Goal: Information Seeking & Learning: Get advice/opinions

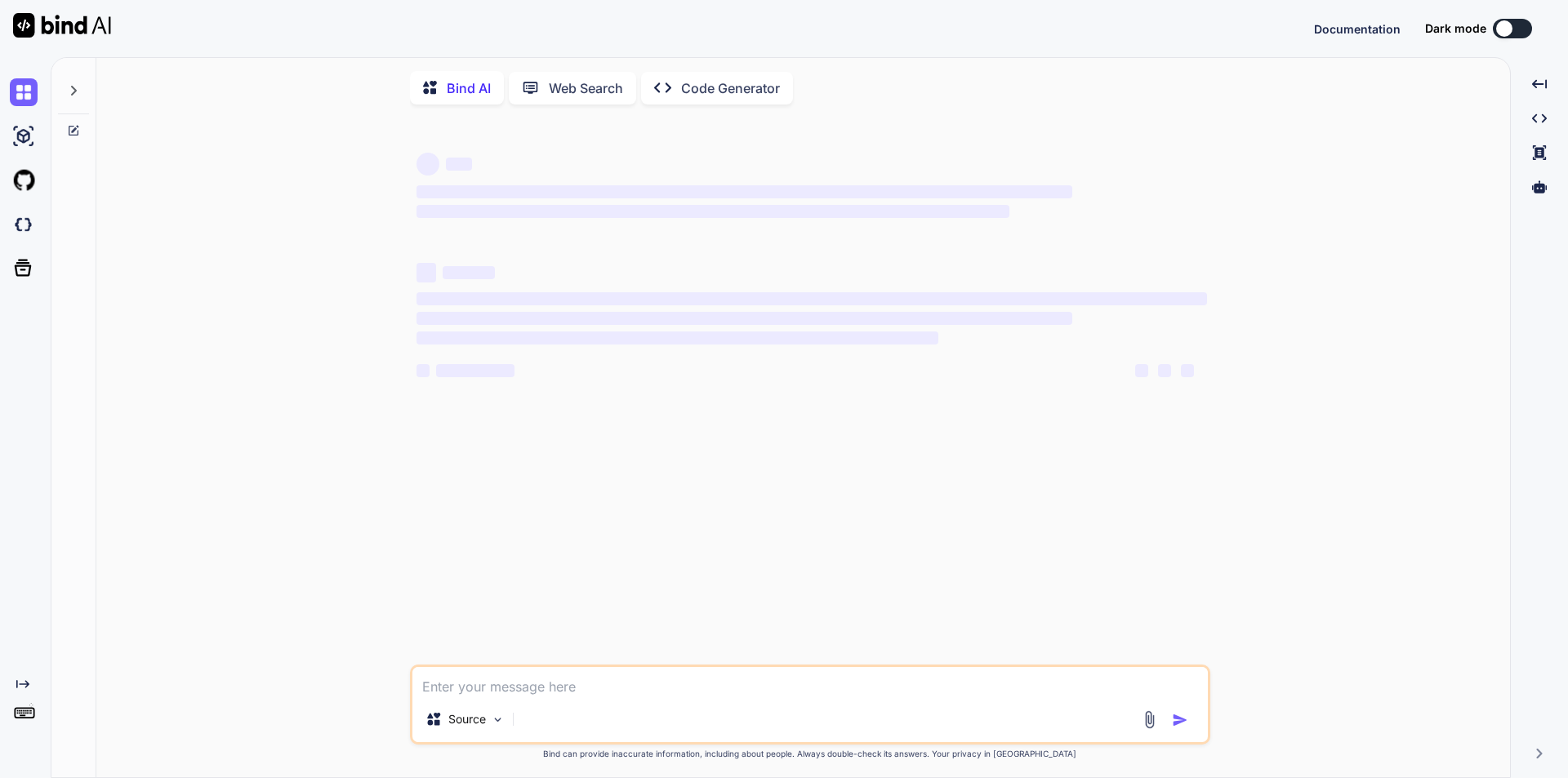
type textarea "x"
click at [512, 687] on textarea at bounding box center [810, 681] width 796 height 29
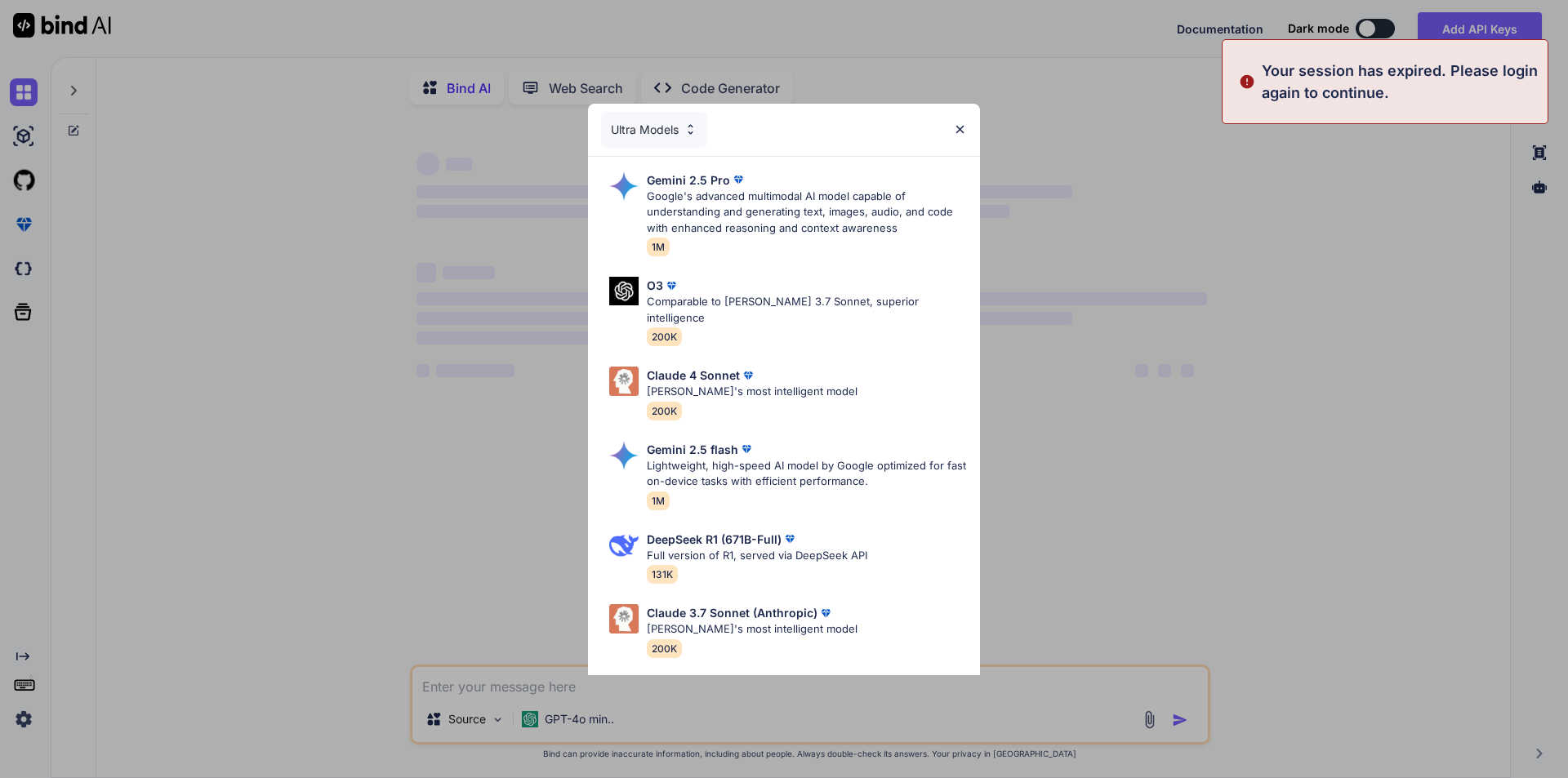
click at [518, 684] on div "Ultra Models Gemini 2.5 Pro Google's advanced multimodal AI model capable of un…" at bounding box center [784, 389] width 1568 height 778
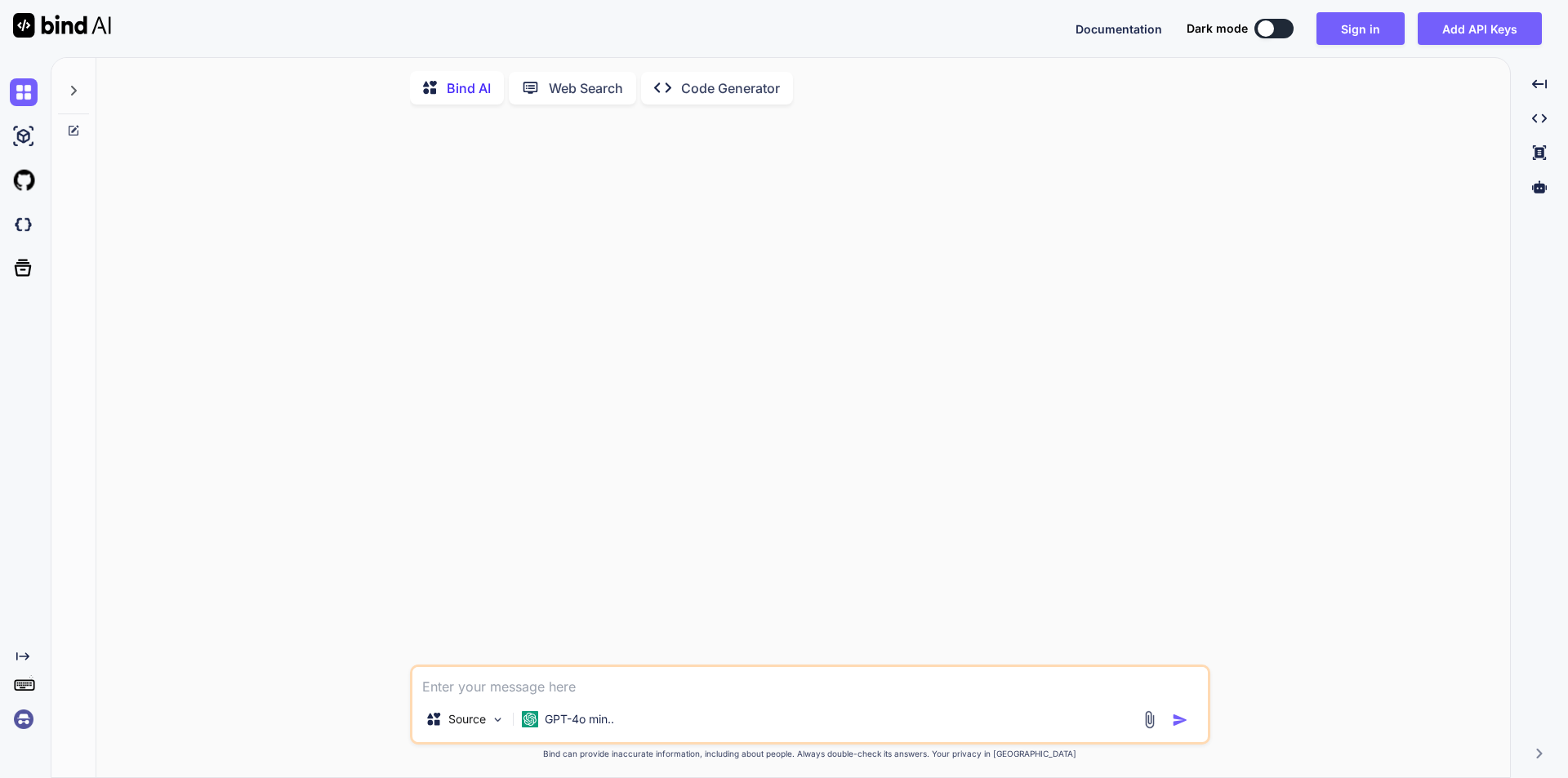
click at [730, 688] on textarea at bounding box center [810, 681] width 796 height 29
click at [1347, 29] on button "Sign in" at bounding box center [1361, 28] width 88 height 33
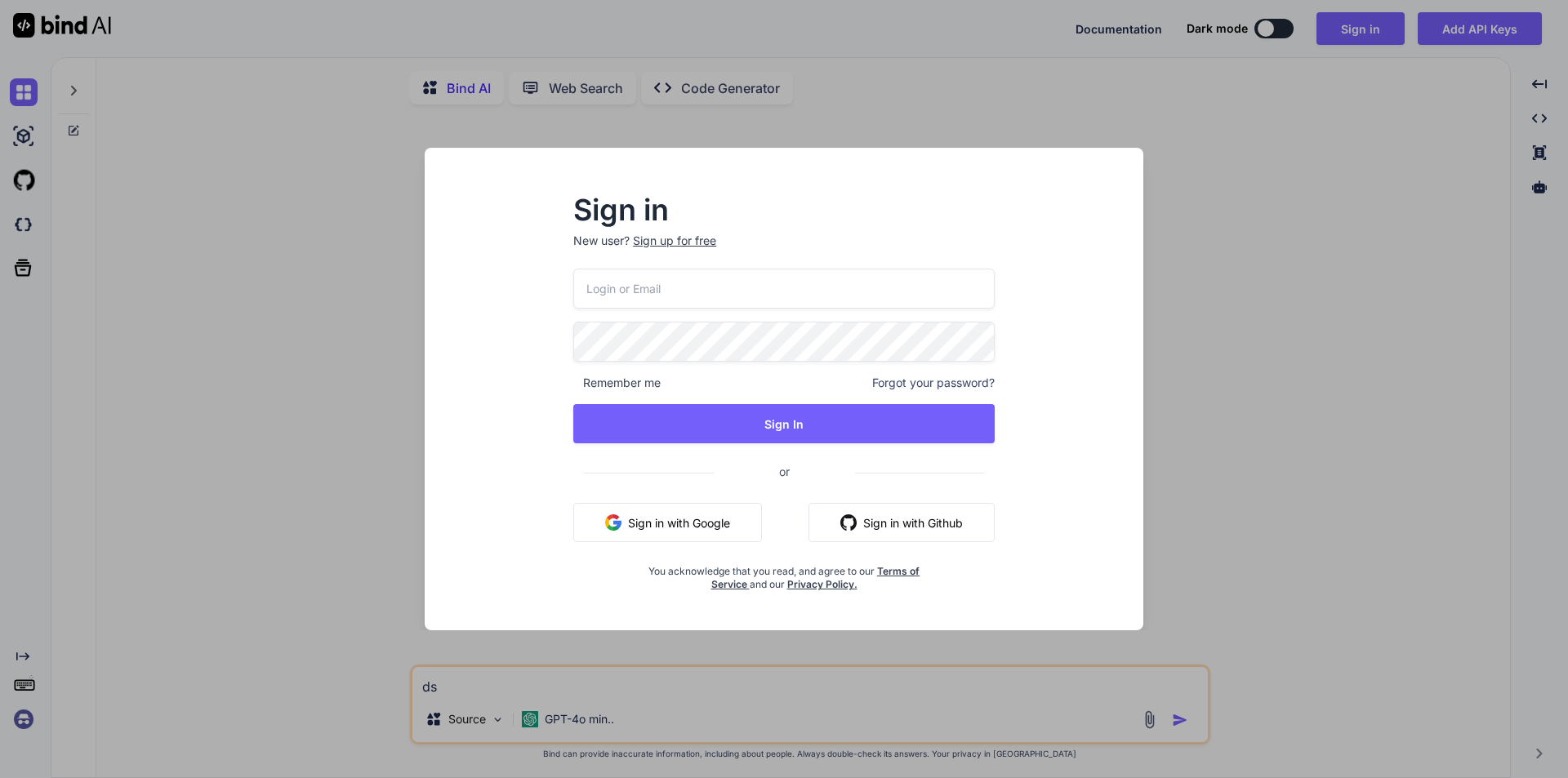
click at [641, 534] on button "Sign in with Google" at bounding box center [668, 522] width 189 height 39
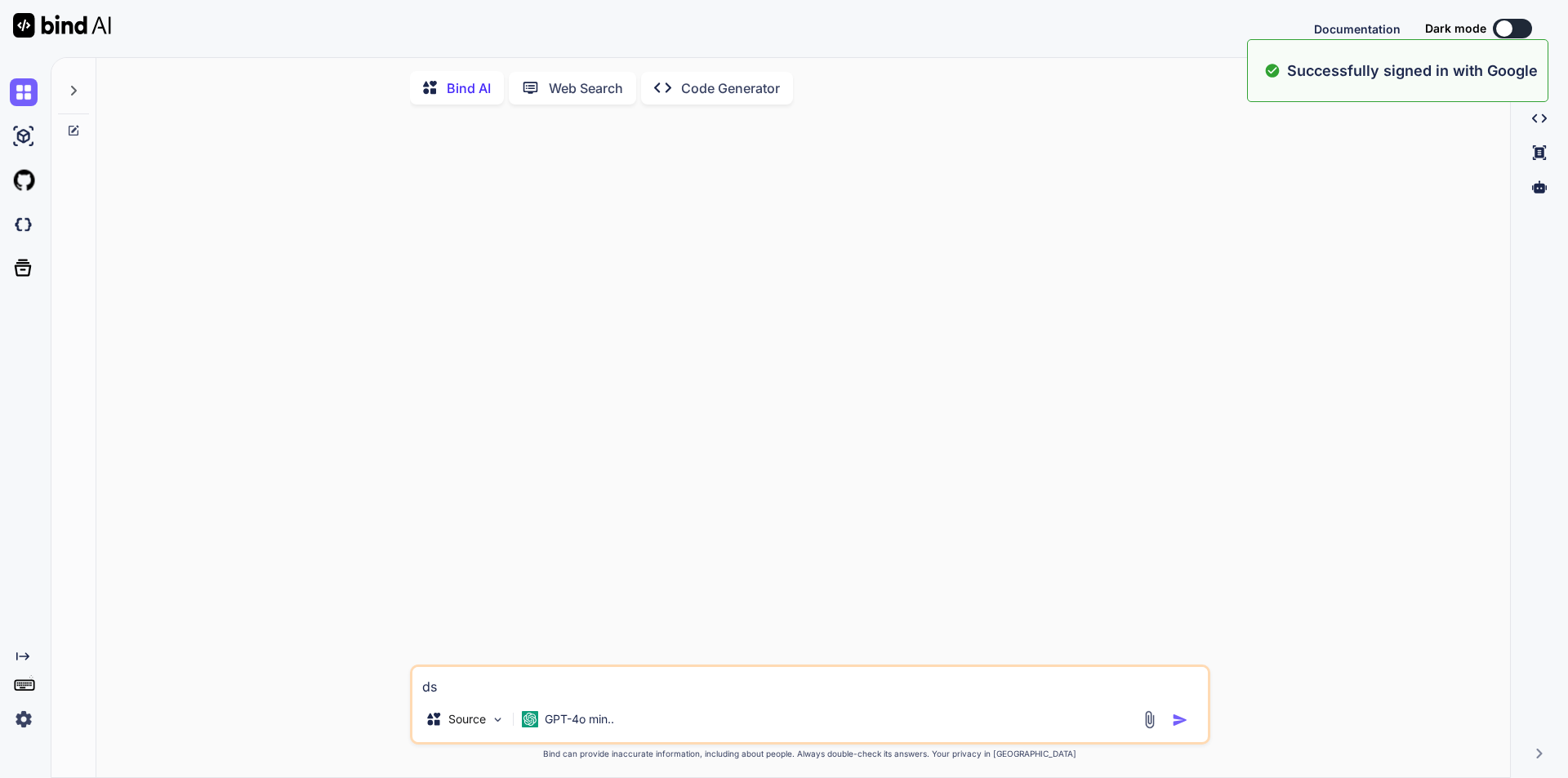
click at [539, 692] on textarea "ds" at bounding box center [810, 681] width 796 height 29
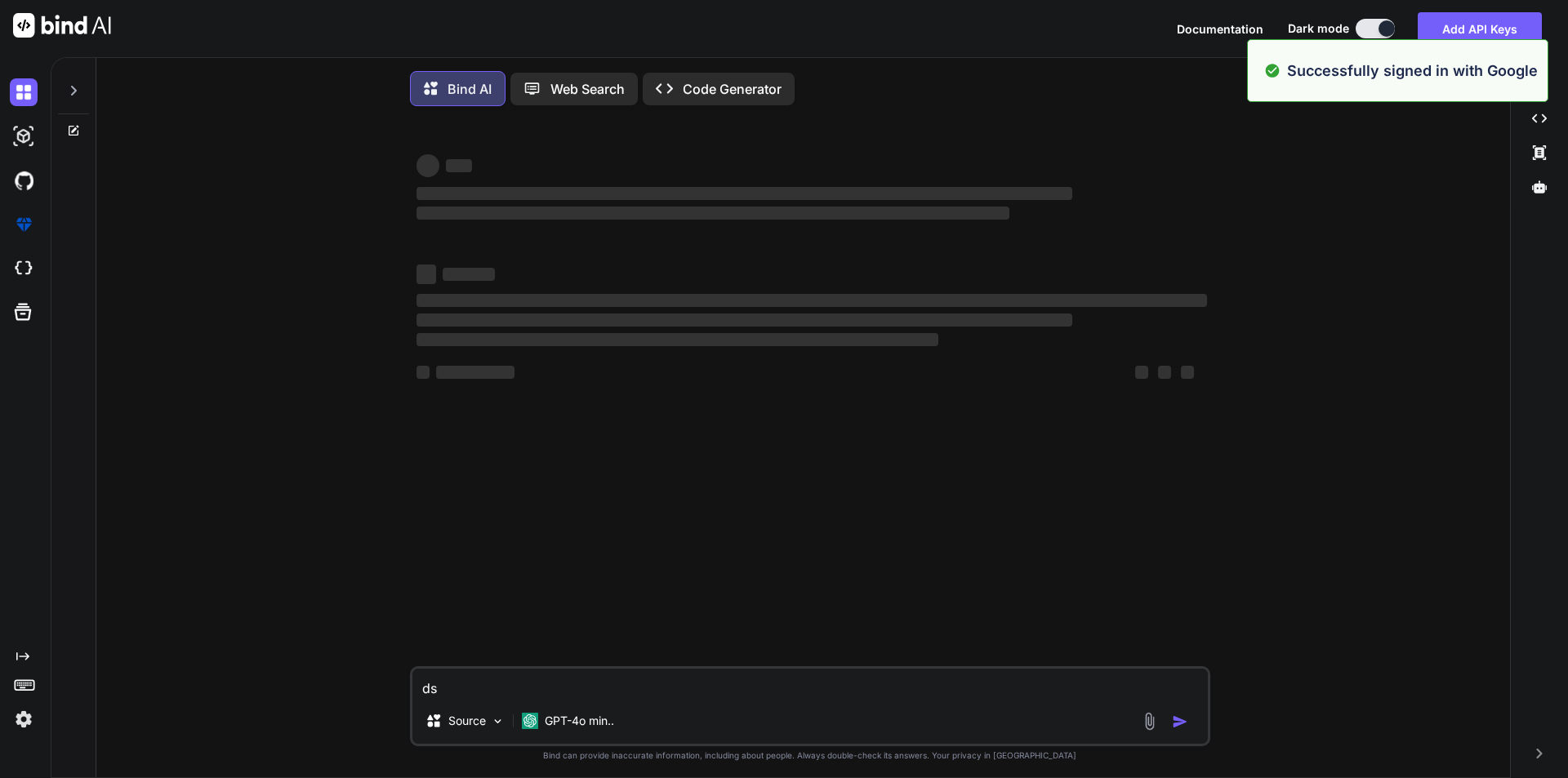
click at [539, 692] on textarea "ds" at bounding box center [810, 683] width 796 height 29
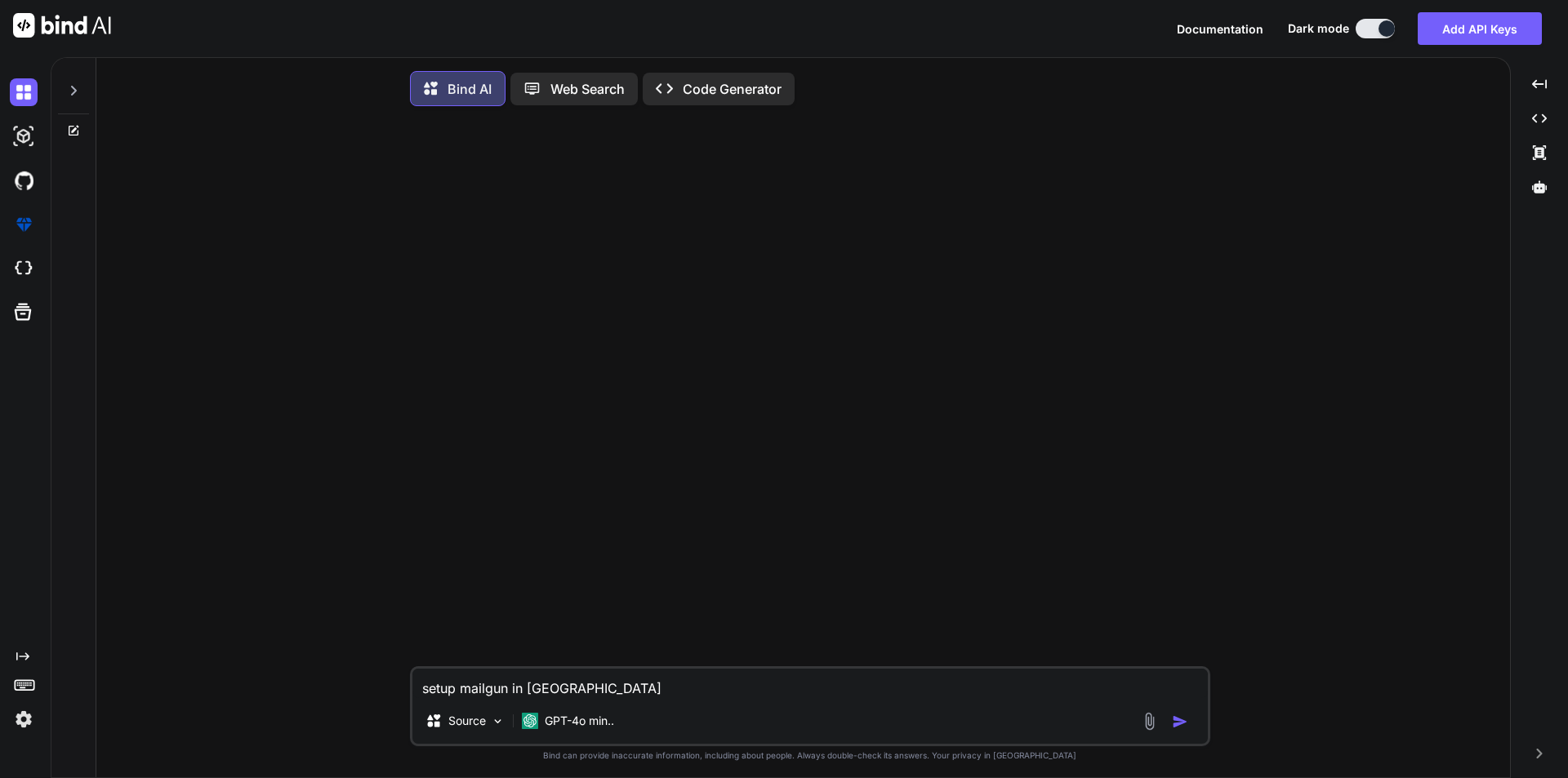
type textarea "setup mailgun in [GEOGRAPHIC_DATA]"
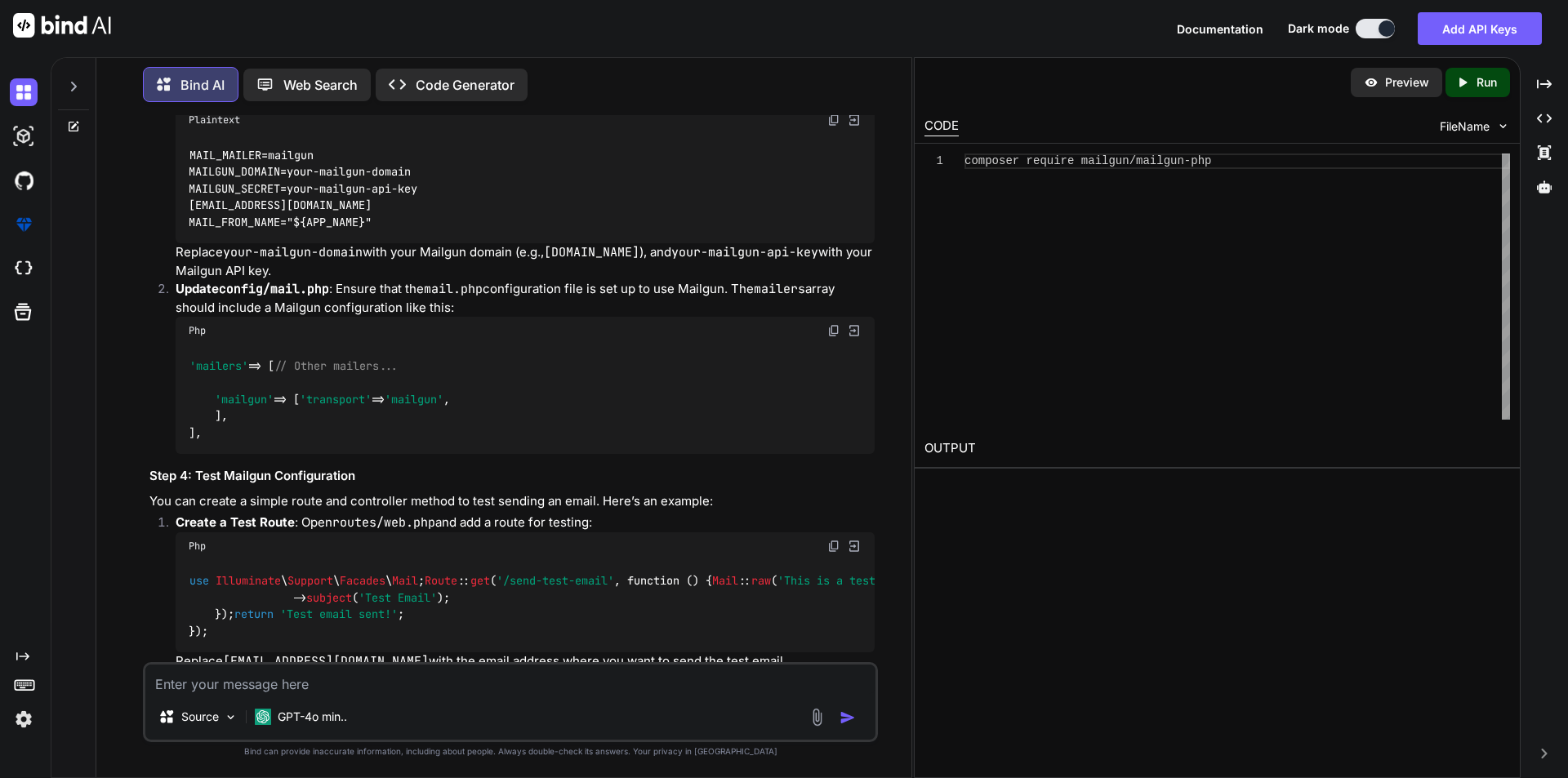
scroll to position [425, 0]
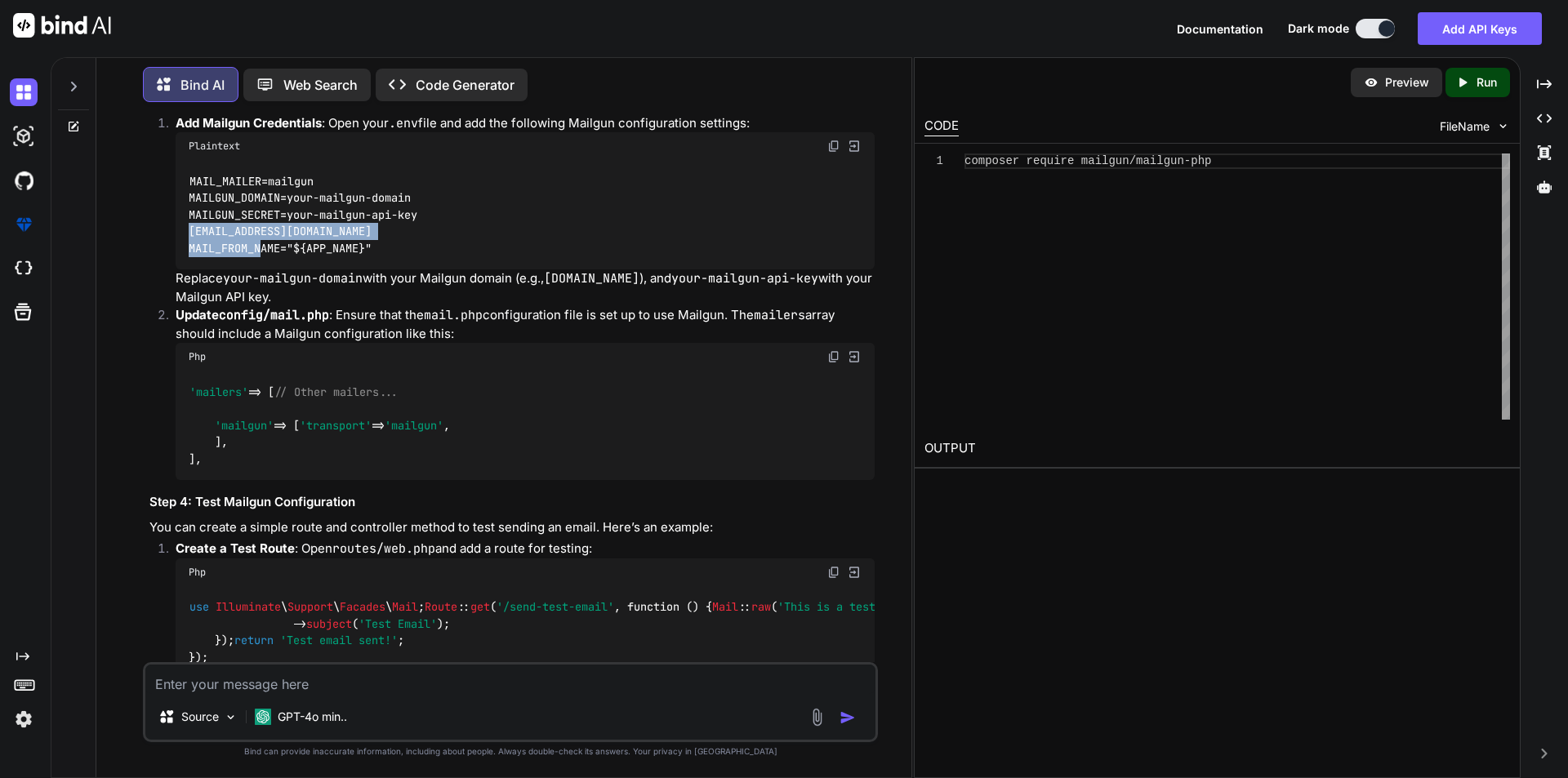
drag, startPoint x: 455, startPoint y: 229, endPoint x: 184, endPoint y: 226, distance: 271.0
click at [184, 226] on div "MAIL_MAILER=mailgun MAILGUN_DOMAIN=your-mailgun-domain MAILGUN_SECRET=your-mail…" at bounding box center [525, 214] width 699 height 109
click at [469, 257] on div "MAIL_MAILER=mailgun MAILGUN_DOMAIN=your-mailgun-domain MAILGUN_SECRET=your-mail…" at bounding box center [525, 214] width 699 height 109
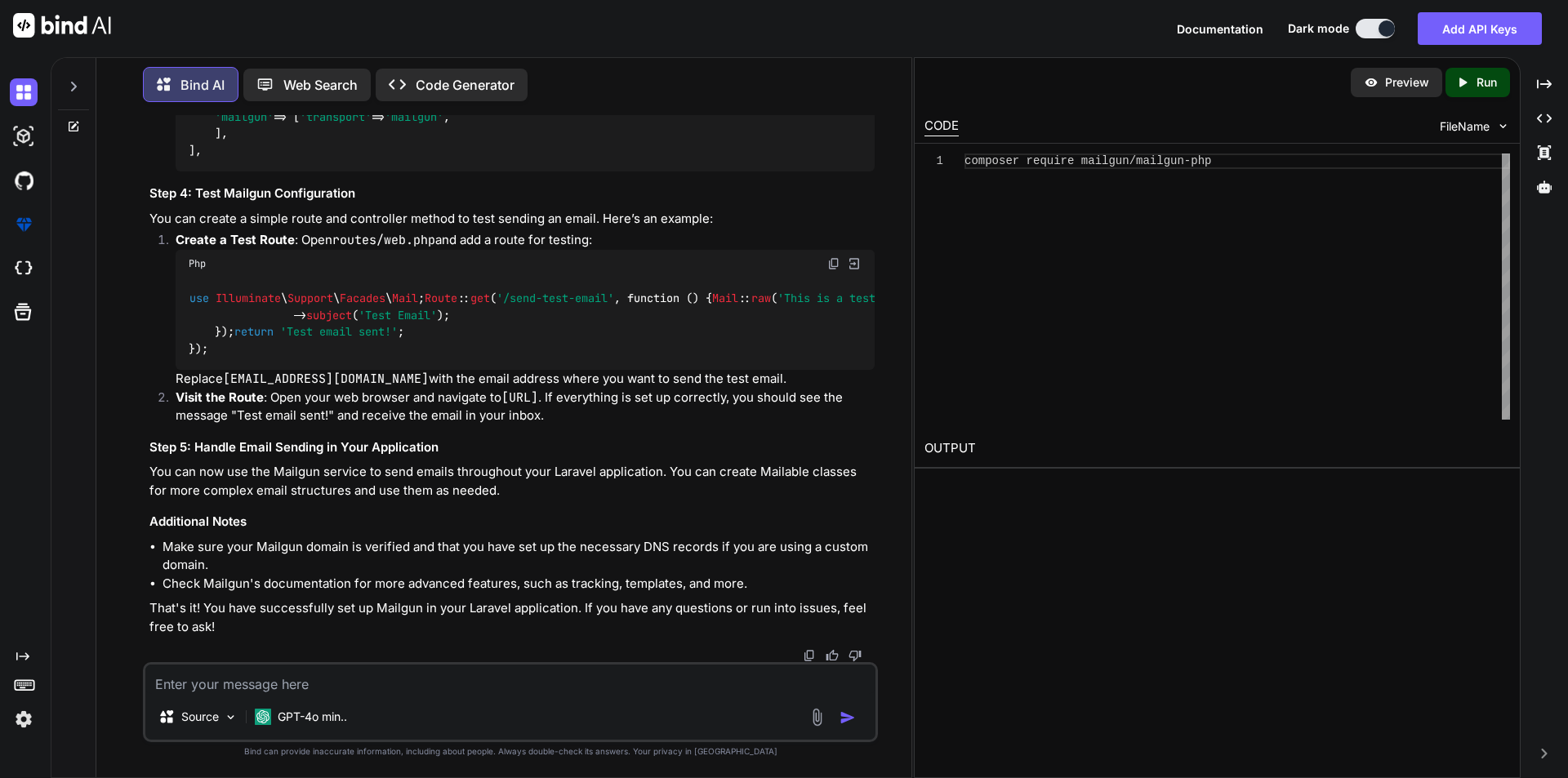
scroll to position [867, 0]
click at [360, 677] on textarea at bounding box center [510, 678] width 730 height 29
type textarea "from where i can get mailgun secret key"
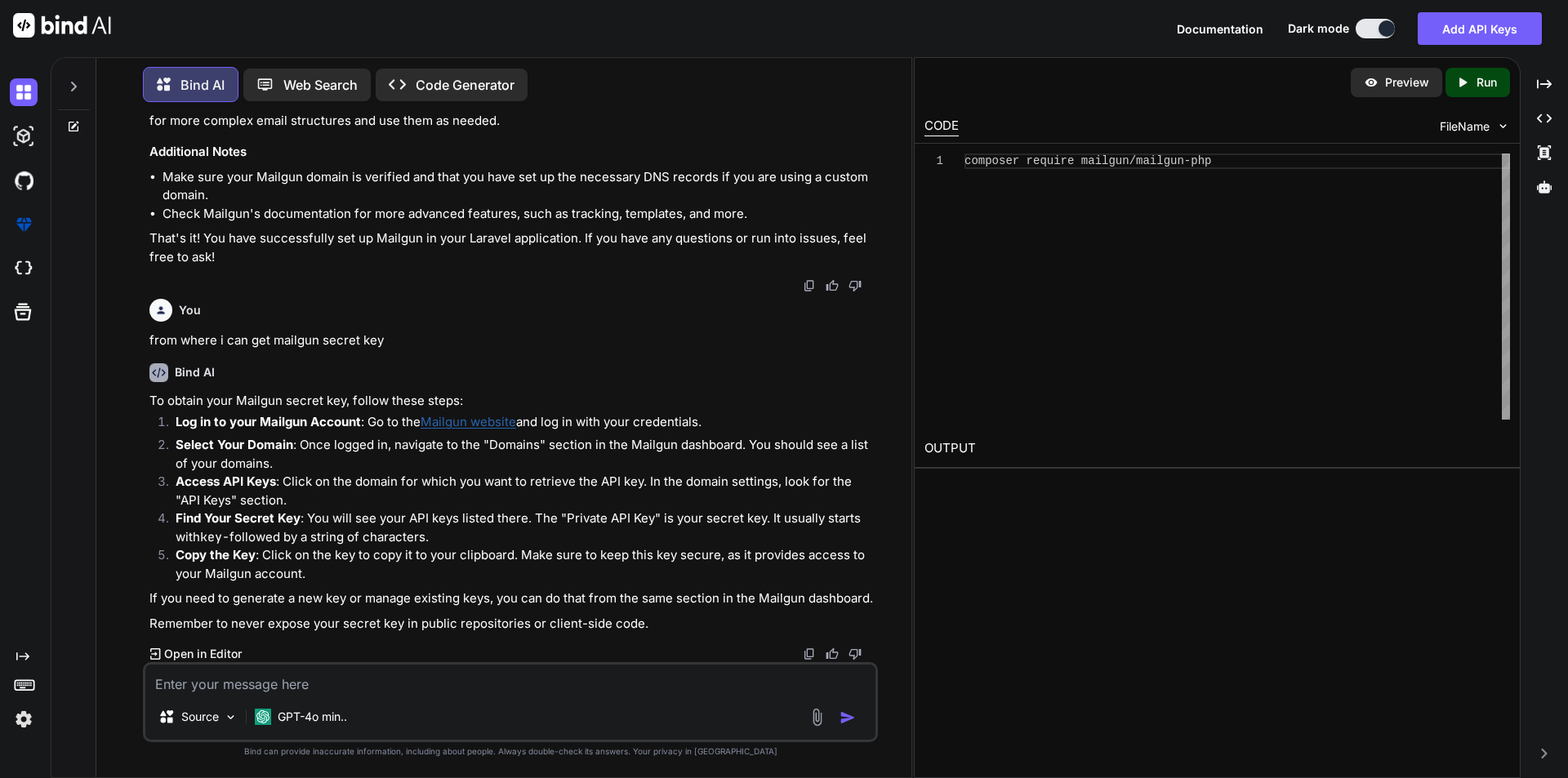
scroll to position [1237, 0]
drag, startPoint x: 394, startPoint y: 480, endPoint x: 439, endPoint y: 481, distance: 45.0
click at [439, 481] on p "Access API Keys : Click on the domain for which you want to retrieve the API ke…" at bounding box center [525, 491] width 699 height 37
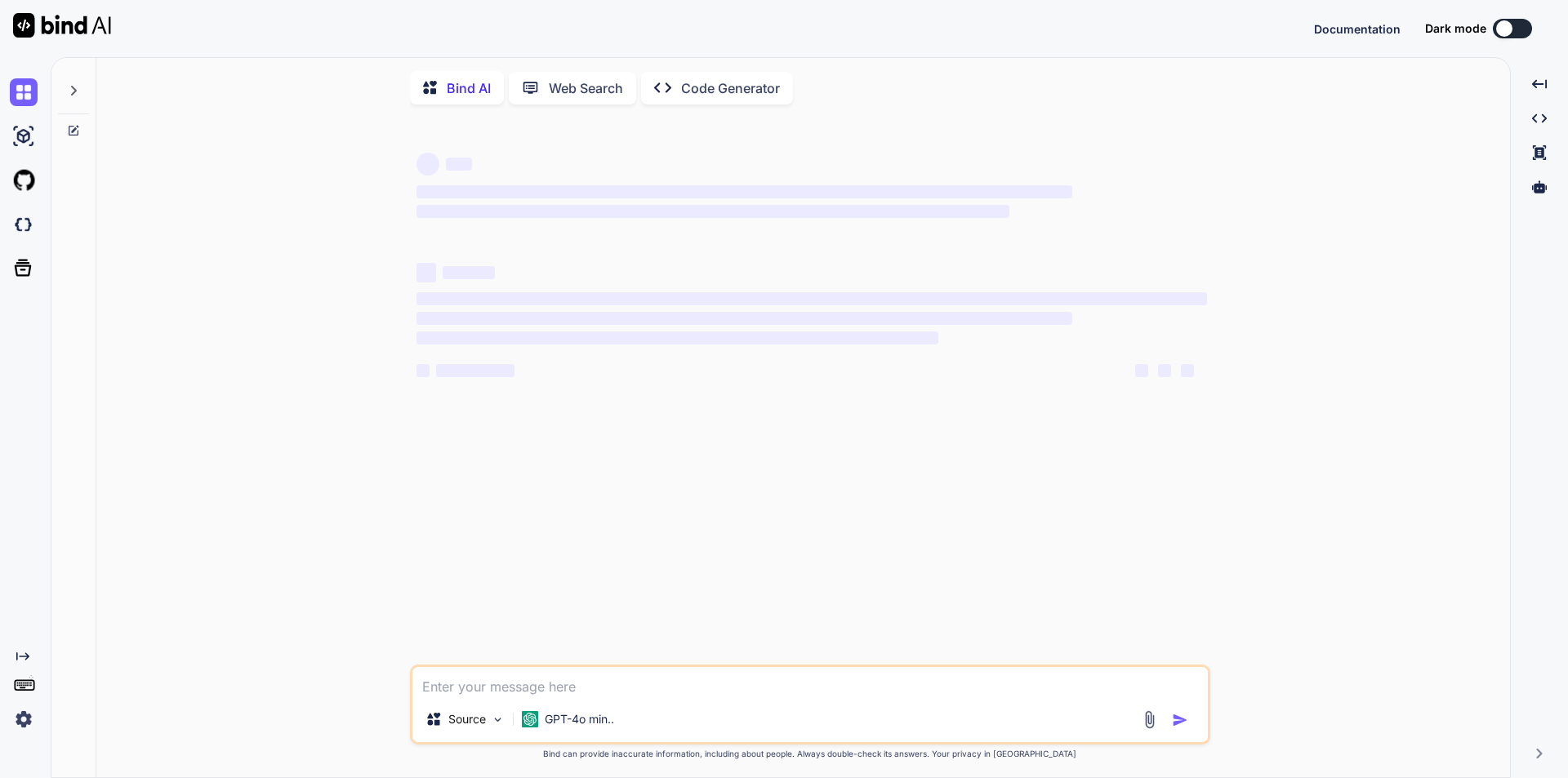
click at [455, 693] on textarea at bounding box center [810, 681] width 796 height 29
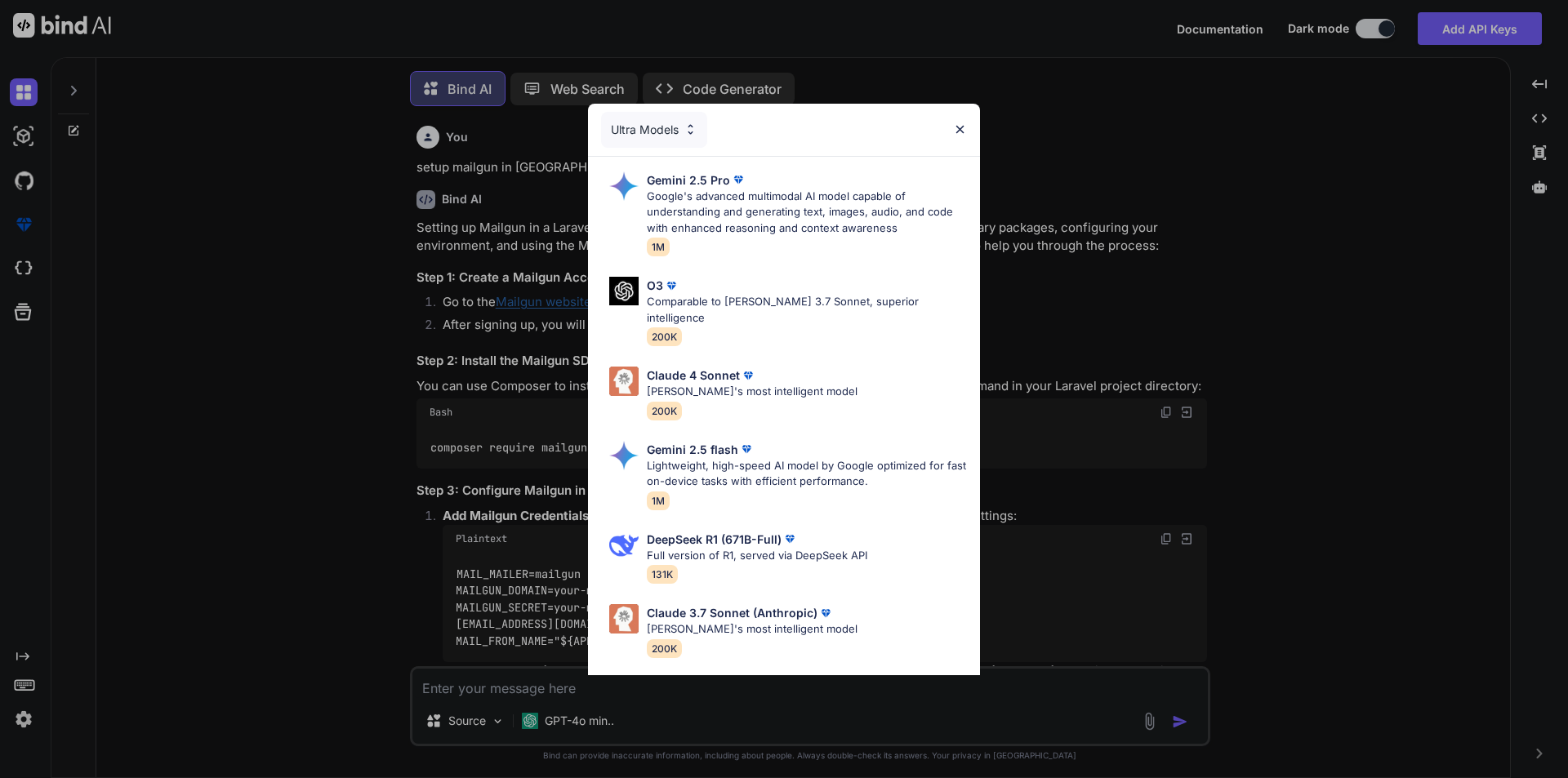
scroll to position [8, 0]
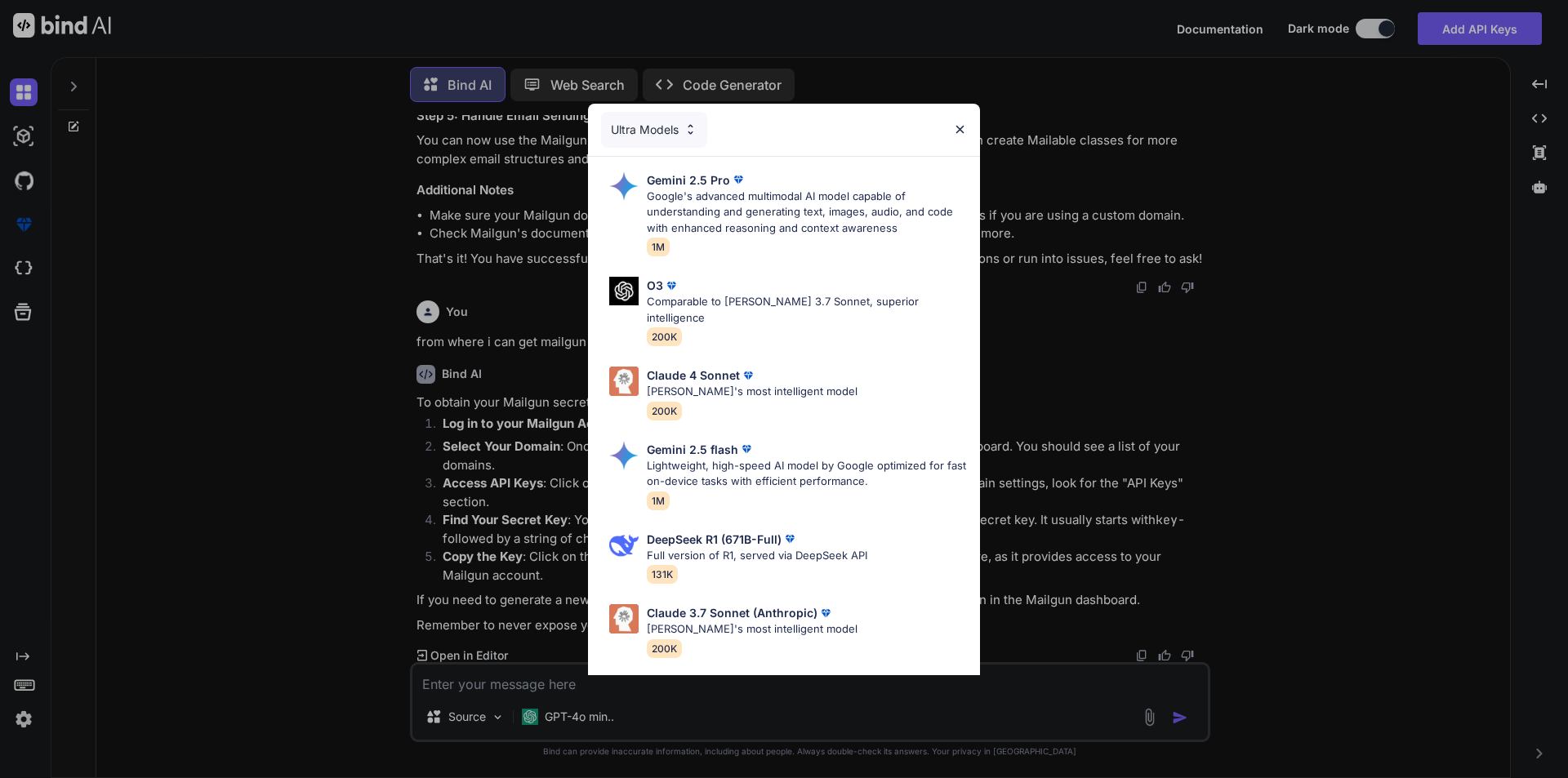
type textarea "x"
click at [961, 131] on img at bounding box center [960, 130] width 14 height 14
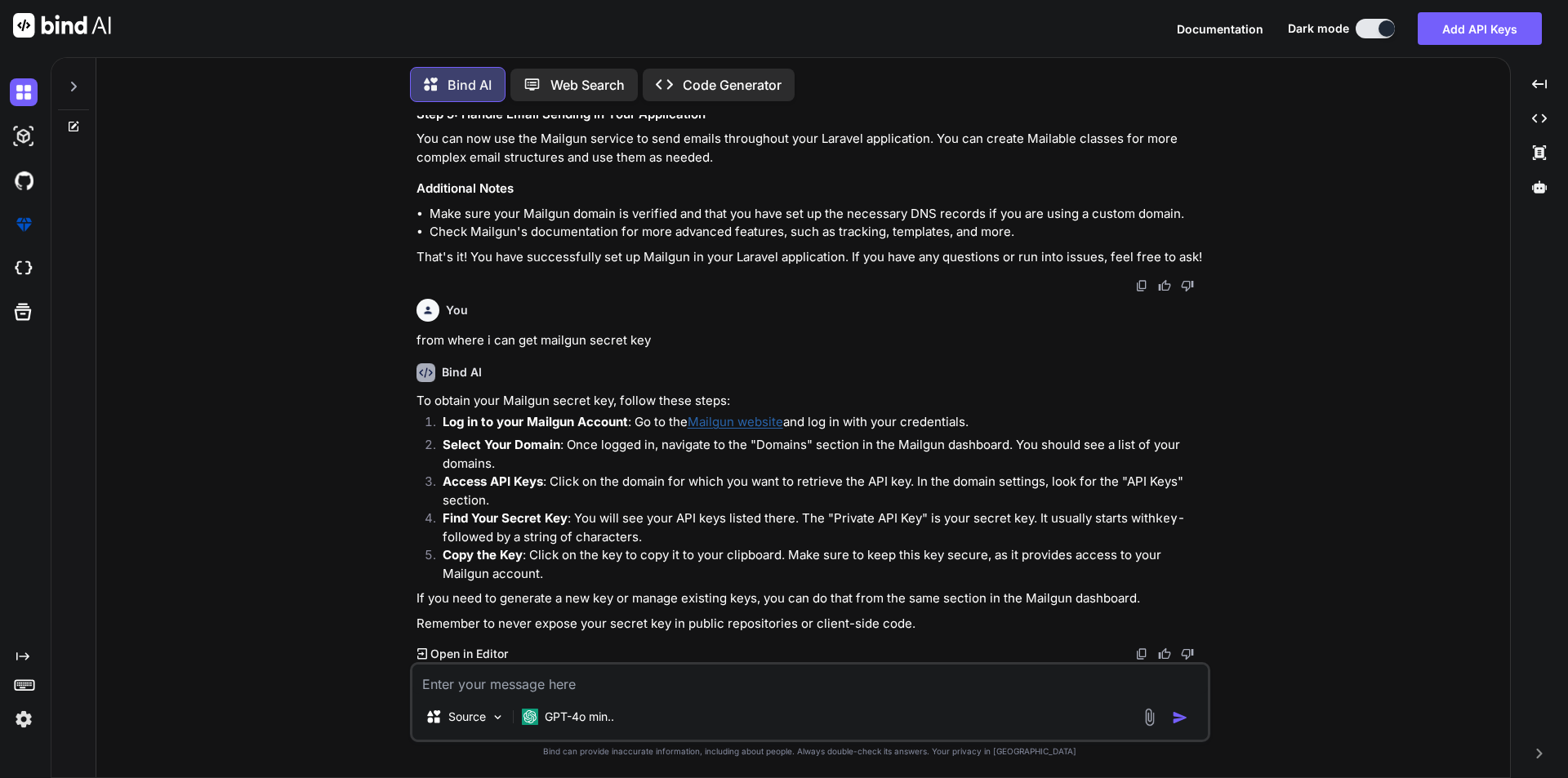
click at [513, 685] on textarea at bounding box center [810, 678] width 796 height 29
type textarea "w"
type textarea "x"
type textarea "wh"
type textarea "x"
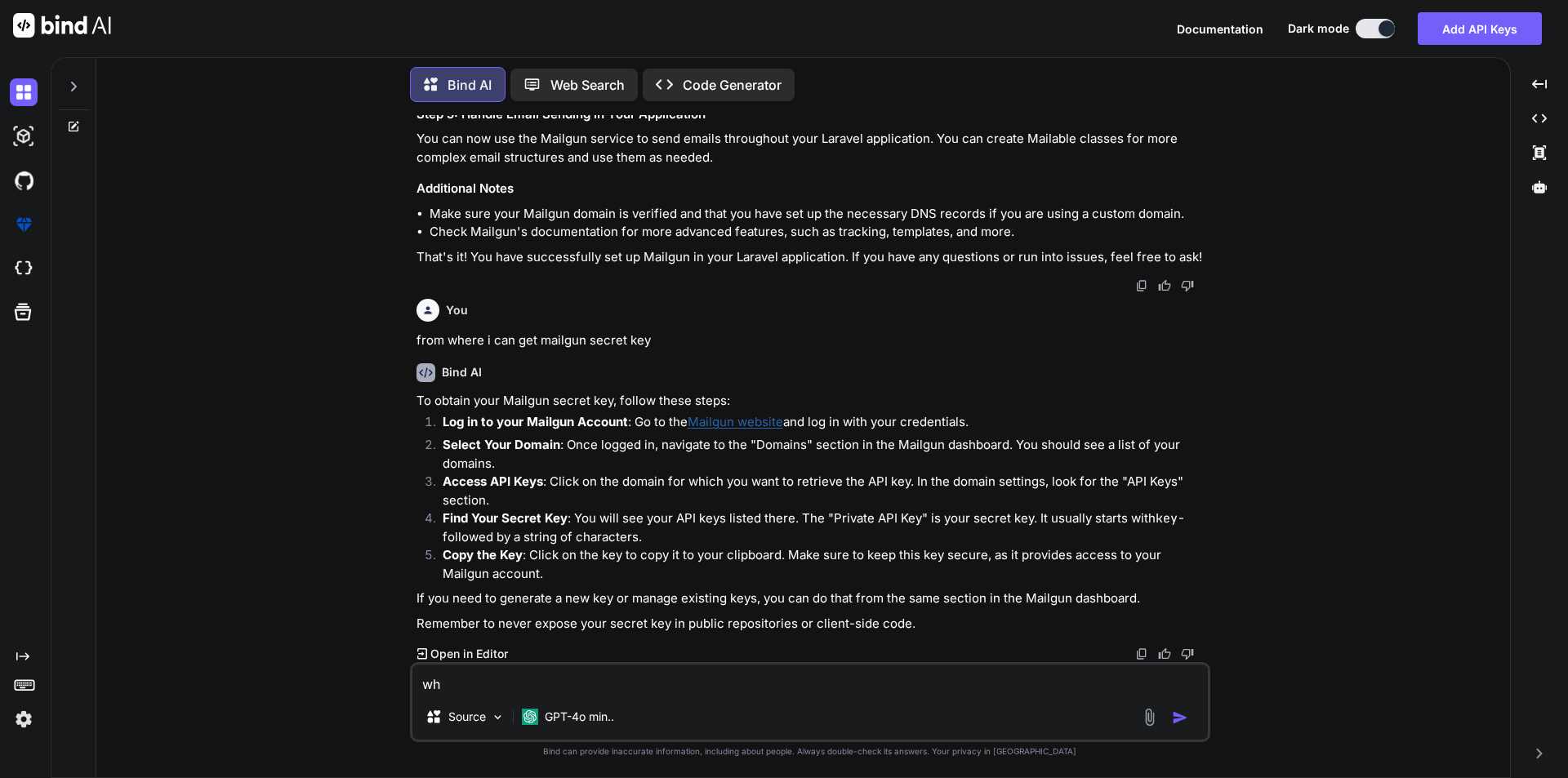
type textarea "whi"
type textarea "x"
type textarea "whic"
type textarea "x"
type textarea "which"
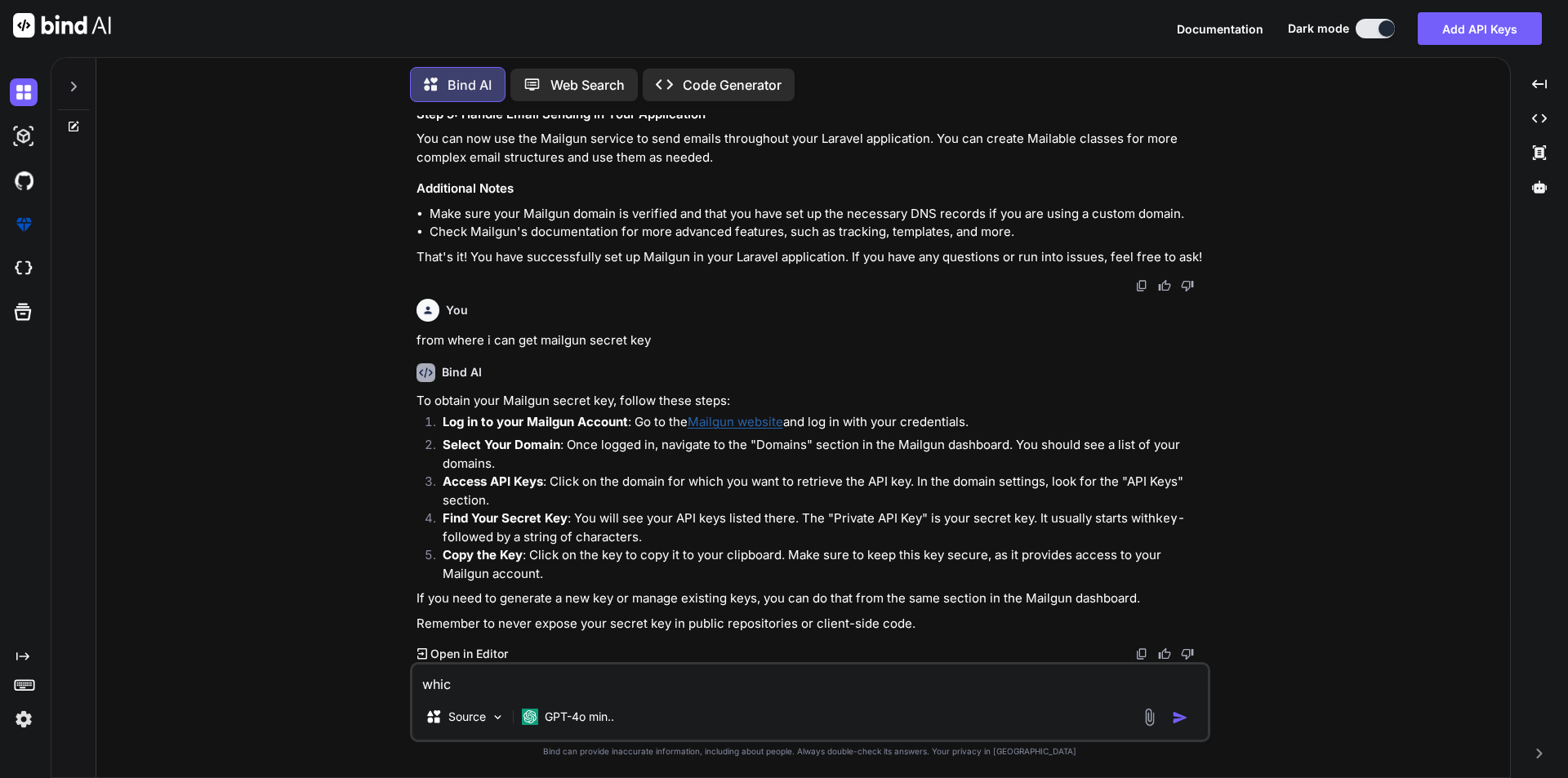
type textarea "x"
type textarea "which"
type textarea "x"
type textarea "which s"
type textarea "x"
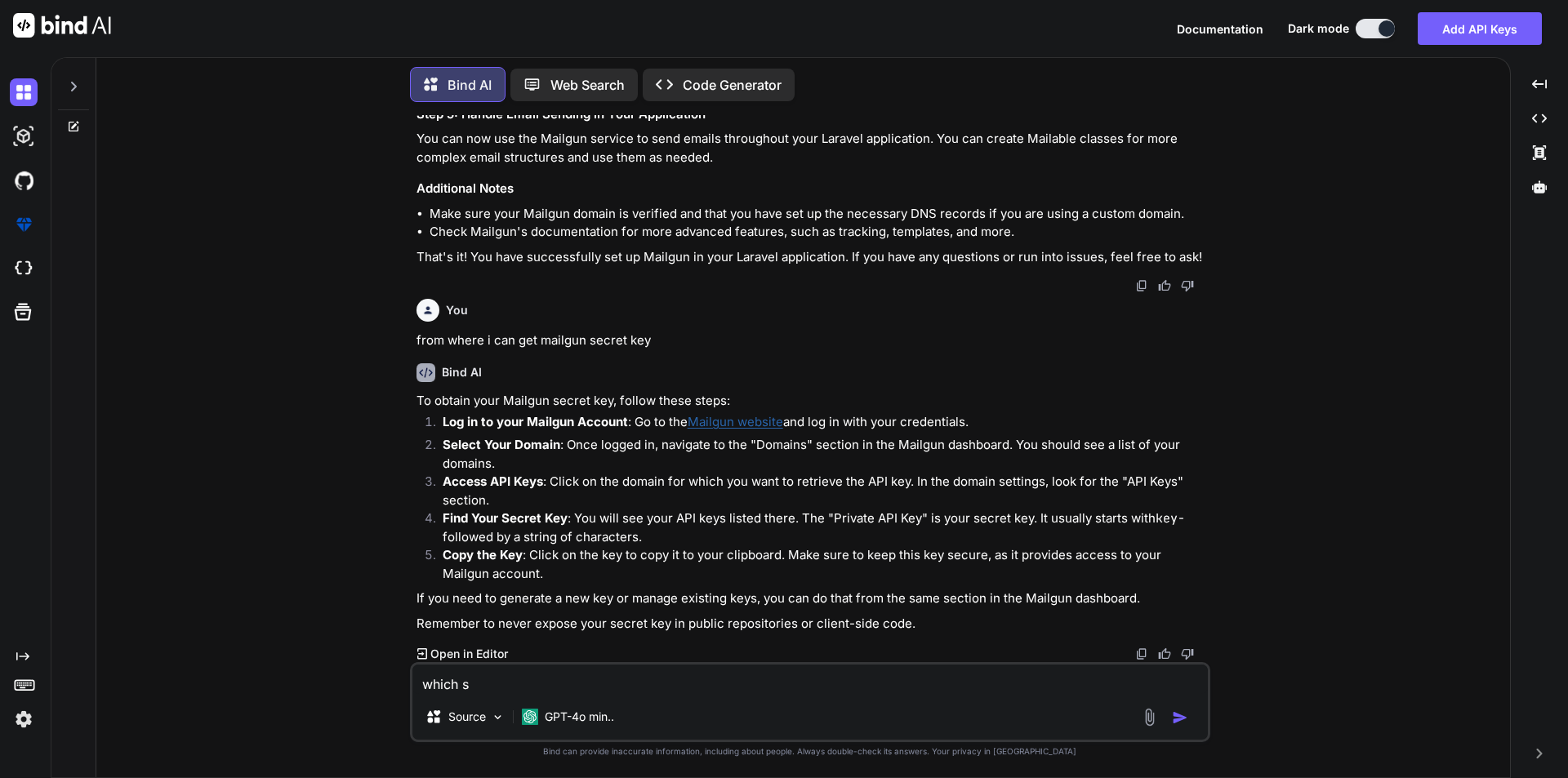
type textarea "which sm"
type textarea "x"
type textarea "which smt"
type textarea "x"
type textarea "which smtp"
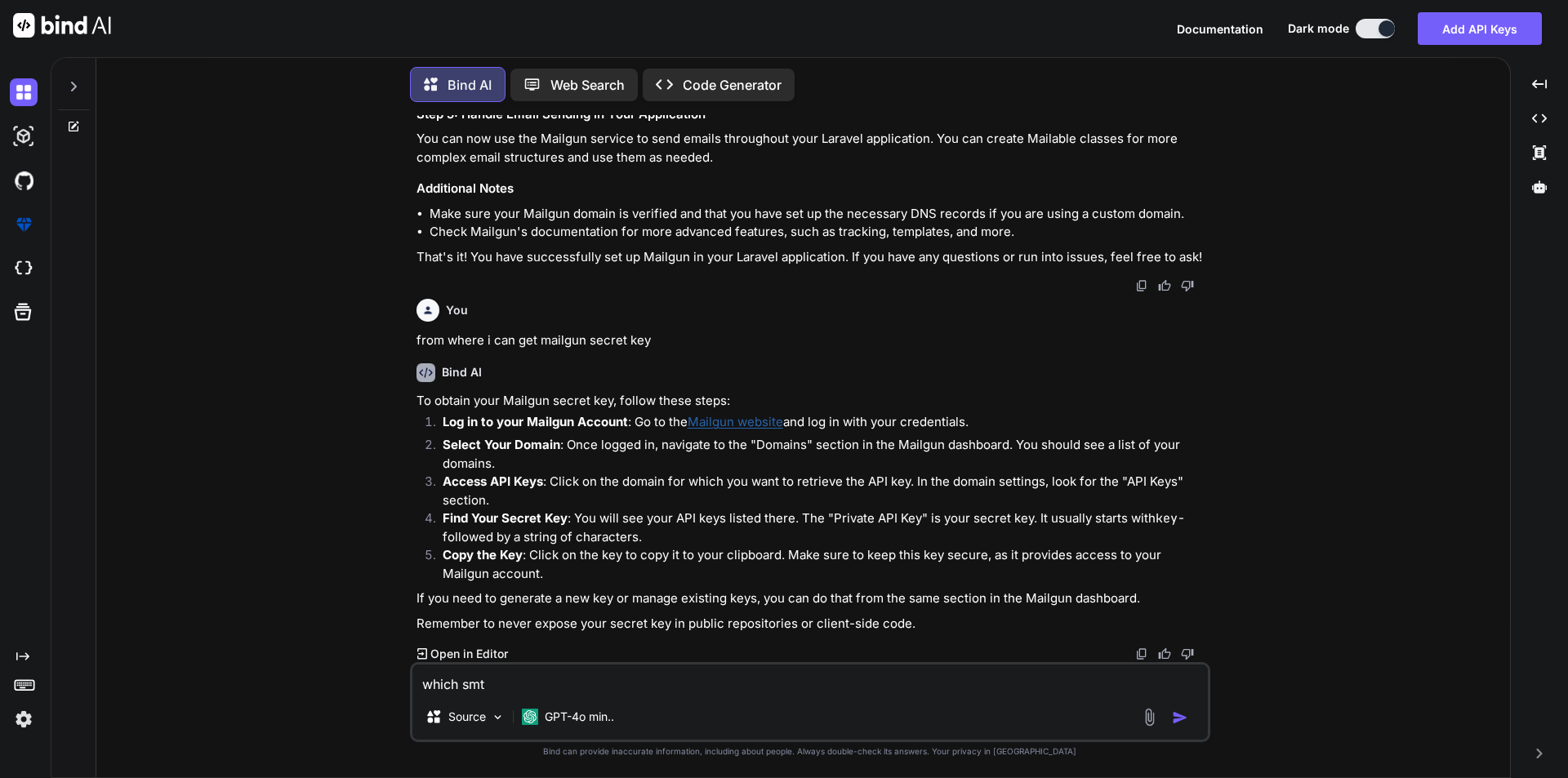
type textarea "x"
type textarea "which smtp"
type textarea "x"
type textarea "which smtp w"
type textarea "x"
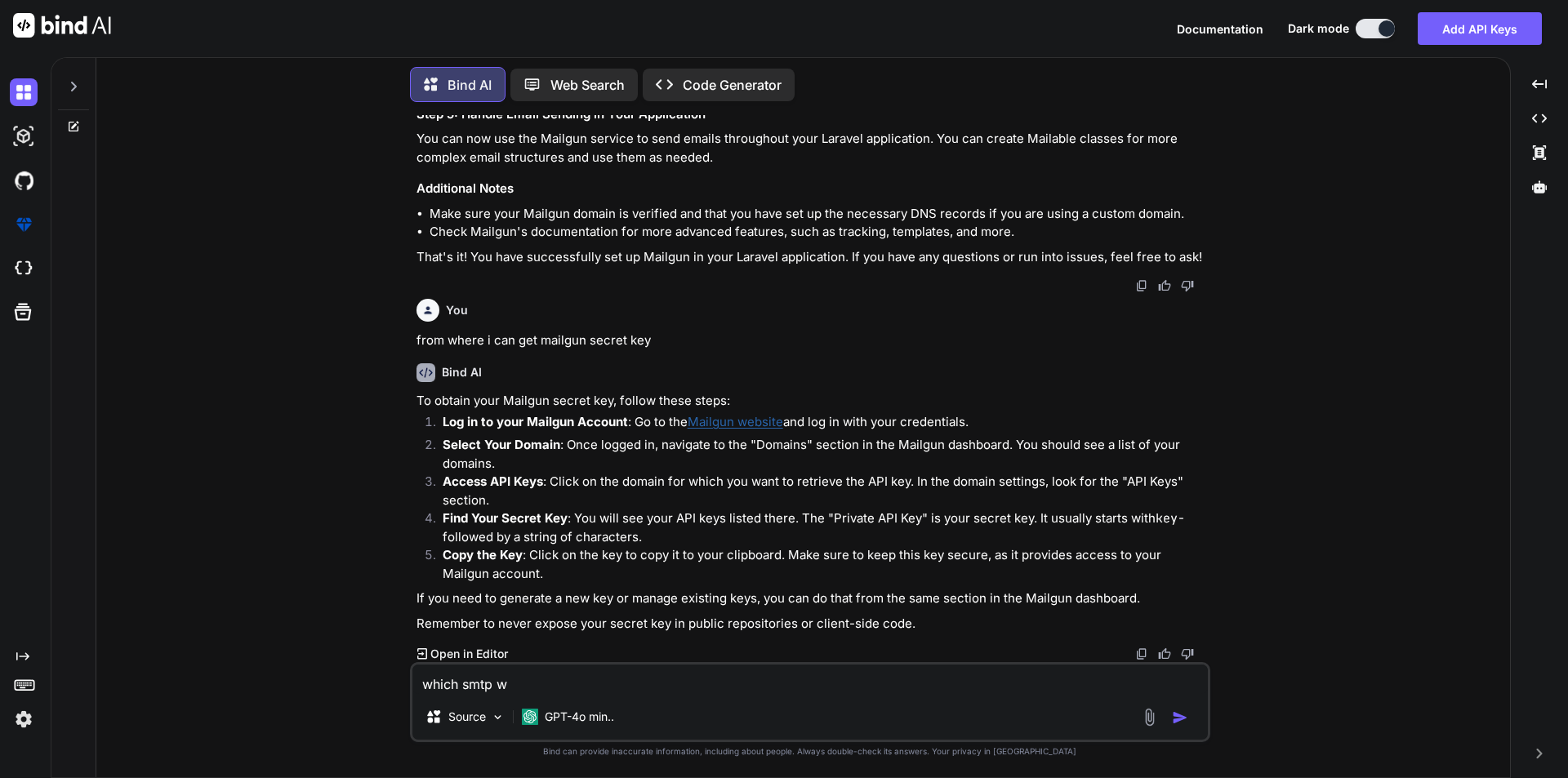
type textarea "which smtp we"
type textarea "x"
type textarea "which smtp we"
type textarea "x"
type textarea "which smtp we c"
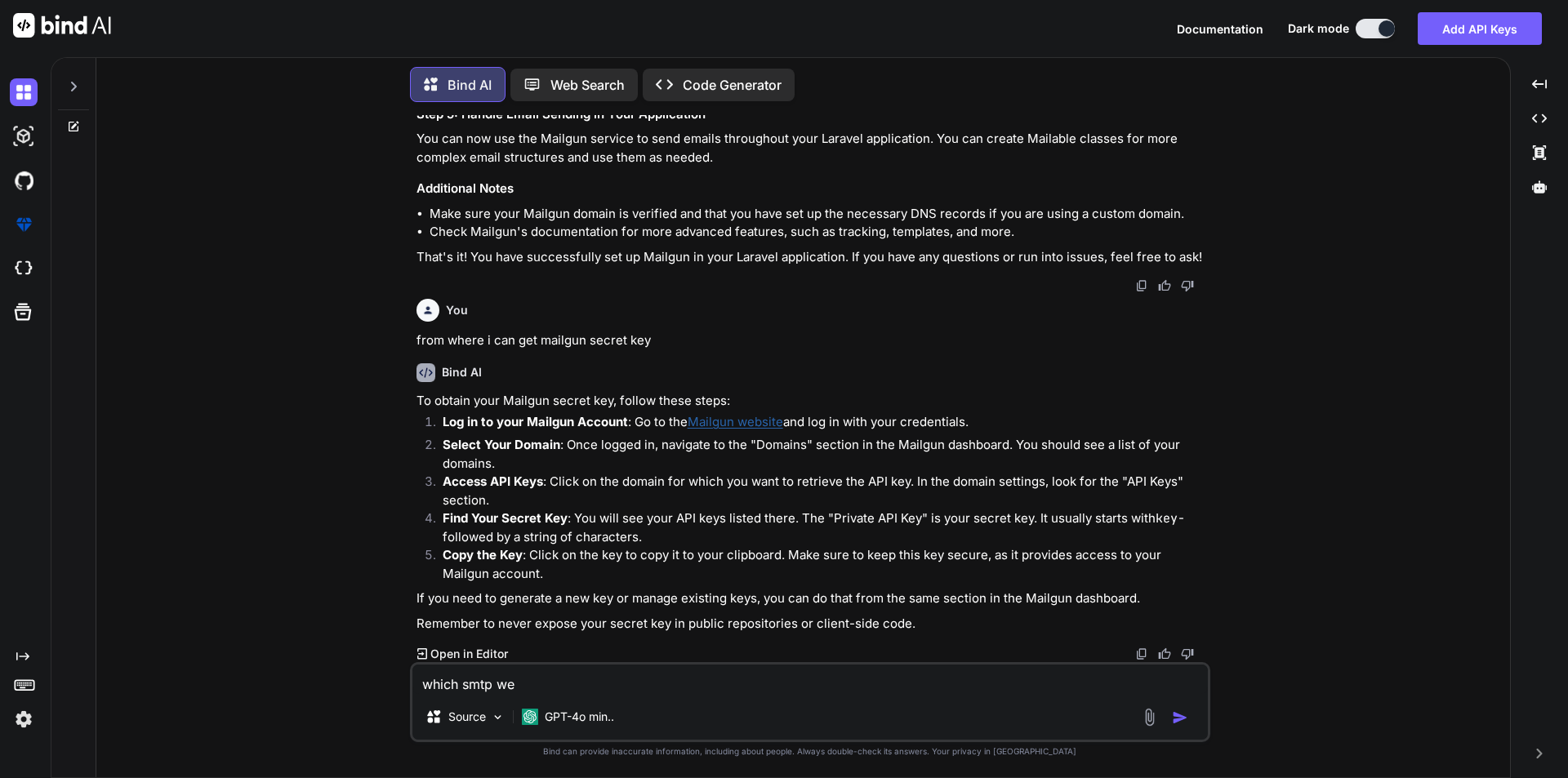
type textarea "x"
type textarea "which smtp we ca"
type textarea "x"
type textarea "which smtp we can"
type textarea "x"
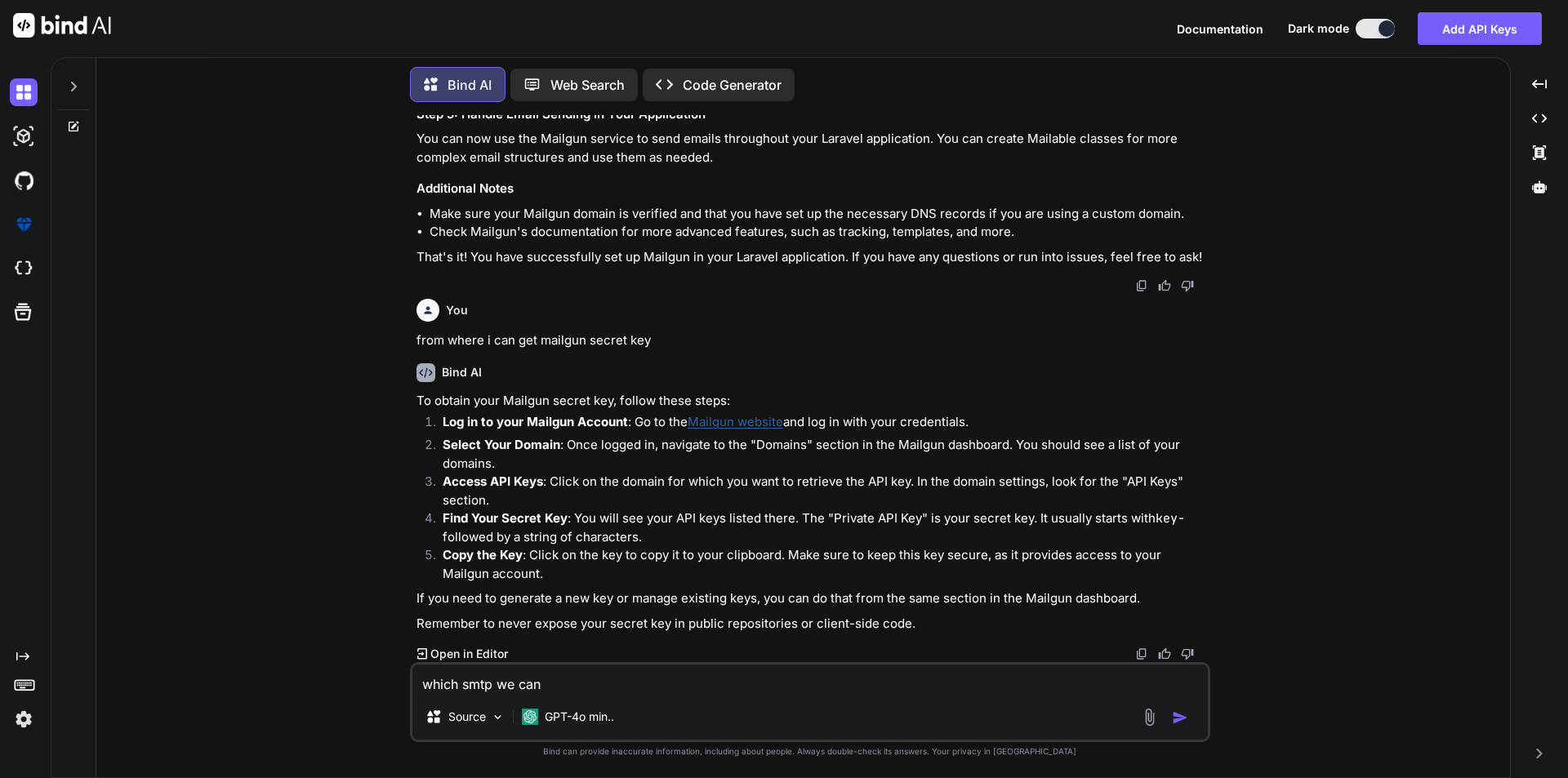
type textarea "which smtp we can"
type textarea "x"
type textarea "which smtp we can u"
type textarea "x"
type textarea "which smtp we can us"
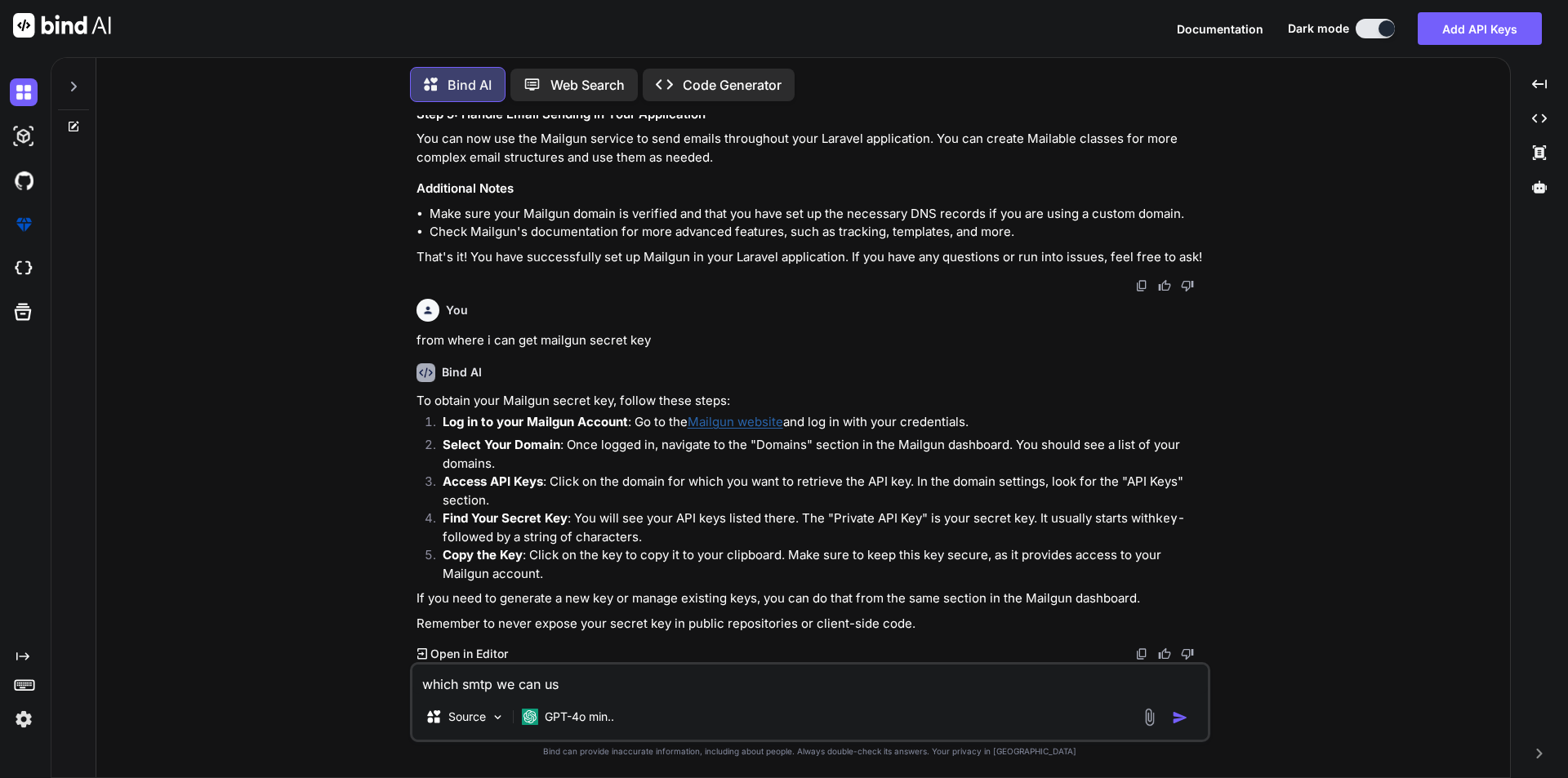
type textarea "x"
type textarea "which smtp we can use"
type textarea "x"
type textarea "which smtp we can use"
type textarea "x"
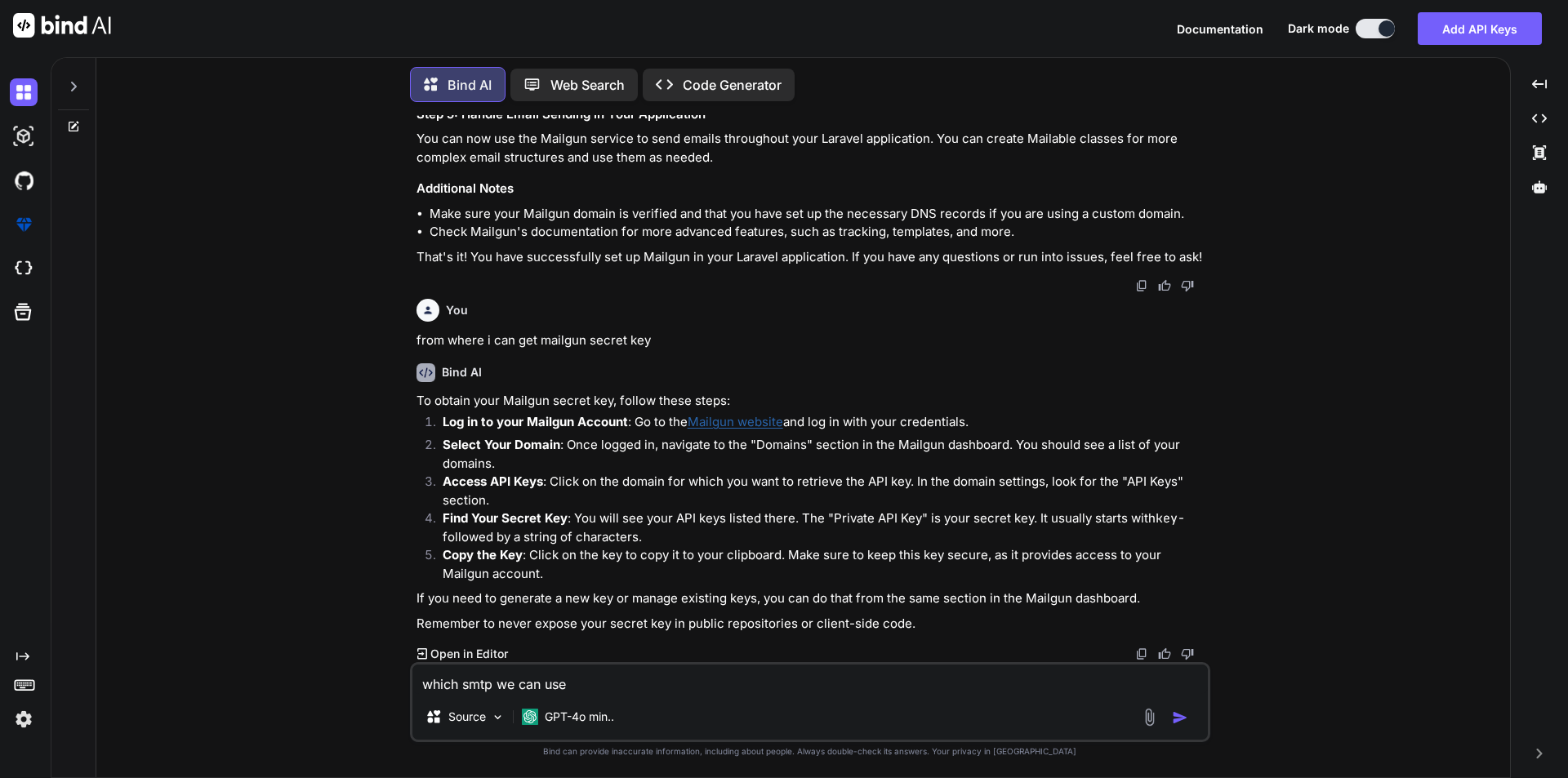
type textarea "which smtp we can use i"
type textarea "x"
type textarea "which smtp we can use in"
type textarea "x"
type textarea "which smtp we can use in"
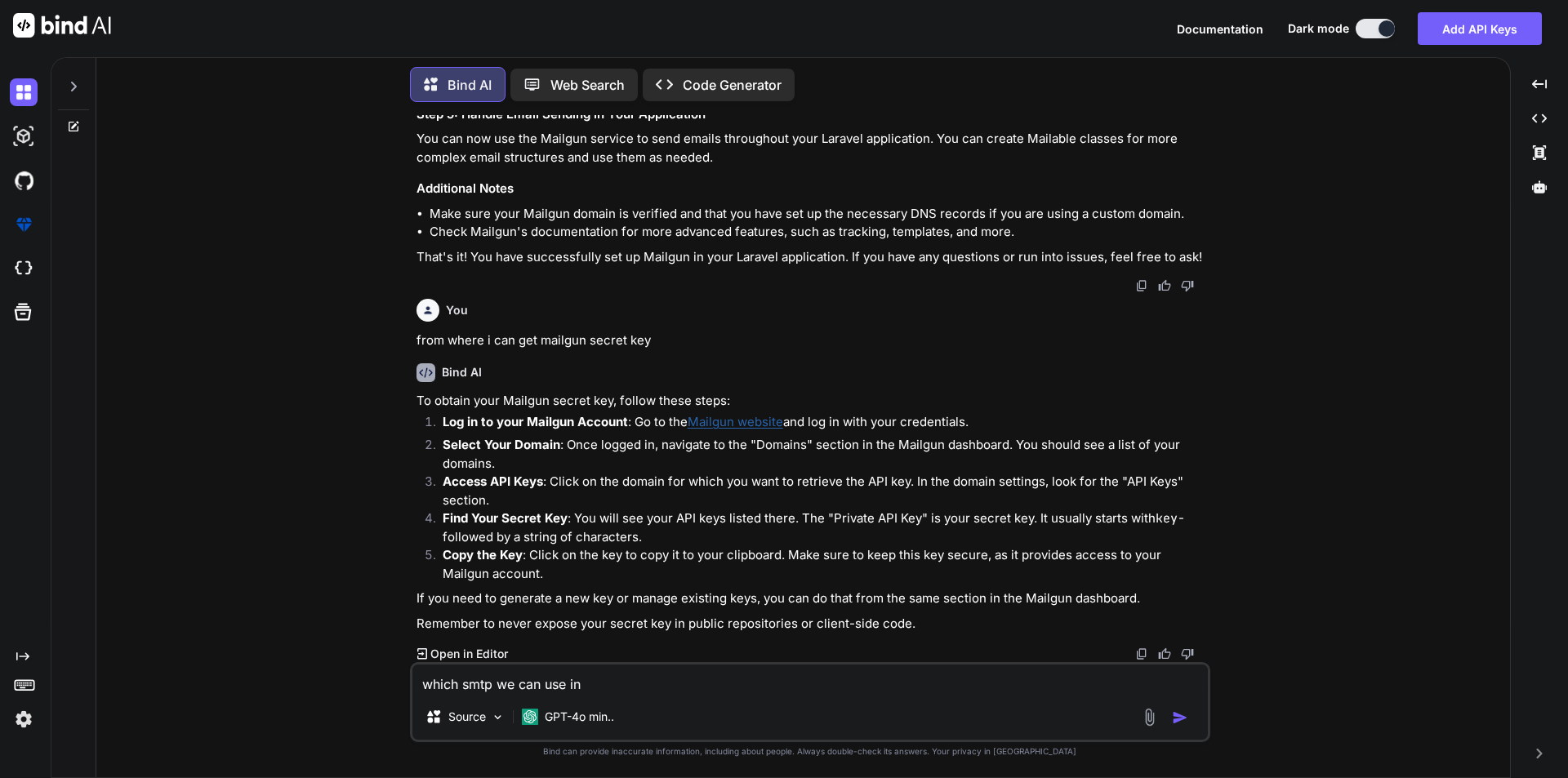
type textarea "x"
type textarea "which smtp we can use in l"
type textarea "x"
type textarea "which smtp we can use in la"
type textarea "x"
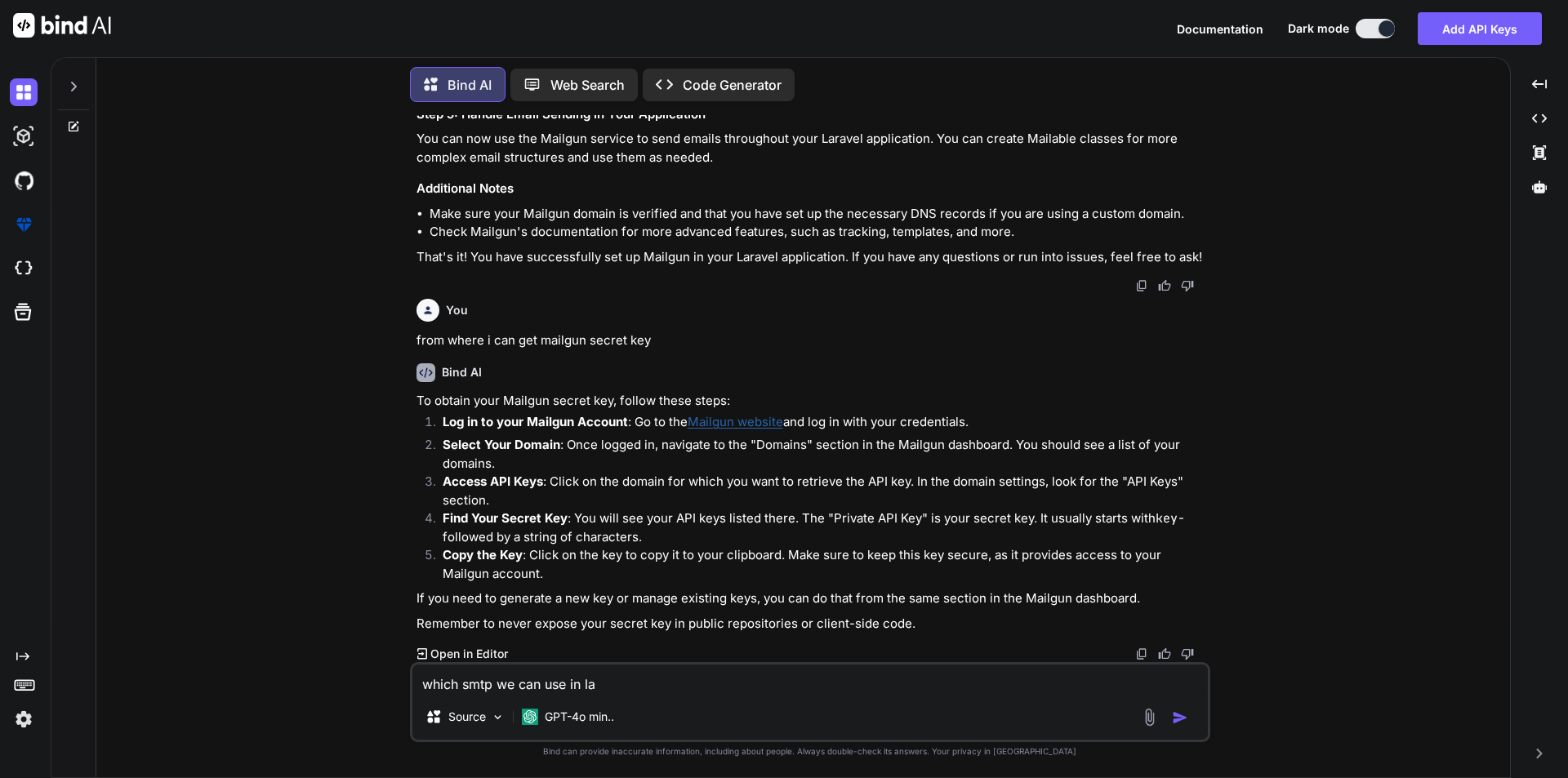
type textarea "which smtp we can use in lar"
type textarea "x"
type textarea "which smtp we can use in lara"
type textarea "x"
type textarea "which smtp we can use in larav"
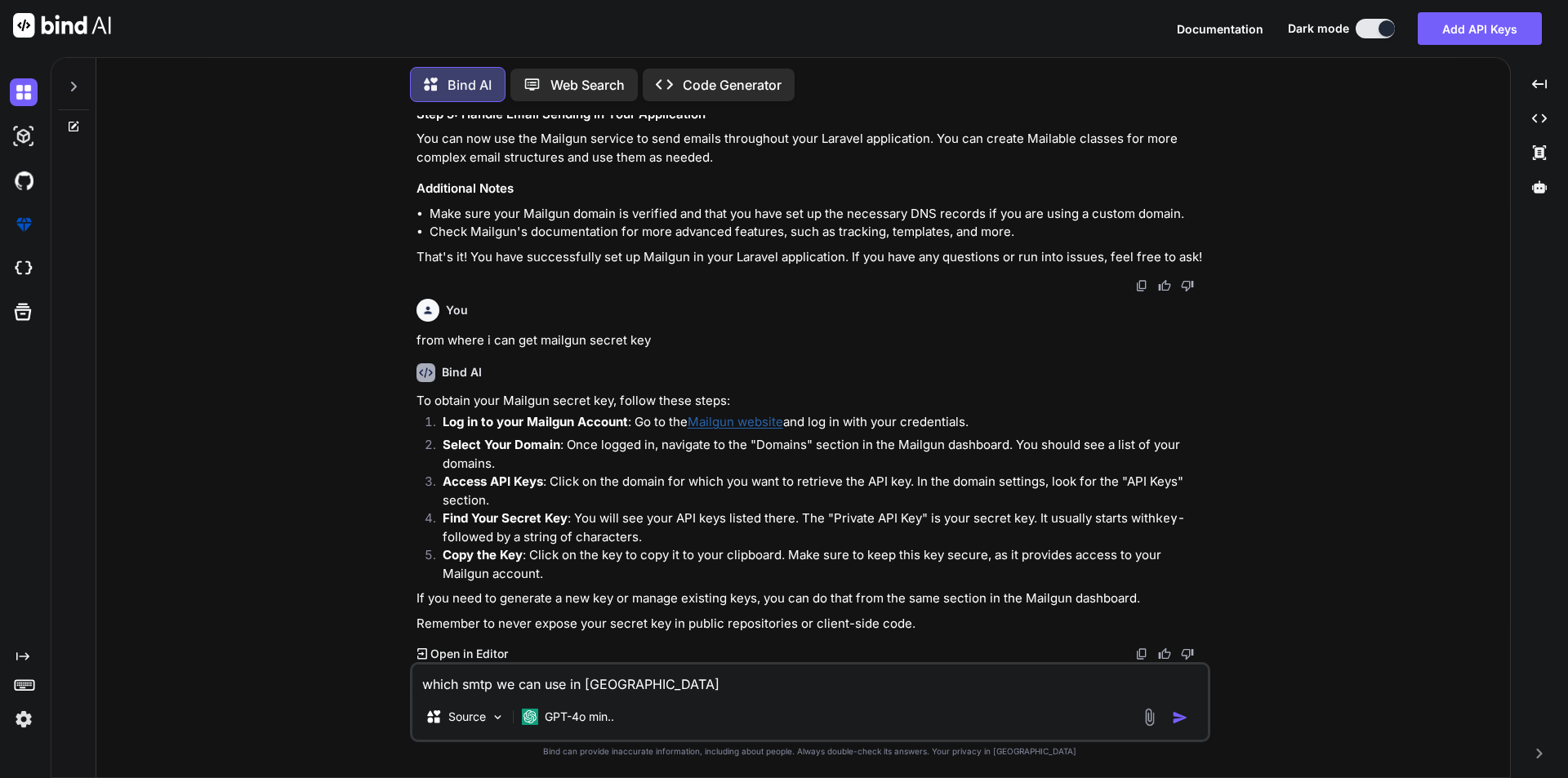
type textarea "x"
type textarea "which smtp we can use in larave"
type textarea "x"
type textarea "which smtp we can use in laravel"
type textarea "x"
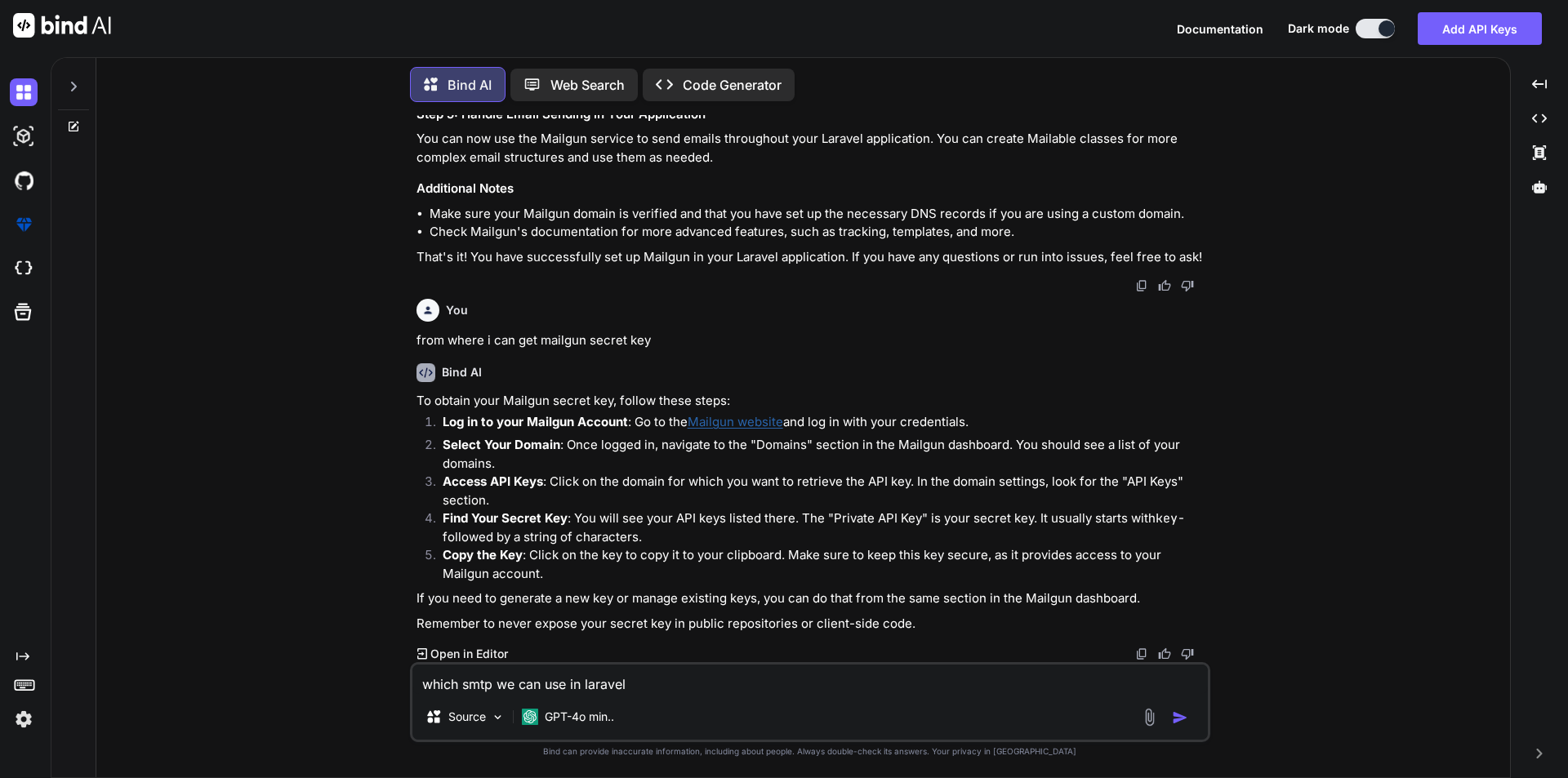
type textarea "which smtp we can use in laravel"
type textarea "x"
type textarea "which smtp we can use in laravel a"
type textarea "x"
type textarea "which smtp we can use in laravel ap"
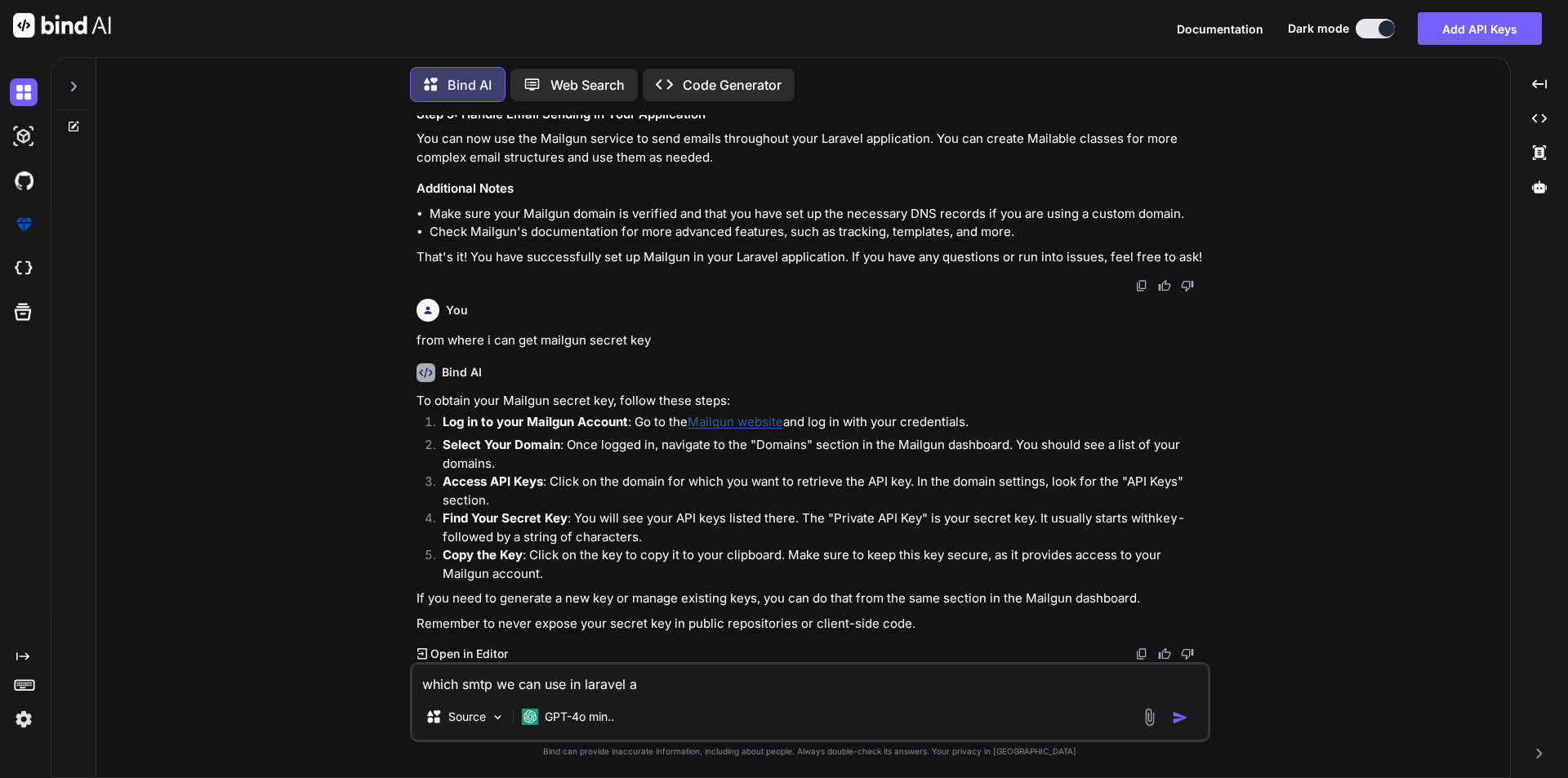
type textarea "x"
type textarea "which smtp we can use in laravel app"
type textarea "x"
type textarea "which smtp we can use in laravel appl"
type textarea "x"
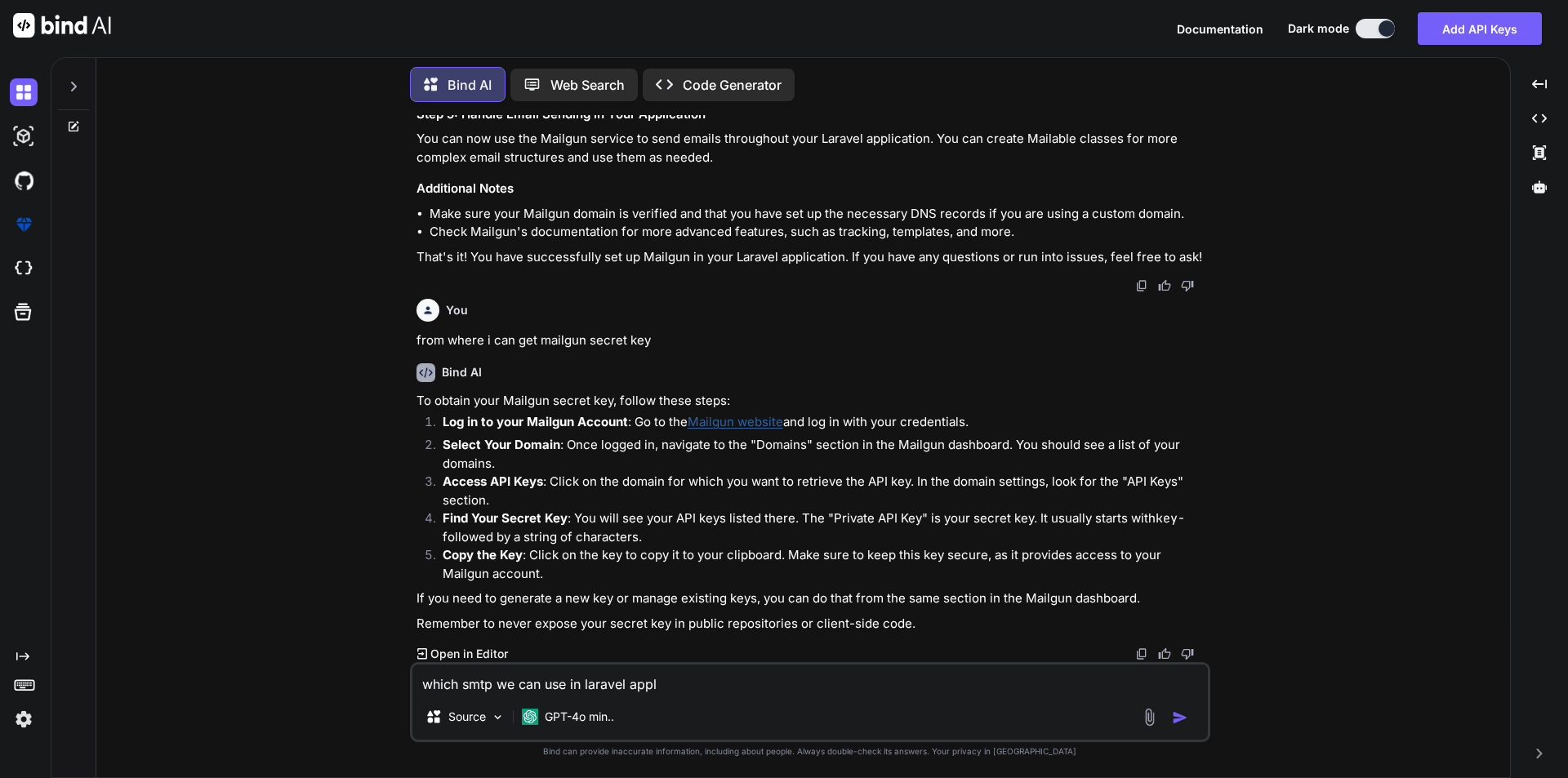
type textarea "which smtp we can use in laravel appli"
type textarea "x"
type textarea "which smtp we can use in laravel applic"
type textarea "x"
type textarea "which smtp we can use in laravel applica"
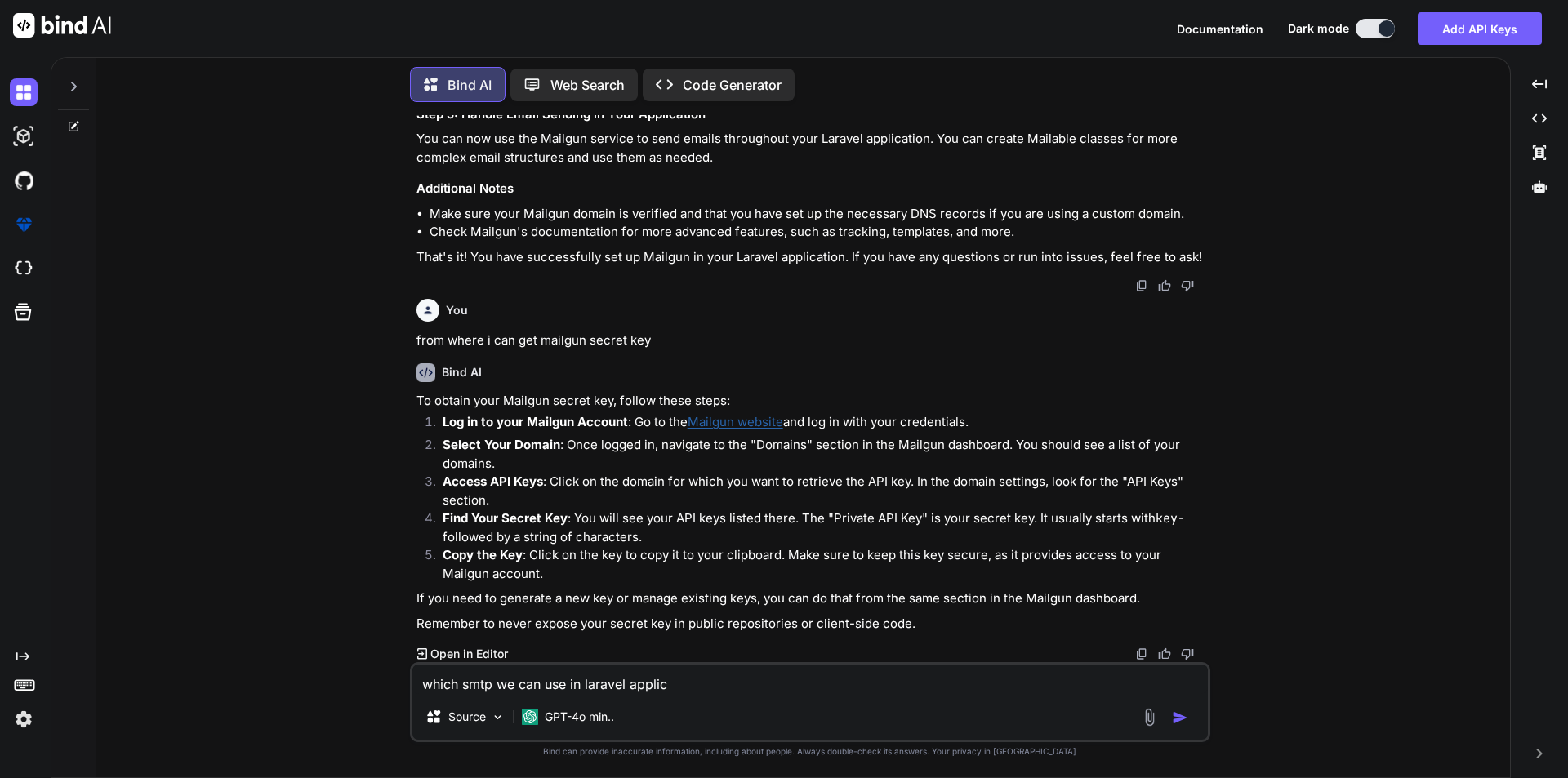
type textarea "x"
type textarea "which smtp we can use in laravel applicat"
type textarea "x"
type textarea "which smtp we can use in laravel applicati"
type textarea "x"
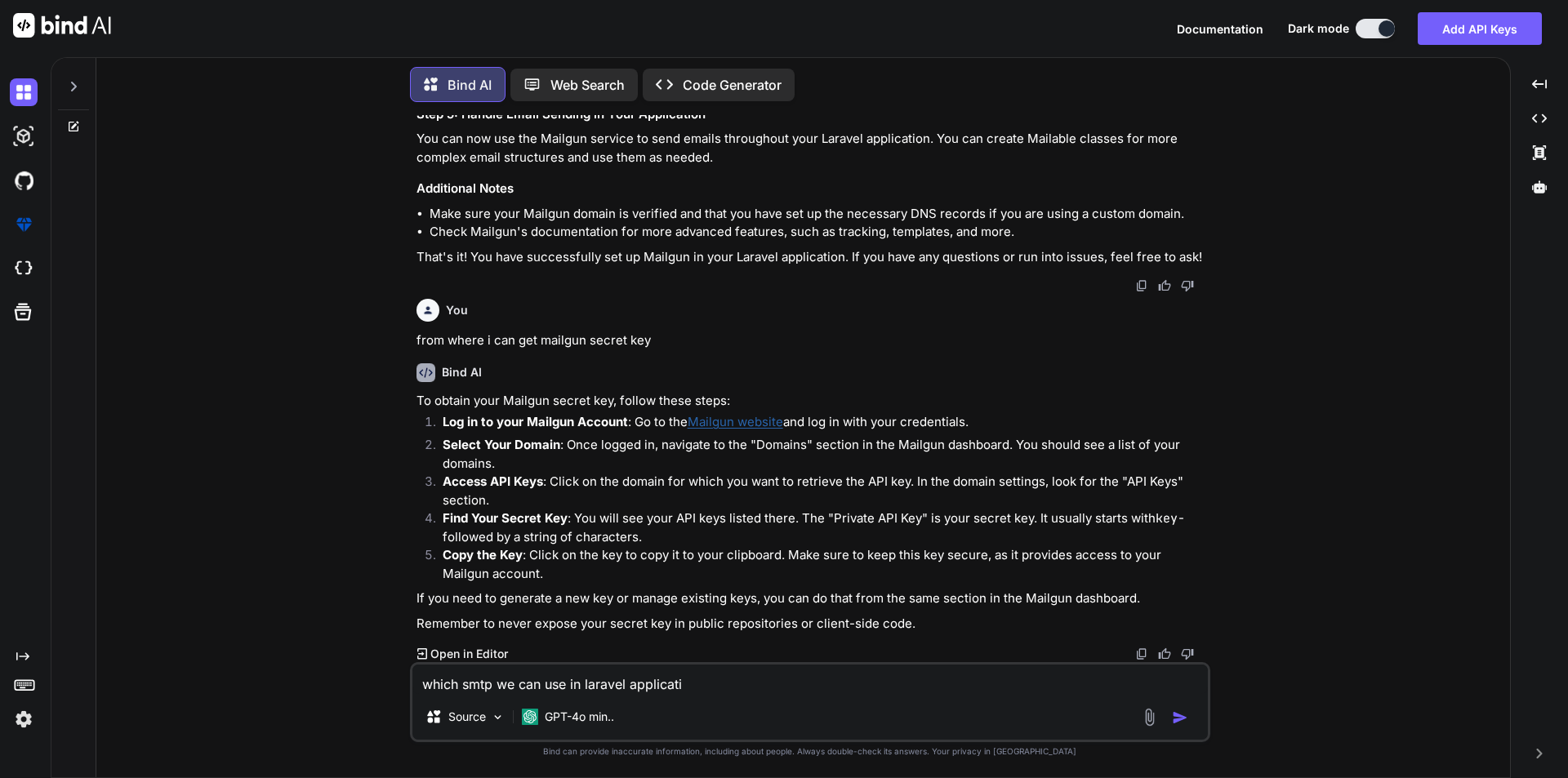
type textarea "which smtp we can use in laravel applicatio"
type textarea "x"
type textarea "which smtp we can use in laravel application"
type textarea "x"
type textarea "which smtp we can use in laravel application"
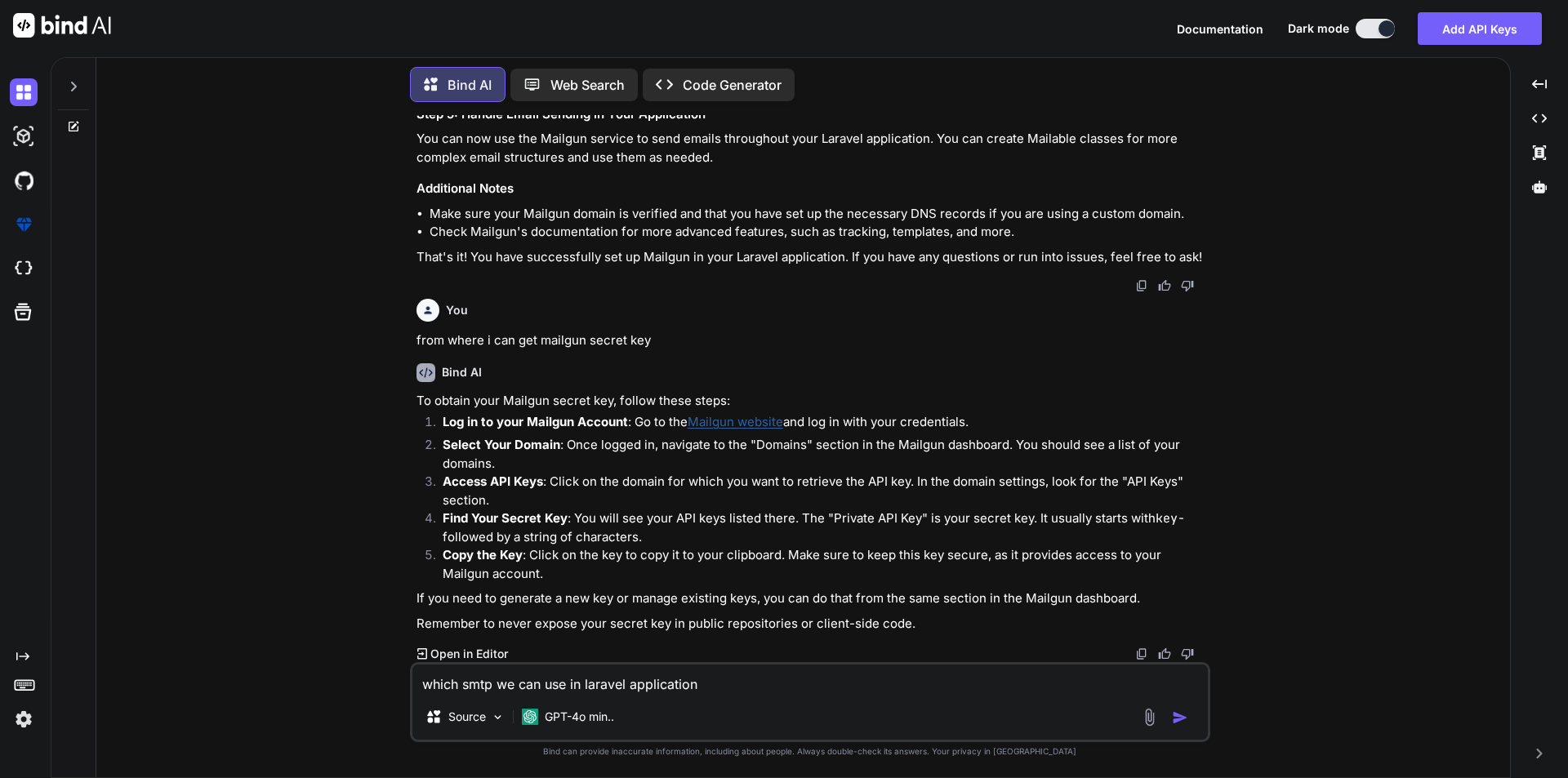
type textarea "x"
type textarea "which smtp we can use in laravel application t"
type textarea "x"
type textarea "which smtp we can use in laravel application th"
type textarea "x"
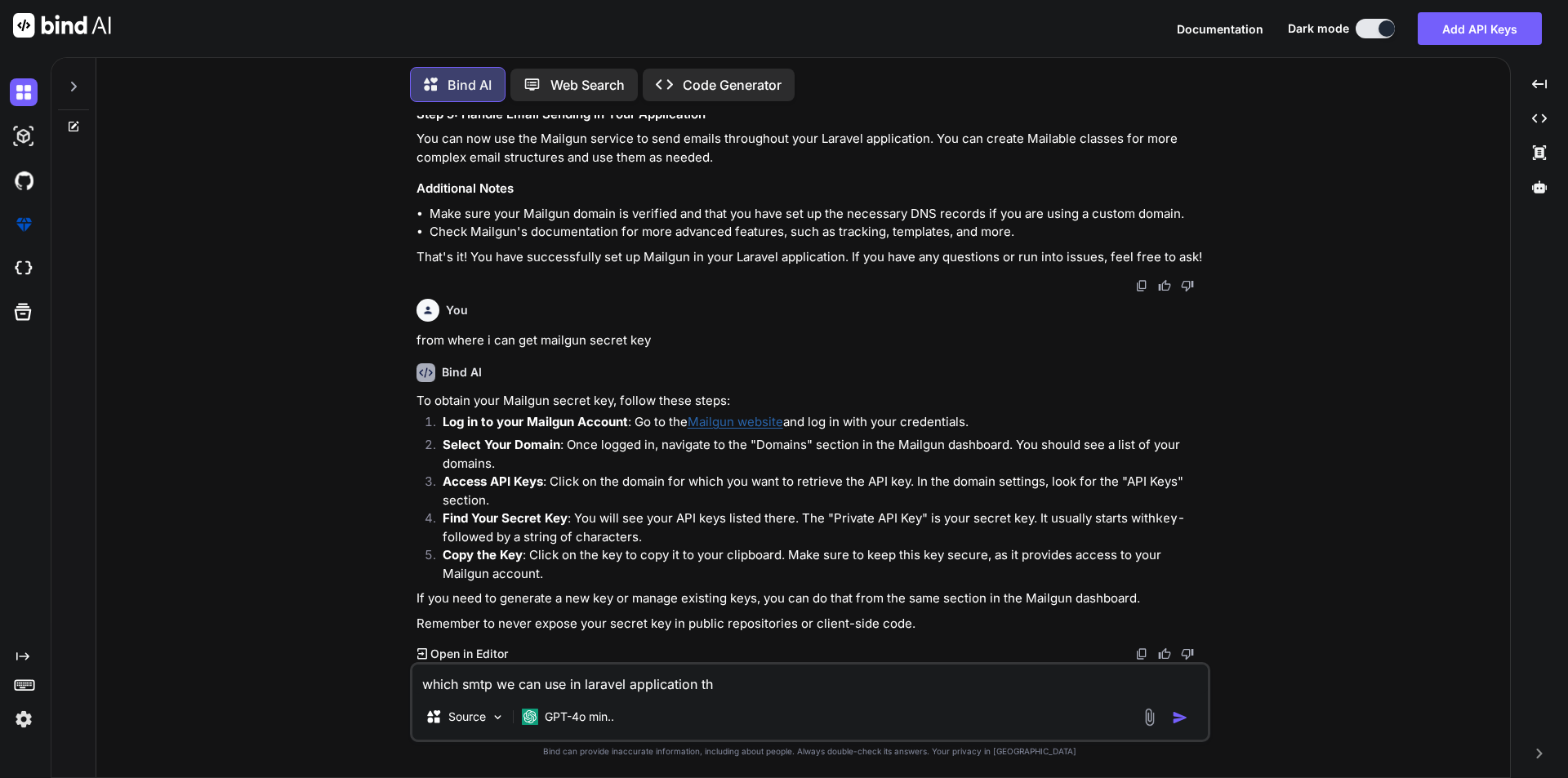
type textarea "which smtp we can use in laravel application tha"
type textarea "x"
type textarea "which smtp we can use in laravel application that"
type textarea "x"
type textarea "which smtp we can use in laravel application that"
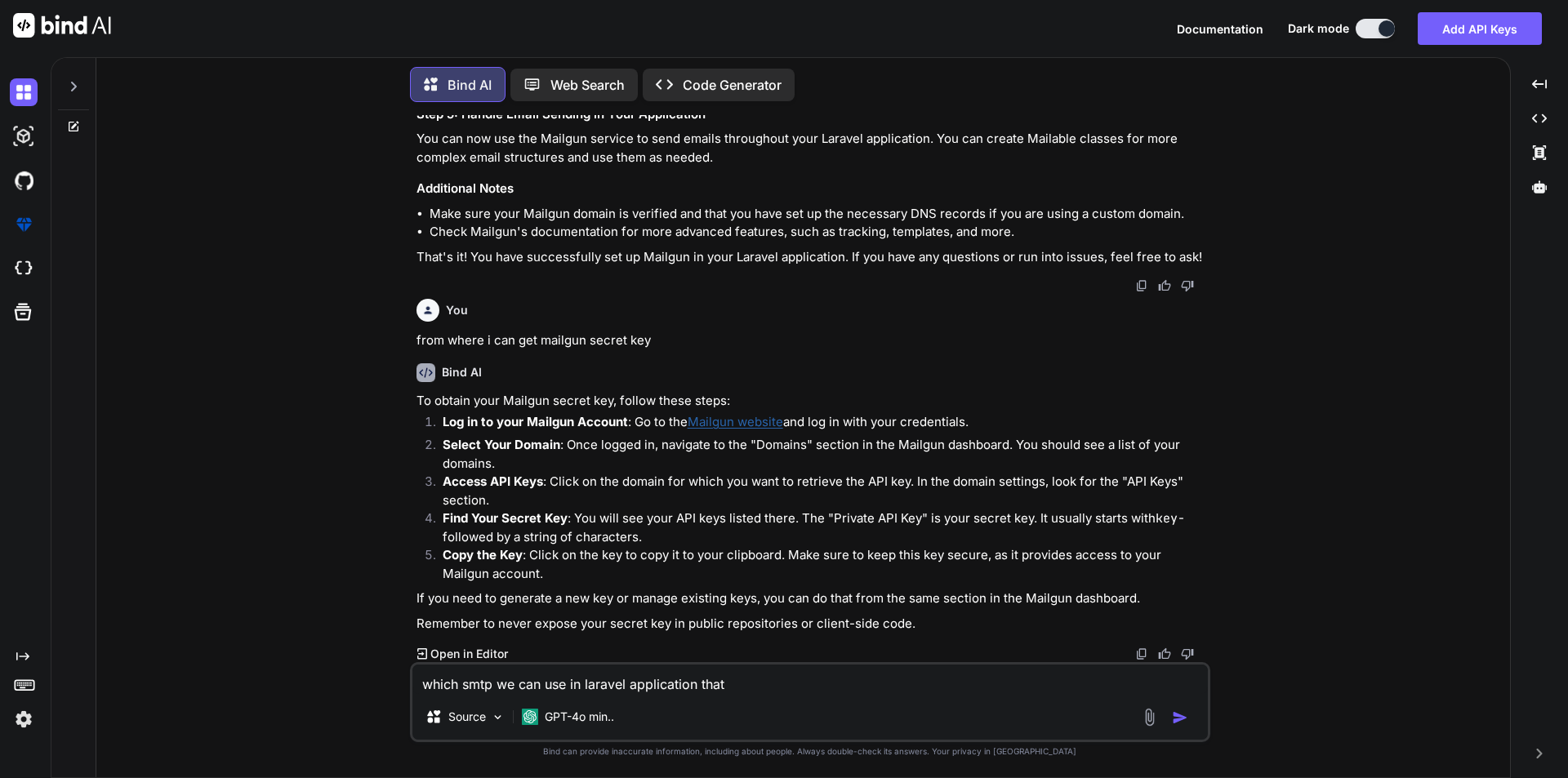
type textarea "x"
type textarea "which smtp we can use in laravel application that"
type textarea "x"
type textarea "which smtp we can use in laravel application tha"
type textarea "x"
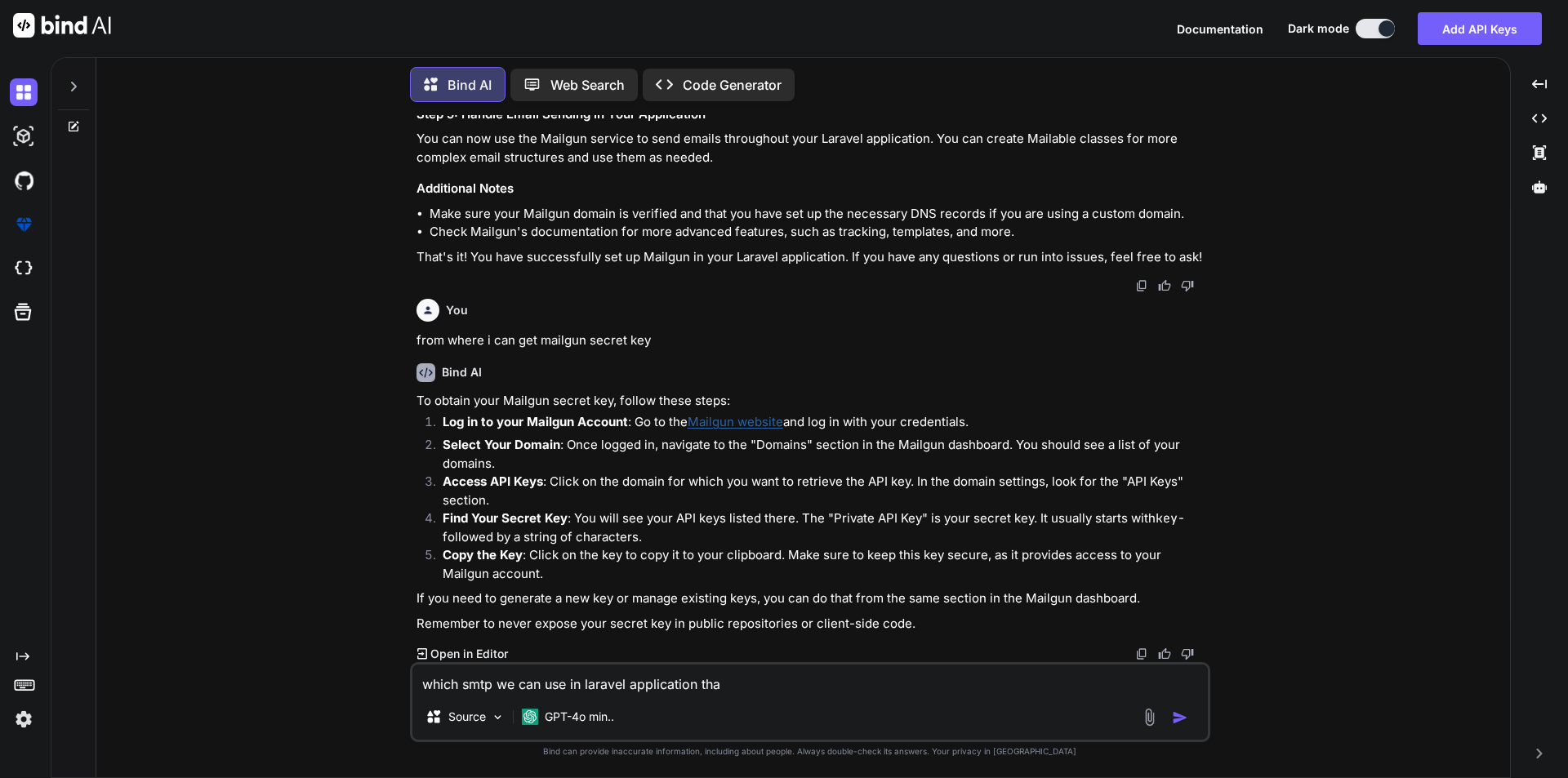
type textarea "which smtp we can use in laravel application th"
type textarea "x"
type textarea "which smtp we can use in laravel application t"
type textarea "x"
type textarea "which smtp we can use in laravel application"
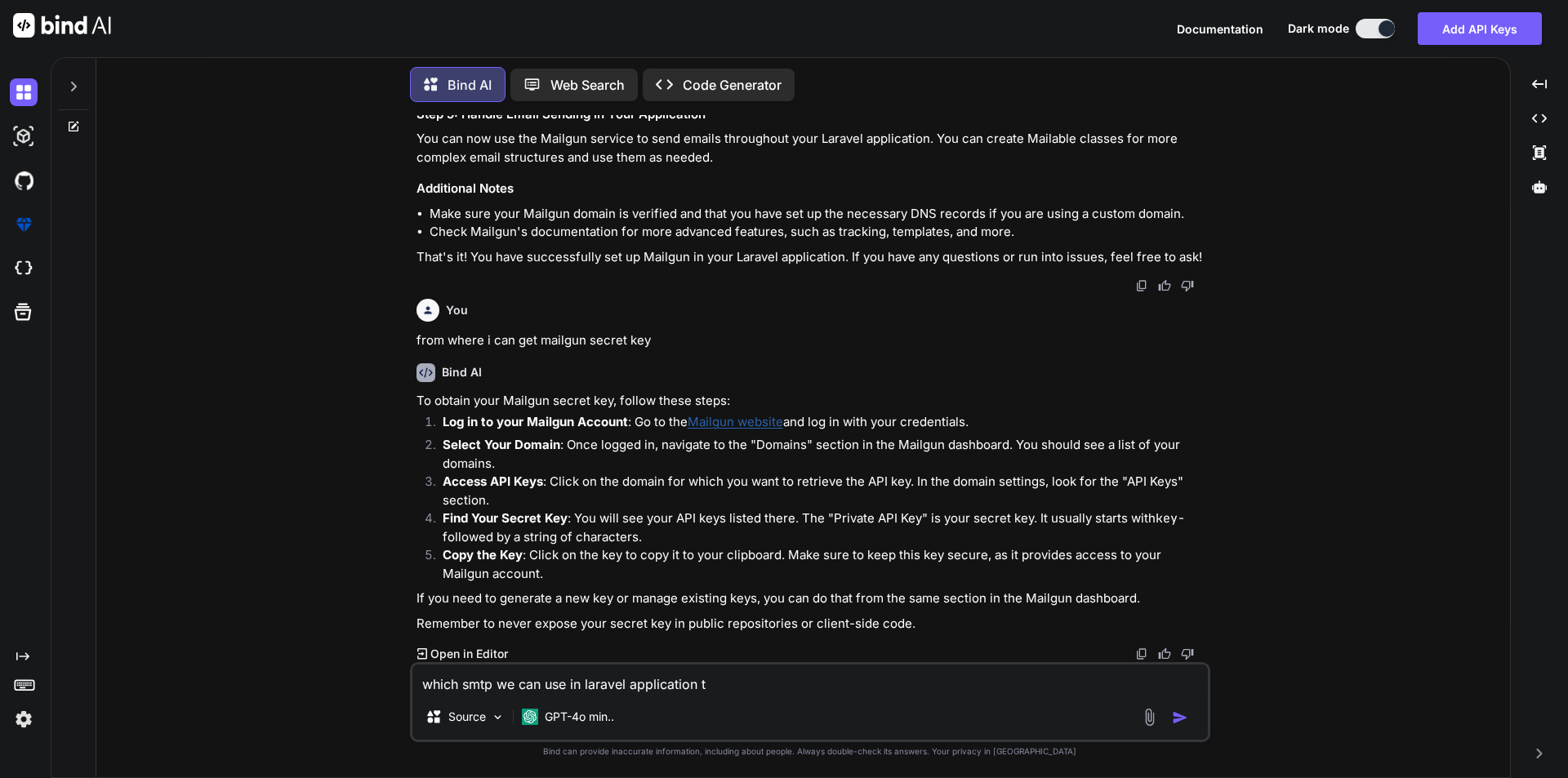
type textarea "x"
type textarea "which smtp we can use in laravel application t"
type textarea "x"
type textarea "which smtp we can use in laravel application th"
type textarea "x"
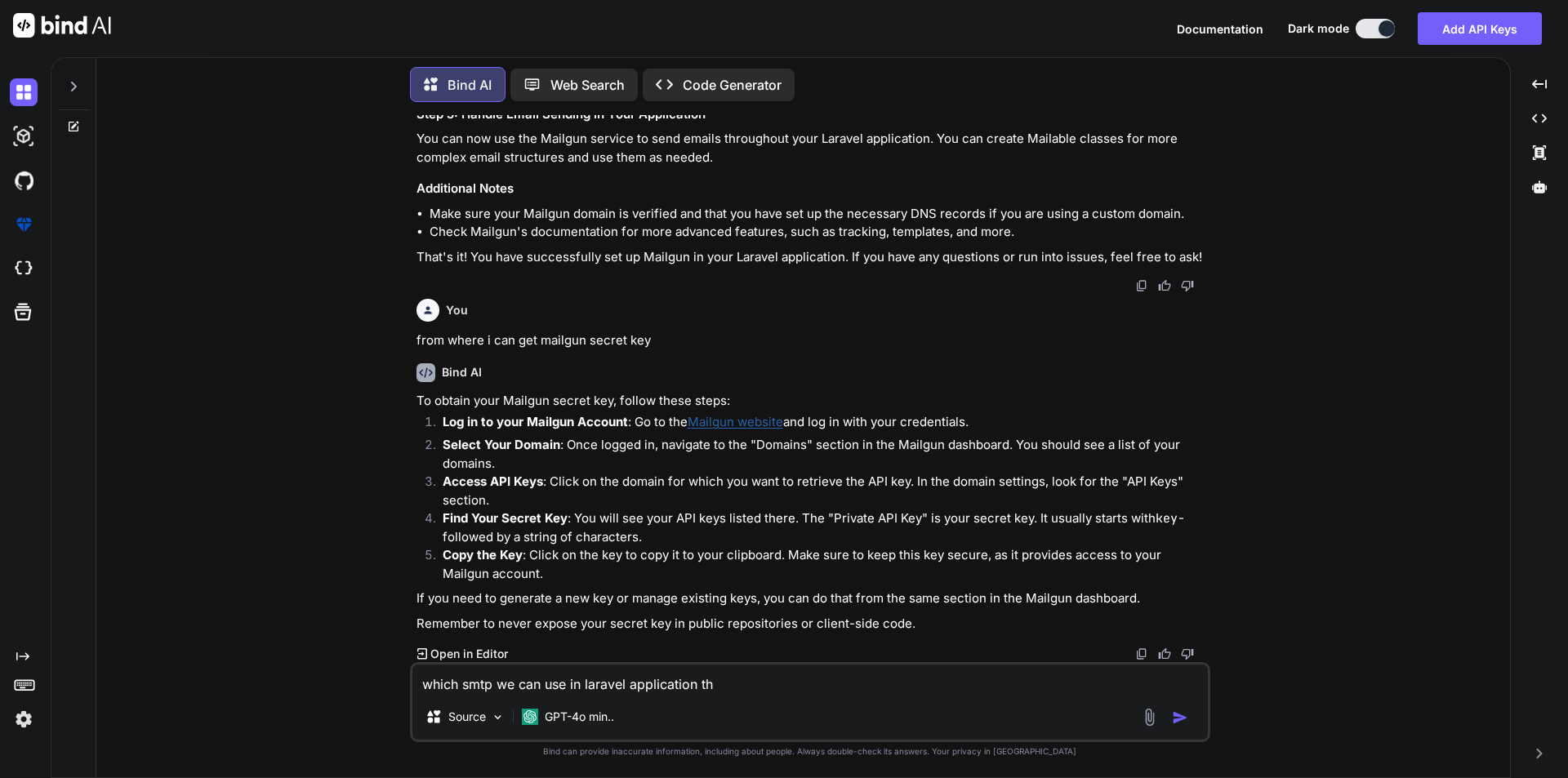
type textarea "which smtp we can use in laravel application tha"
type textarea "x"
type textarea "which smtp we can use in laravel application that"
type textarea "x"
type textarea "which smtp we can use in laravel application that"
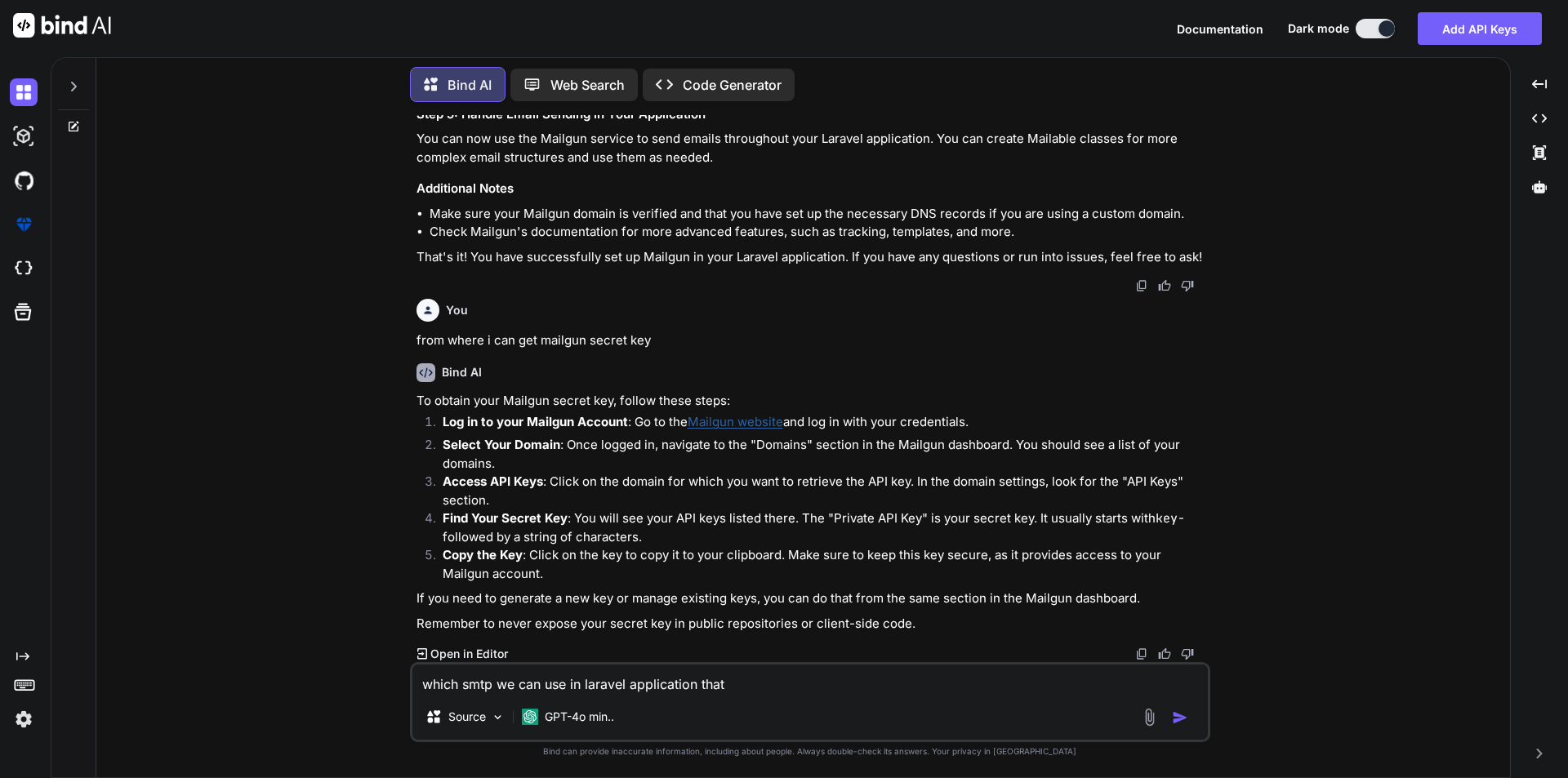
type textarea "x"
type textarea "which smtp we can use in laravel application that i"
type textarea "x"
type textarea "which smtp we can use in laravel application that is"
type textarea "x"
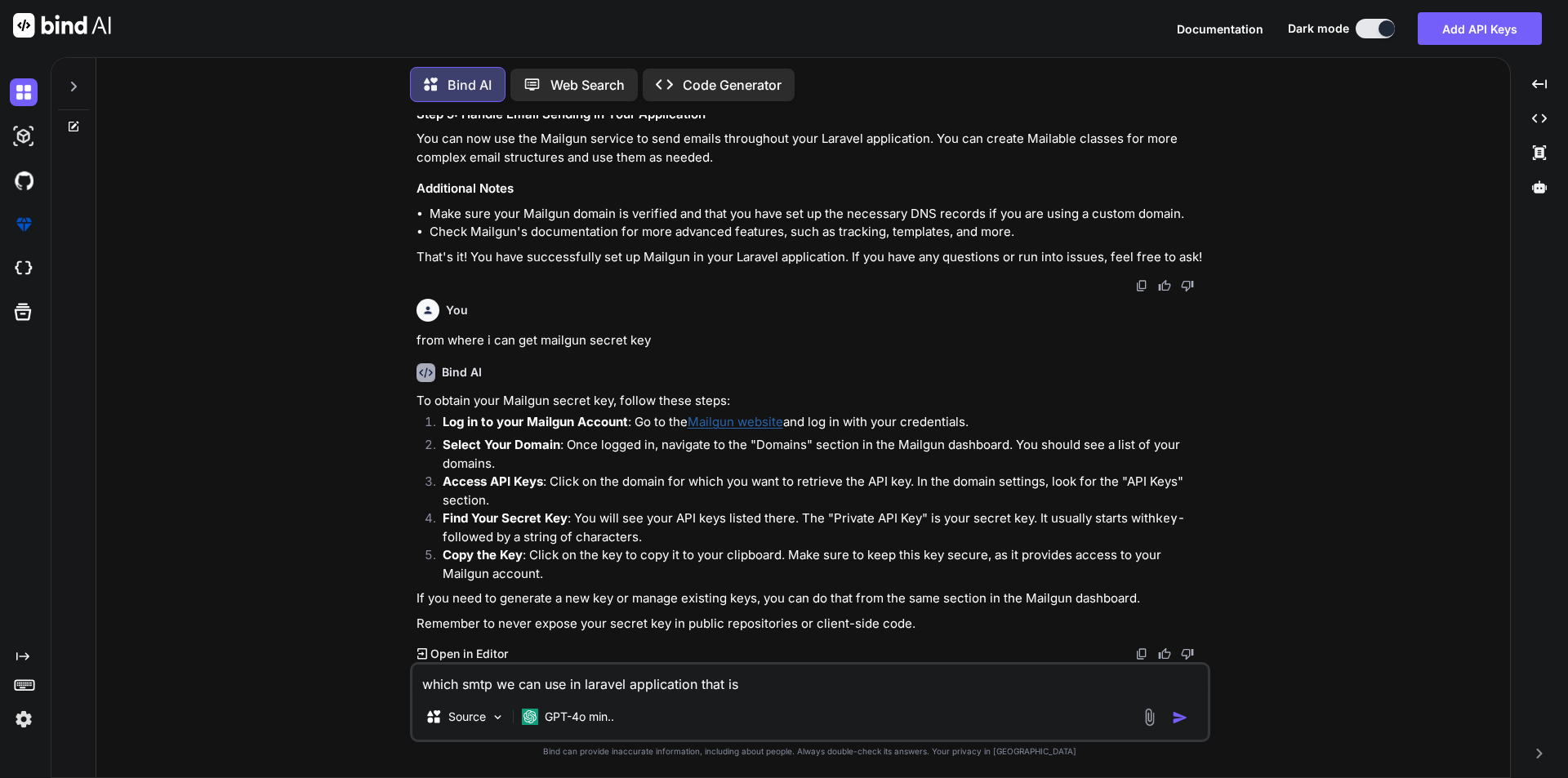
type textarea "which smtp we can use in laravel application that is"
type textarea "x"
type textarea "which smtp we can use in laravel application that is f"
type textarea "x"
type textarea "which smtp we can use in laravel application that is fr"
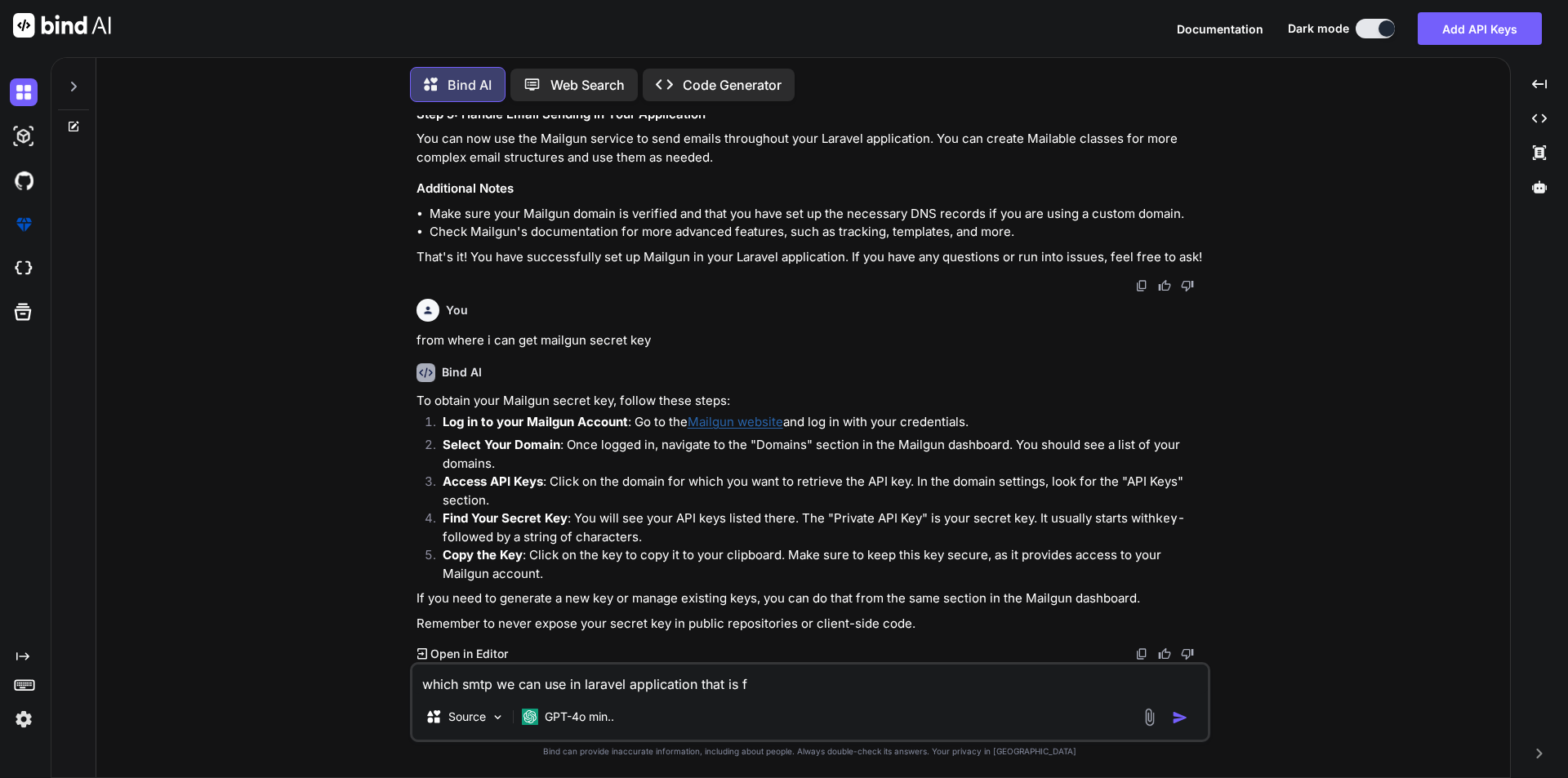
type textarea "x"
type textarea "which smtp we can use in laravel application that is fre"
type textarea "x"
type textarea "which smtp we can use in laravel application that is free"
type textarea "x"
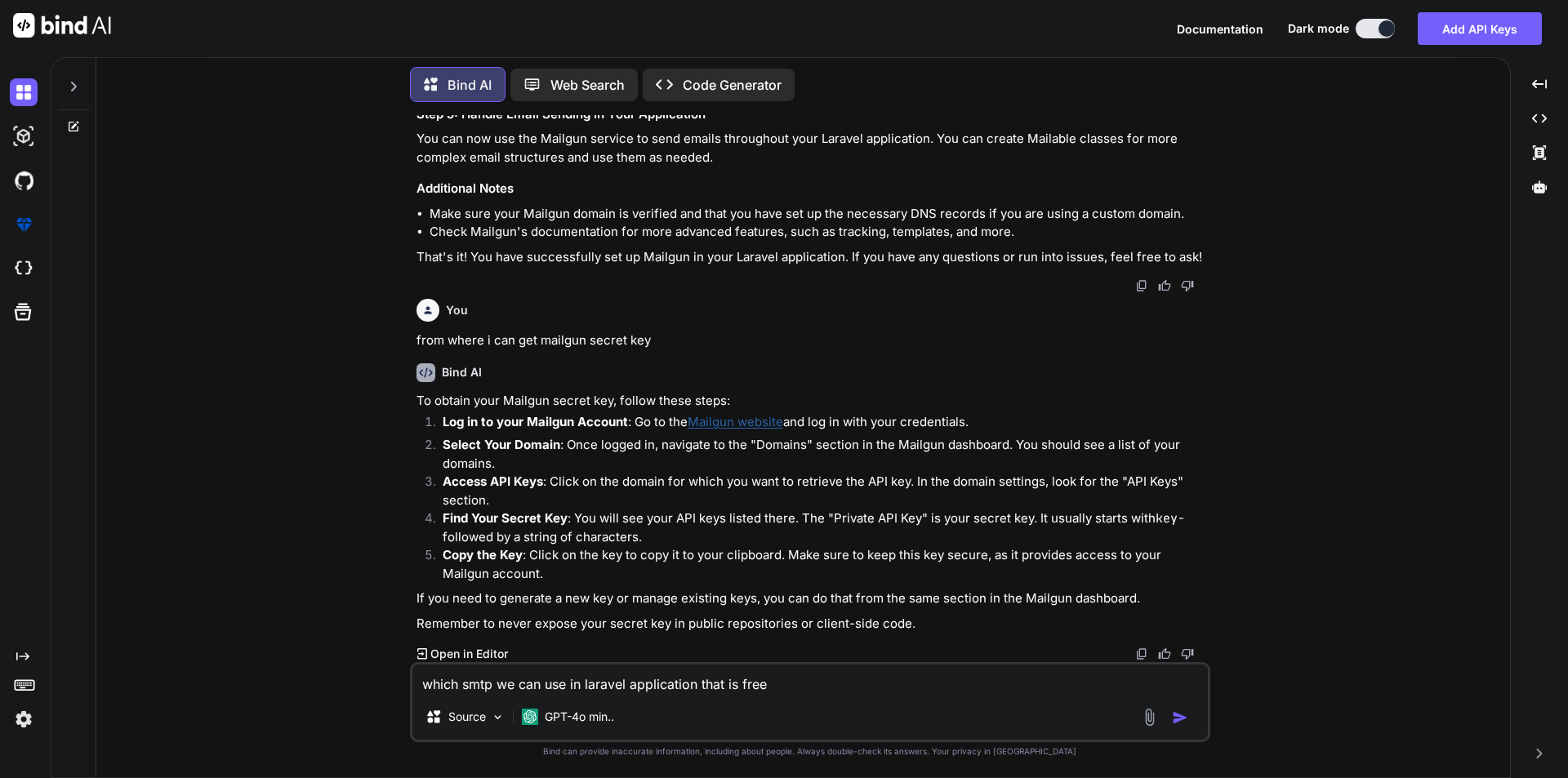
type textarea "which smtp we can use in laravel application that is free"
type textarea "x"
type textarea "which smtp we can use in laravel application that is free o"
type textarea "x"
type textarea "which smtp we can use in laravel application that is free or"
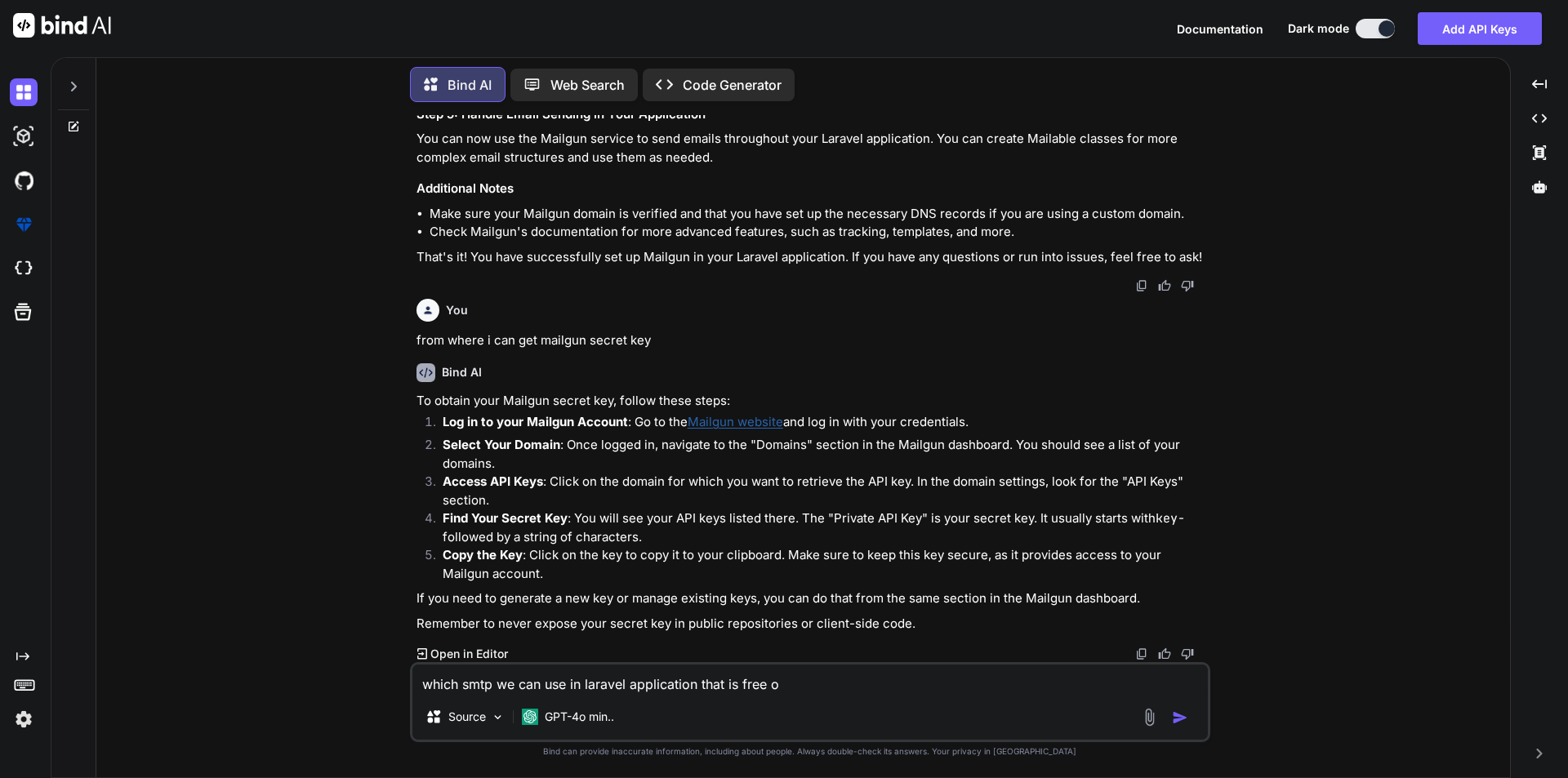
type textarea "x"
type textarea "which smtp we can use in laravel application that is free or"
type textarea "x"
type textarea "which smtp we can use in laravel application that is free or m"
type textarea "x"
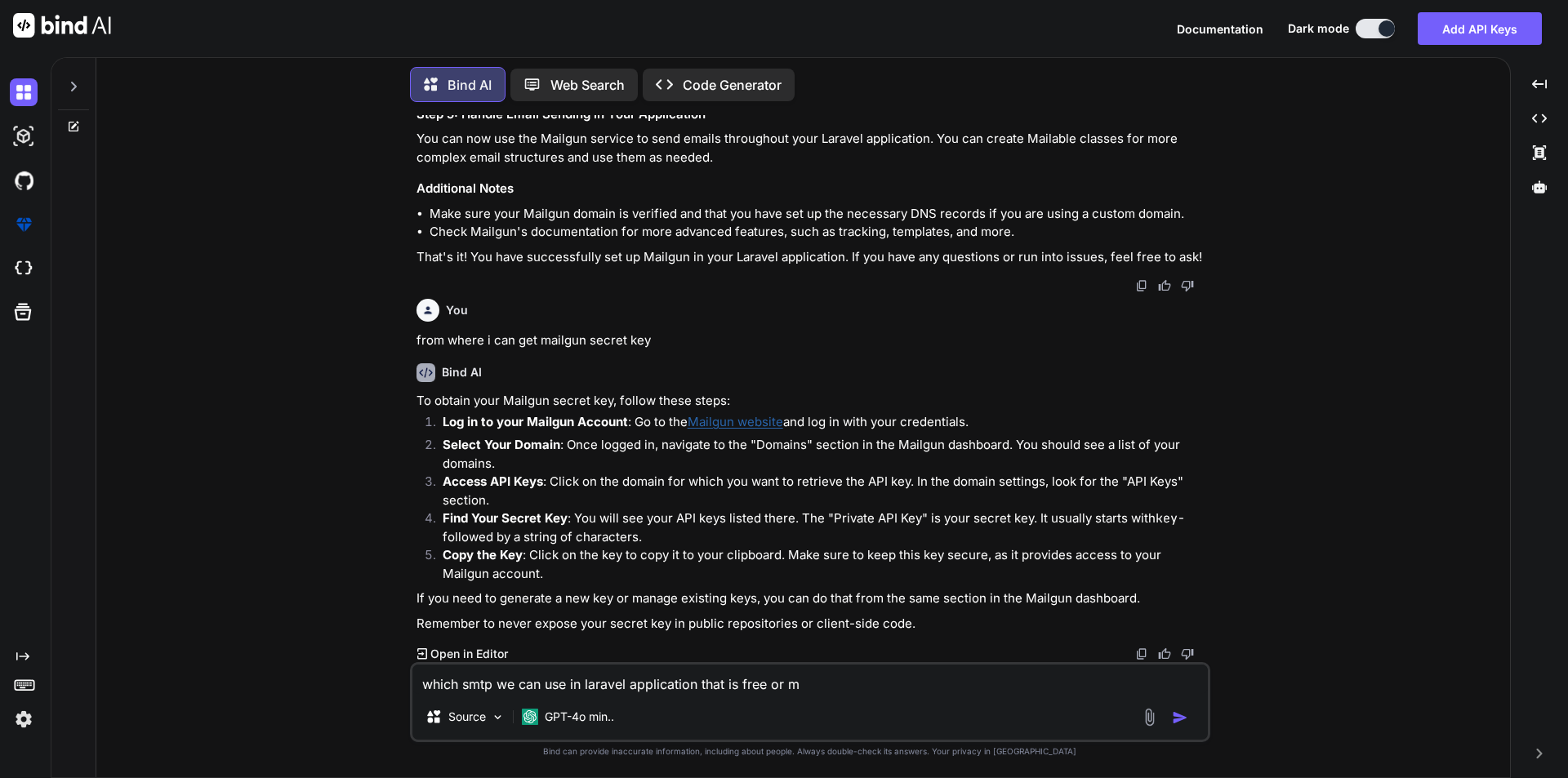
type textarea "which smtp we can use in laravel application that is free or mi"
type textarea "x"
type textarea "which smtp we can use in laravel application that is free or min"
type textarea "x"
type textarea "which smtp we can use in laravel application that is free or mini"
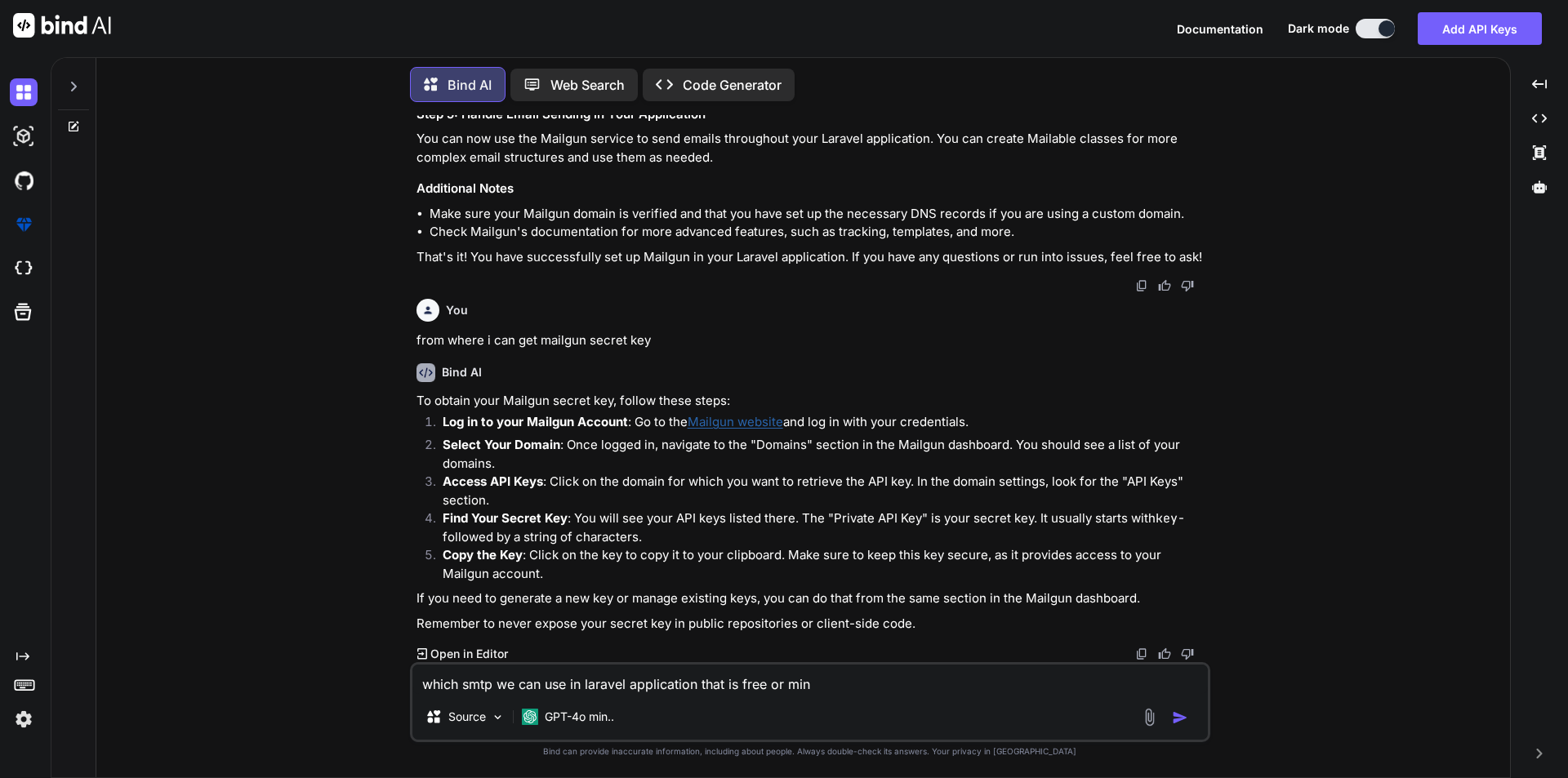
type textarea "x"
type textarea "which smtp we can use in laravel application that is free or minim"
type textarea "x"
type textarea "which smtp we can use in laravel application that is free or minima"
type textarea "x"
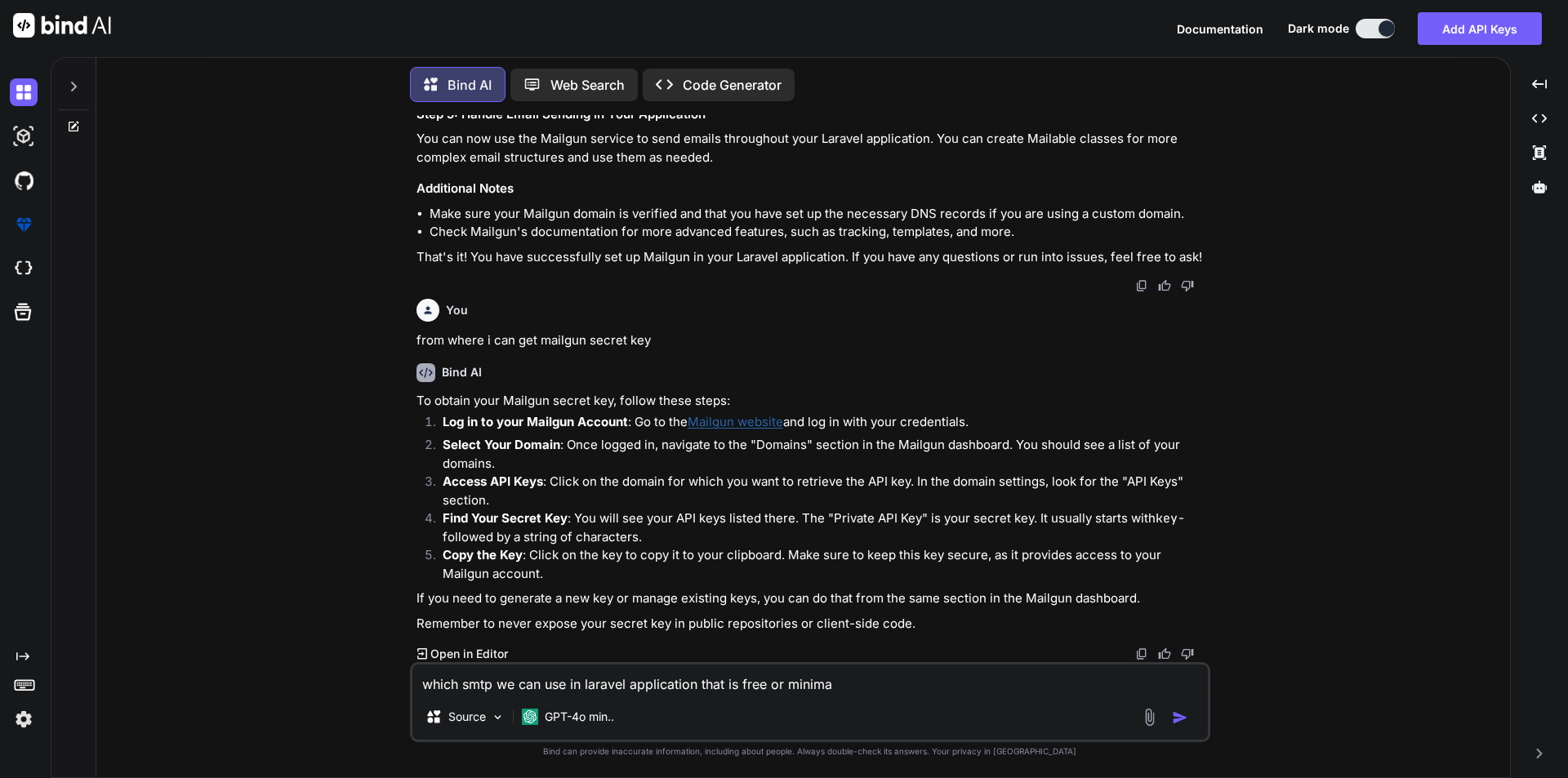
type textarea "which smtp we can use in laravel application that is free or minimal"
type textarea "x"
type textarea "which smtp we can use in laravel application that is free or minimal"
type textarea "x"
type textarea "which smtp we can use in laravel application that is free or minimal c"
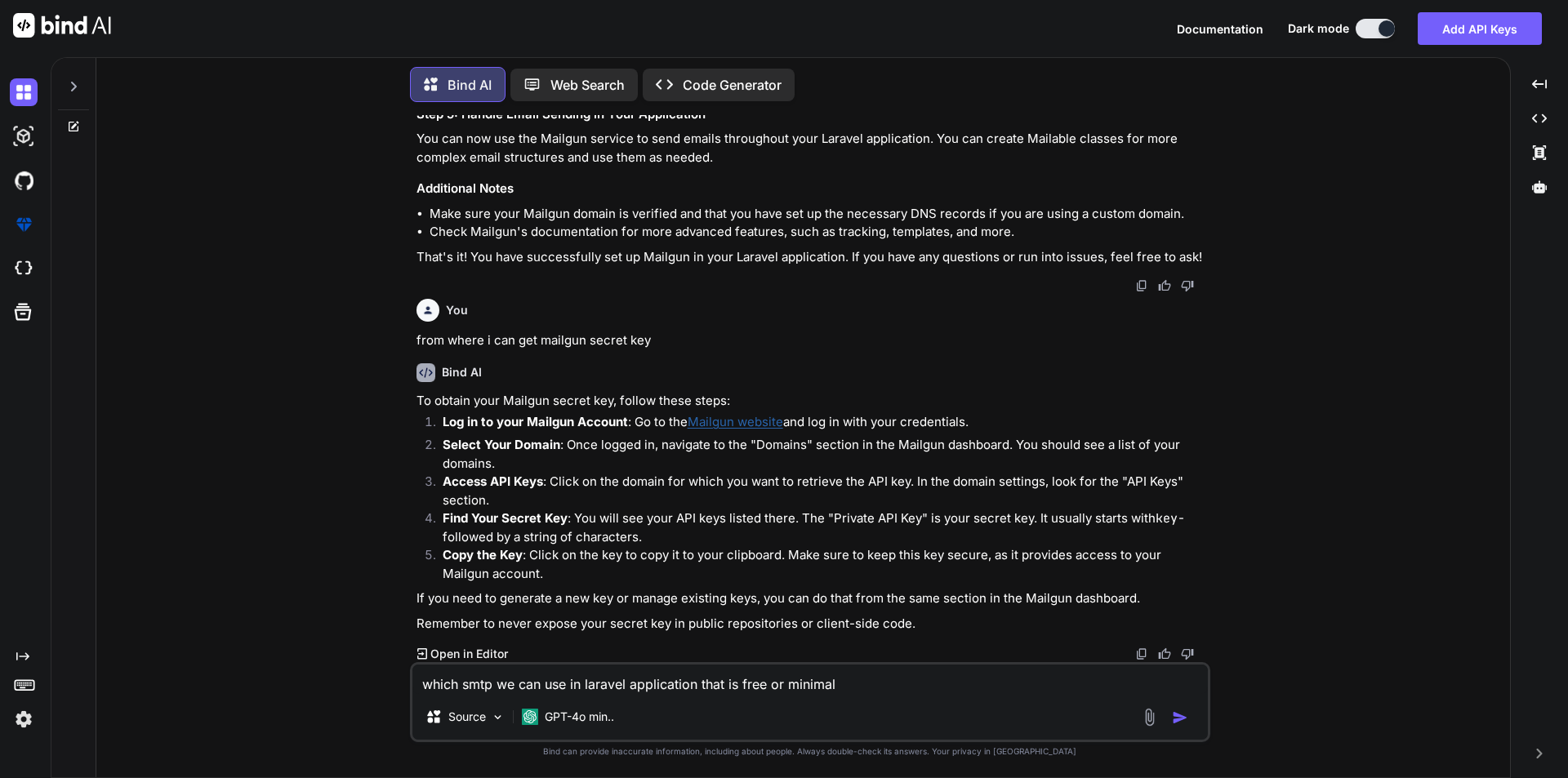
type textarea "x"
type textarea "which smtp we can use in laravel application that is free or minimal ch"
type textarea "x"
type textarea "which smtp we can use in laravel application that is free or minimal cha"
type textarea "x"
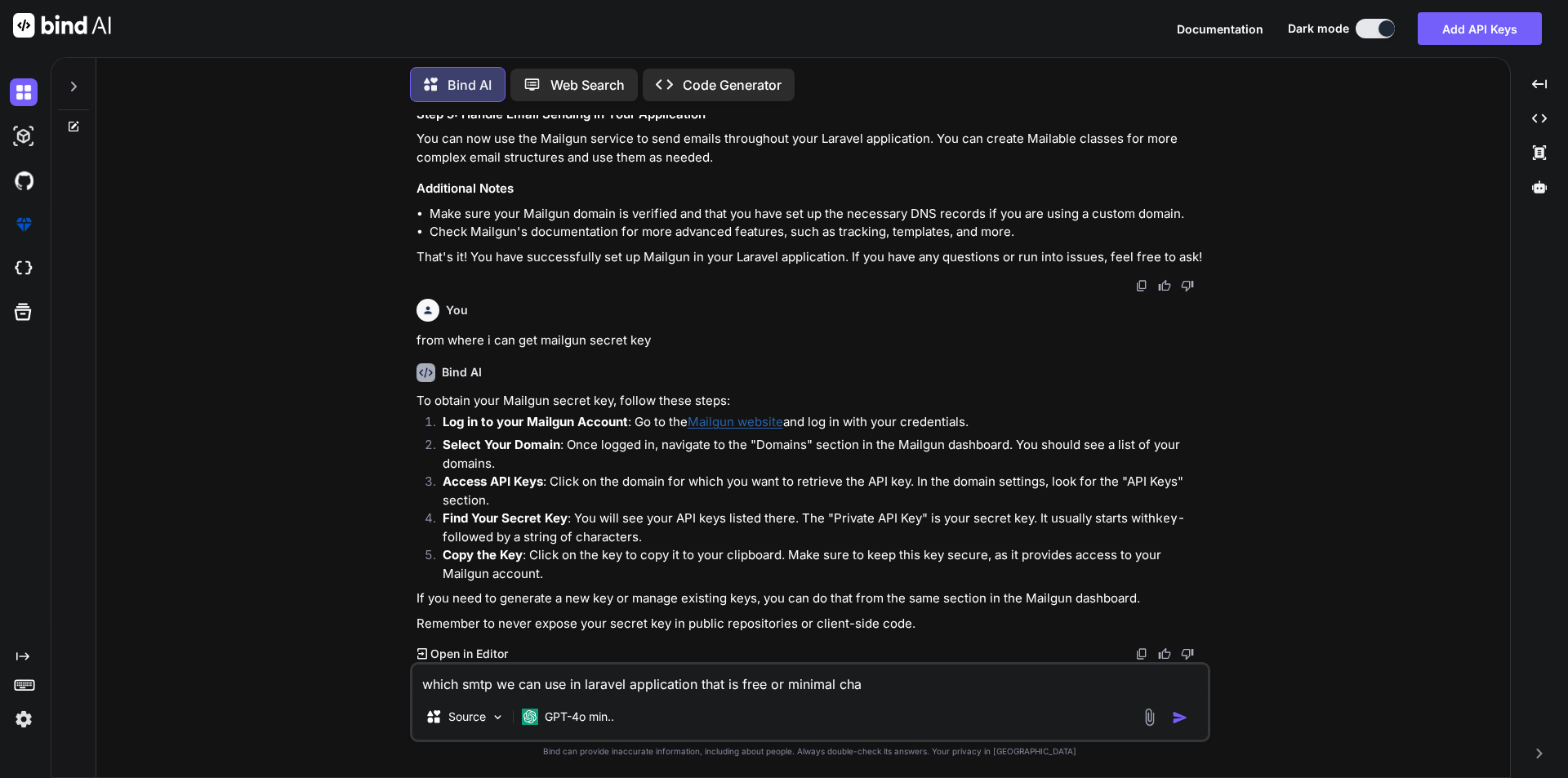
type textarea "which smtp we can use in laravel application that is free or minimal char"
type textarea "x"
type textarea "which smtp we can use in laravel application that is free or minimal charg"
type textarea "x"
type textarea "which smtp we can use in laravel application that is free or minimal charge"
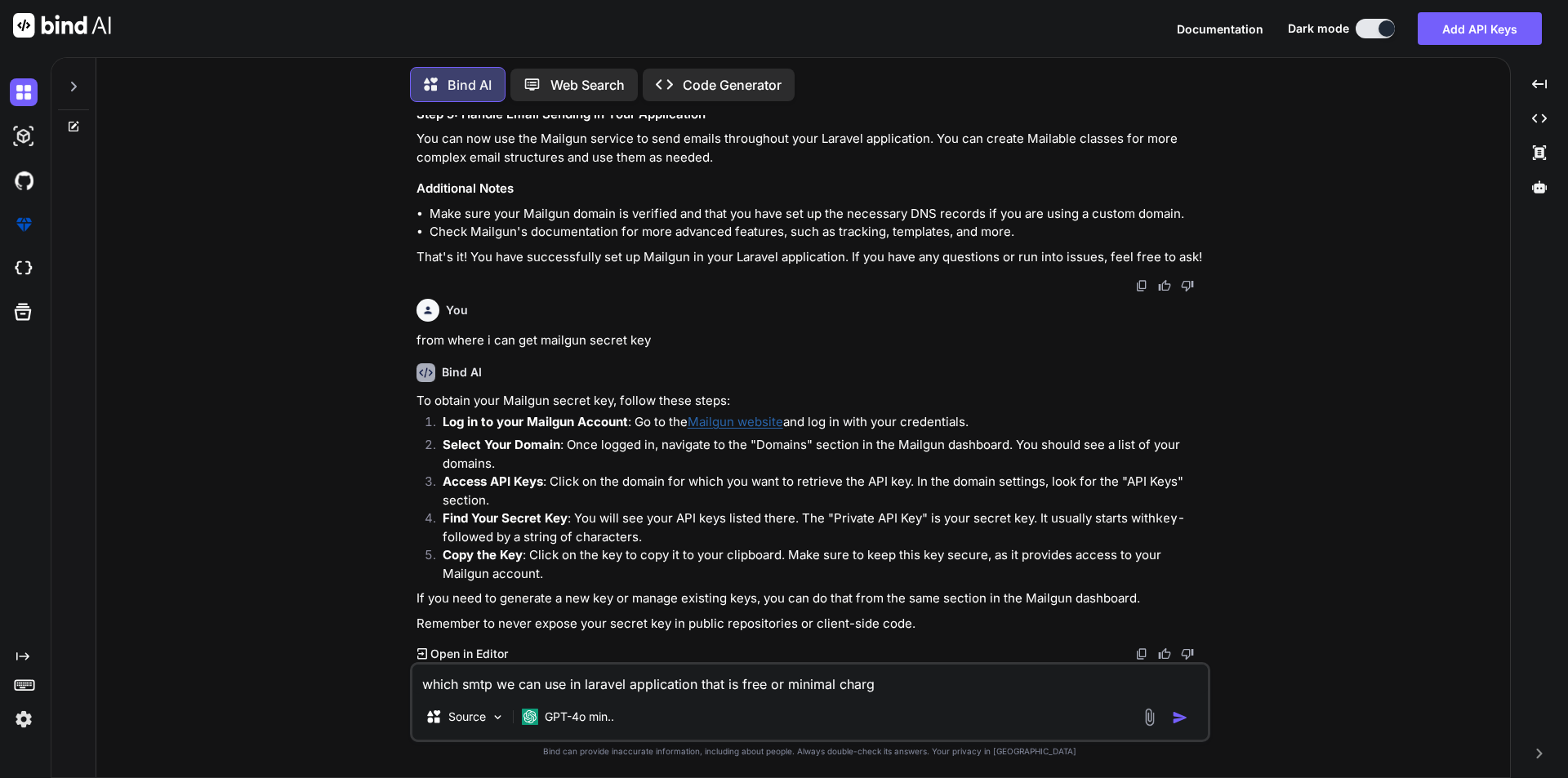
type textarea "x"
type textarea "which smtp we can use in laravel application that is free or minimal charges"
type textarea "x"
type textarea "which smtp we can use in laravel application that is free or minimal charges"
type textarea "x"
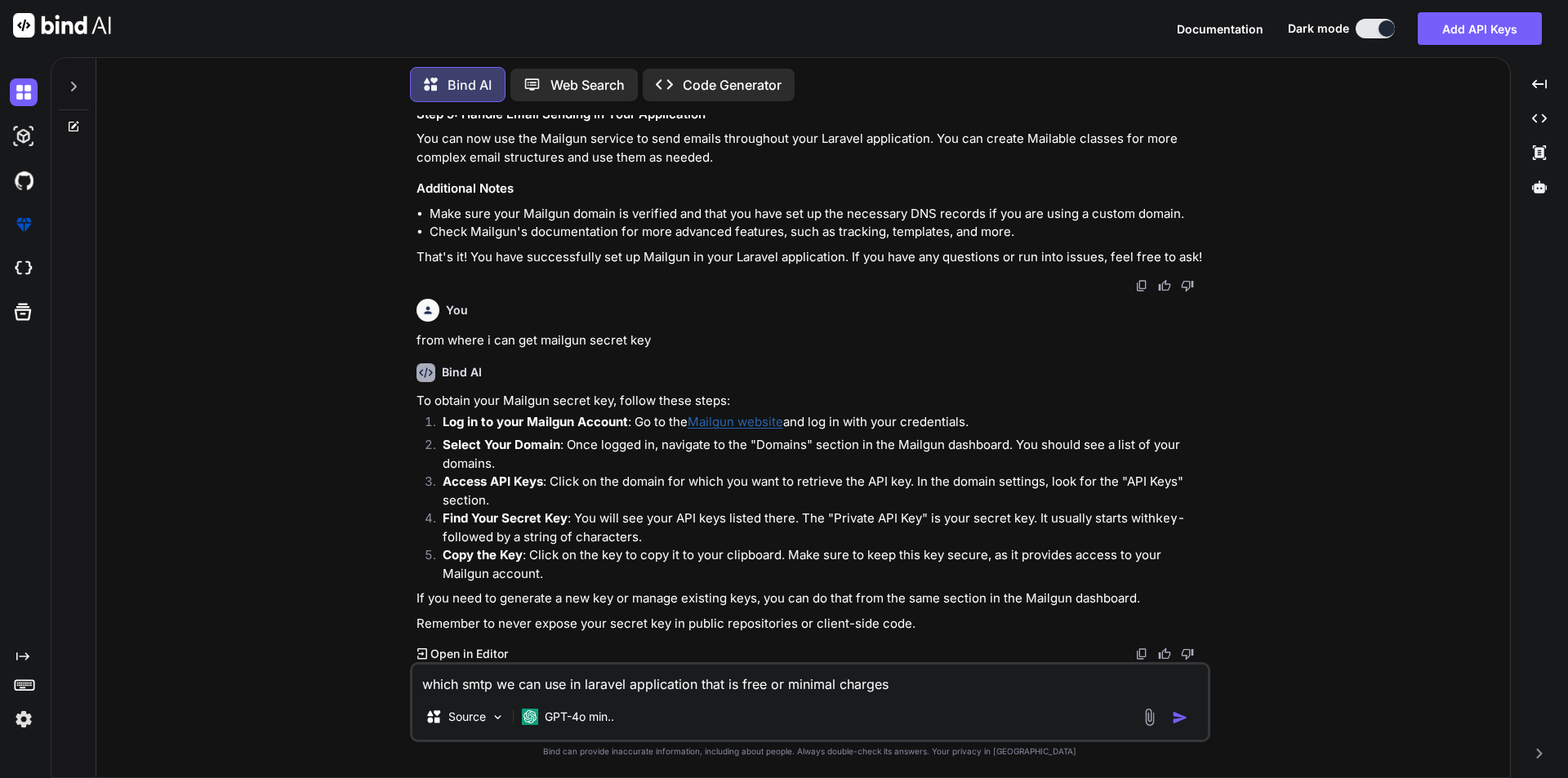
type textarea "which smtp we can use in laravel application that is free or minimal charges a"
type textarea "x"
type textarea "which smtp we can use in laravel application that is free or minimal charges av"
type textarea "x"
type textarea "which smtp we can use in laravel application that is free or minimal charges avo"
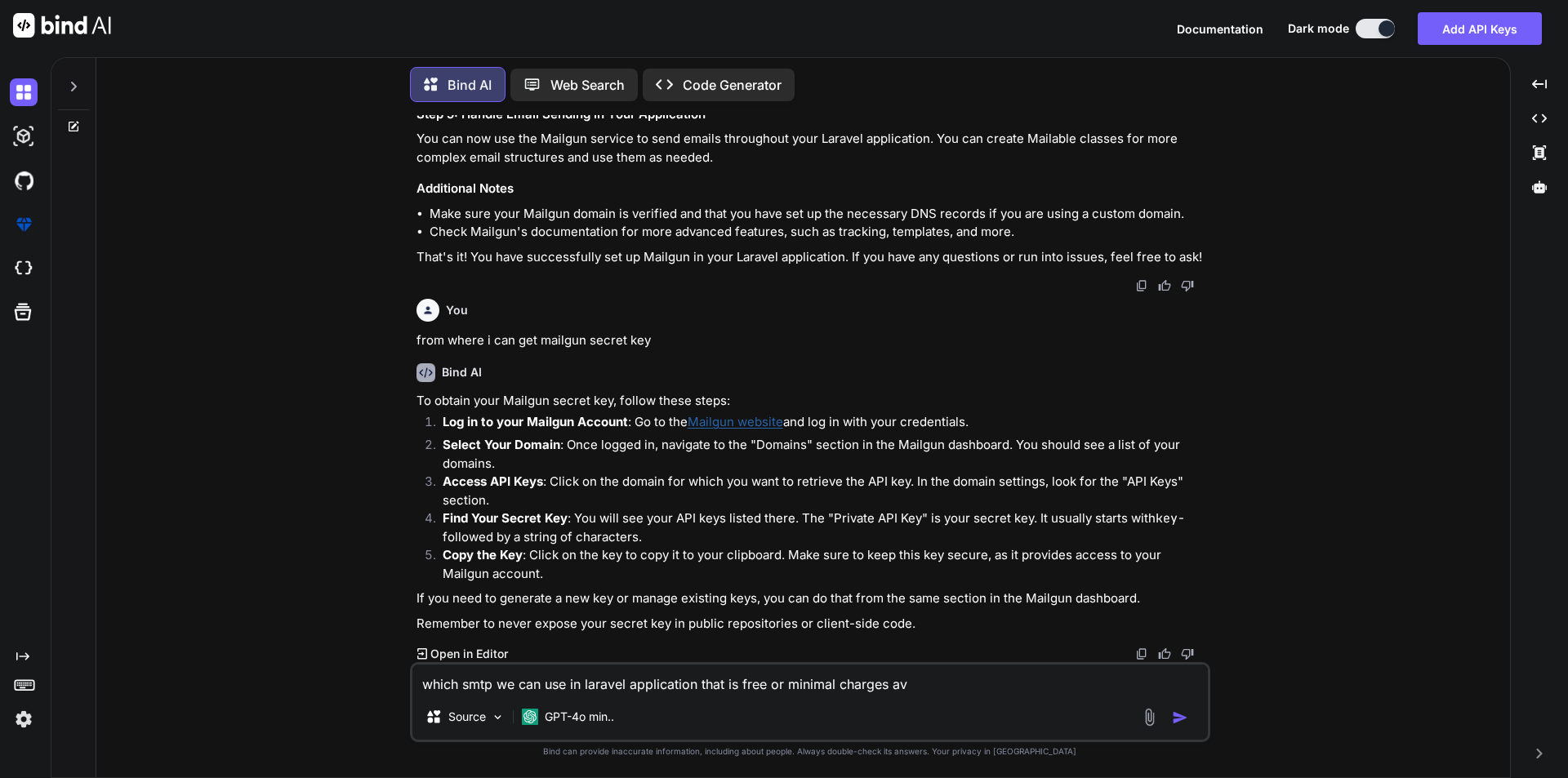
type textarea "x"
type textarea "which smtp we can use in laravel application that is free or minimal charges av…"
type textarea "x"
type textarea "which smtp we can use in laravel application that is free or minimal charges av…"
type textarea "x"
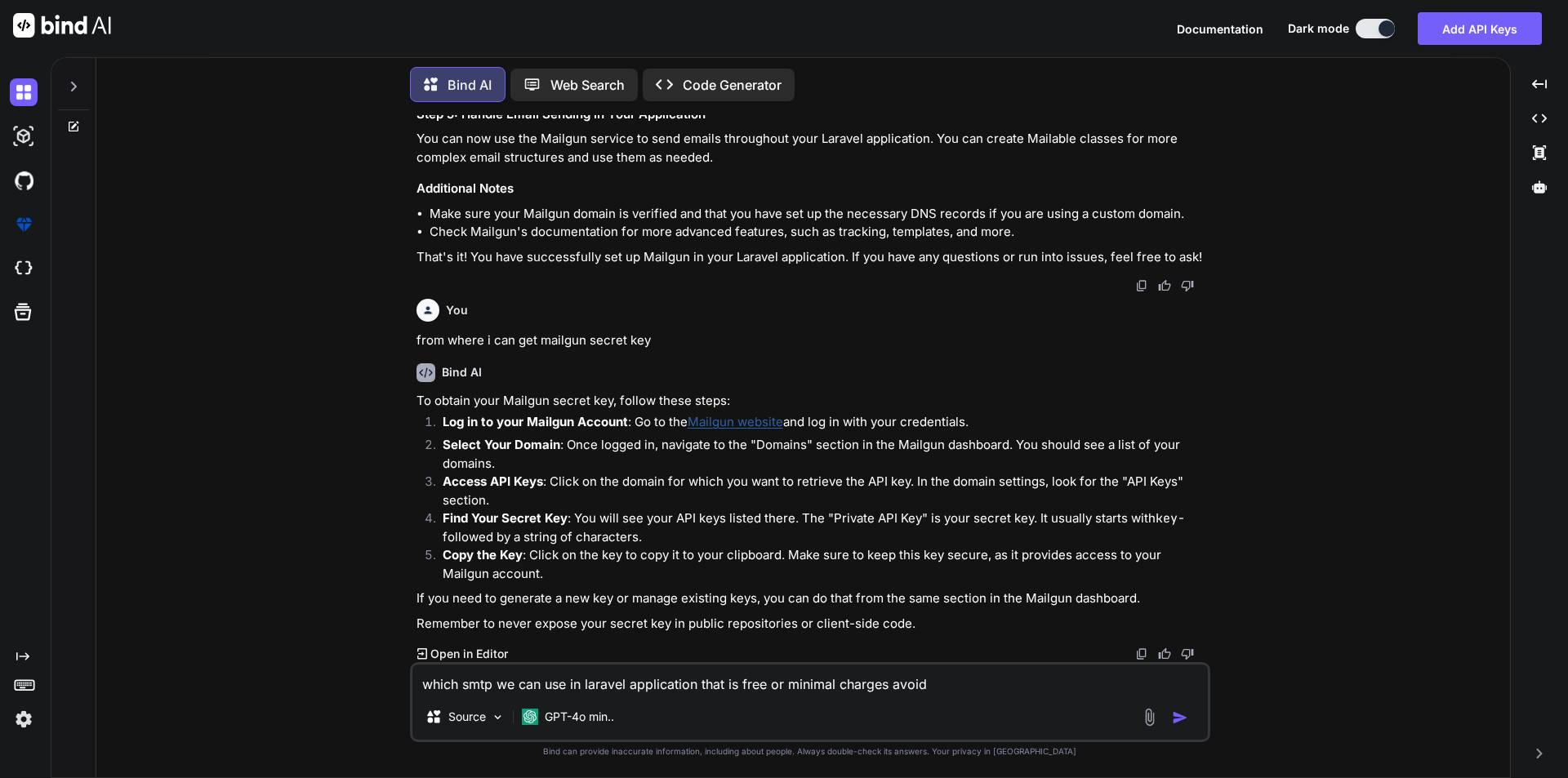
type textarea "which smtp we can use in laravel application that is free or minimal charges av…"
type textarea "x"
type textarea "which smtp we can use in laravel application that is free or minimal charges av…"
type textarea "x"
type textarea "which smtp we can use in laravel application that is free or minimal charges av…"
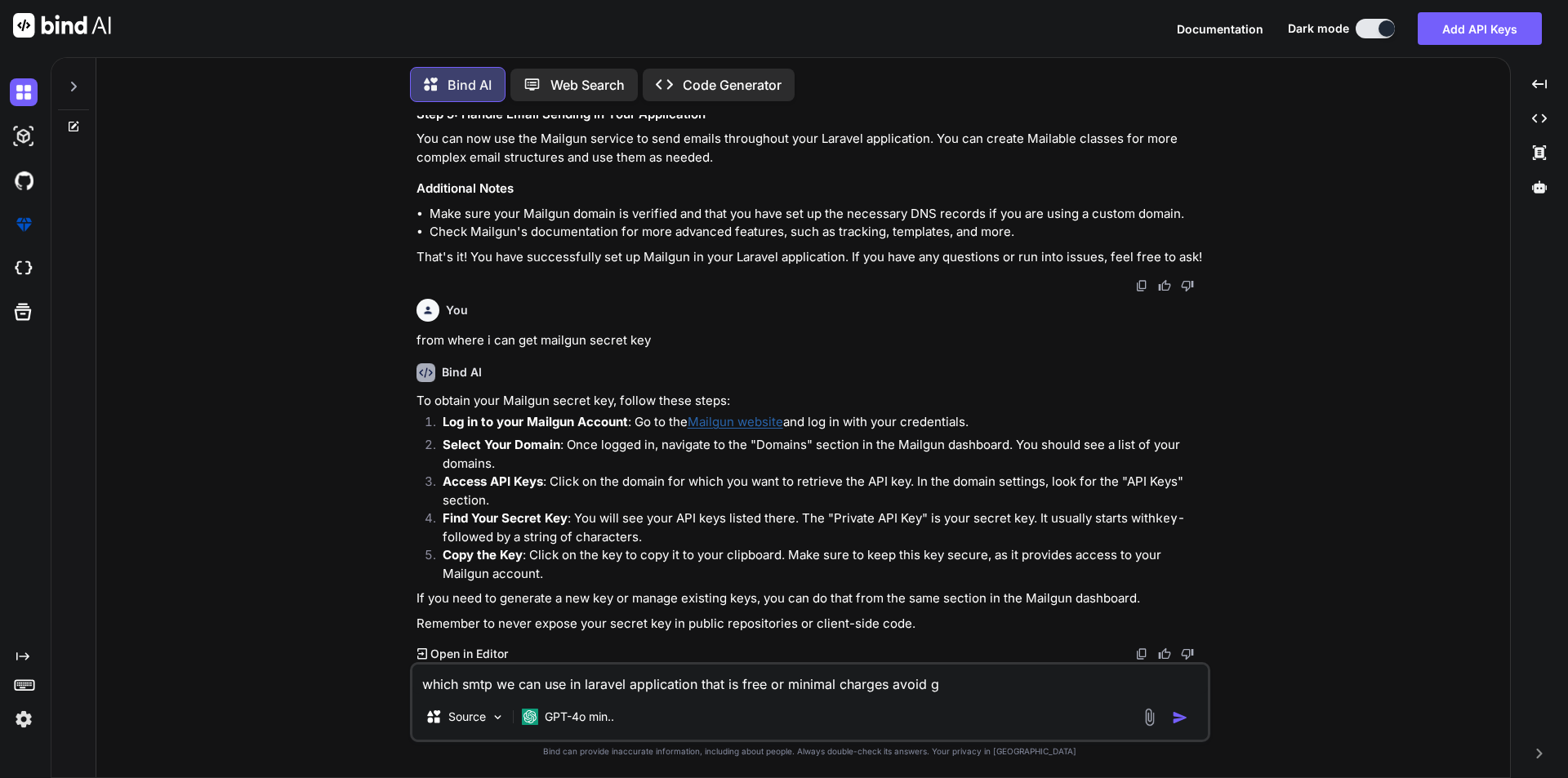
type textarea "x"
type textarea "which smtp we can use in laravel application that is free or minimal charges av…"
type textarea "x"
type textarea "which smtp we can use in laravel application that is free or minimal charges av…"
type textarea "x"
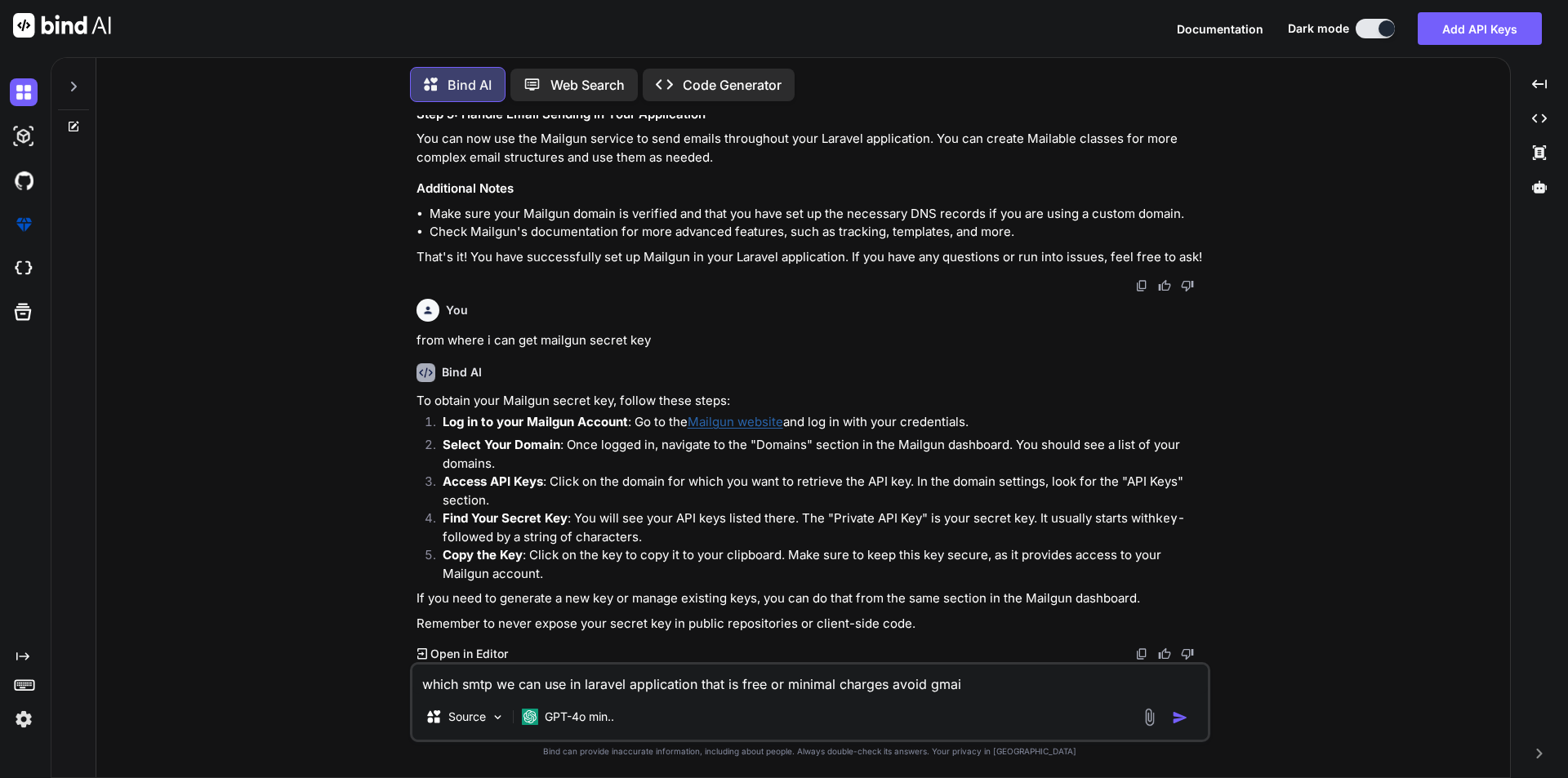
type textarea "which smtp we can use in laravel application that is free or minimal charges av…"
type textarea "x"
type textarea "which smtp we can use in laravel application that is free or minimal charges av…"
type textarea "x"
type textarea "which smtp we can use in laravel application that is free or minimal charges av…"
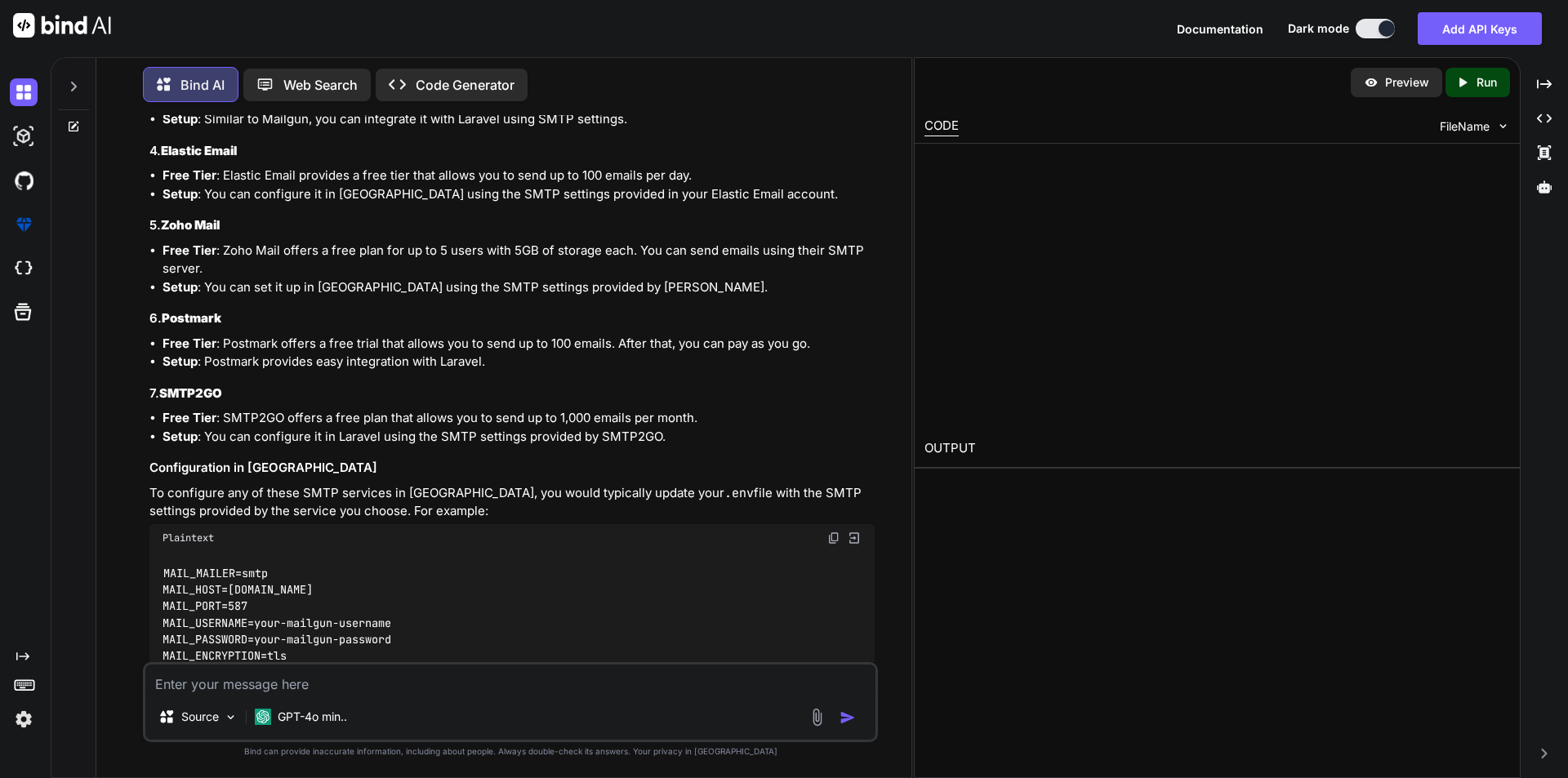
scroll to position [2090, 0]
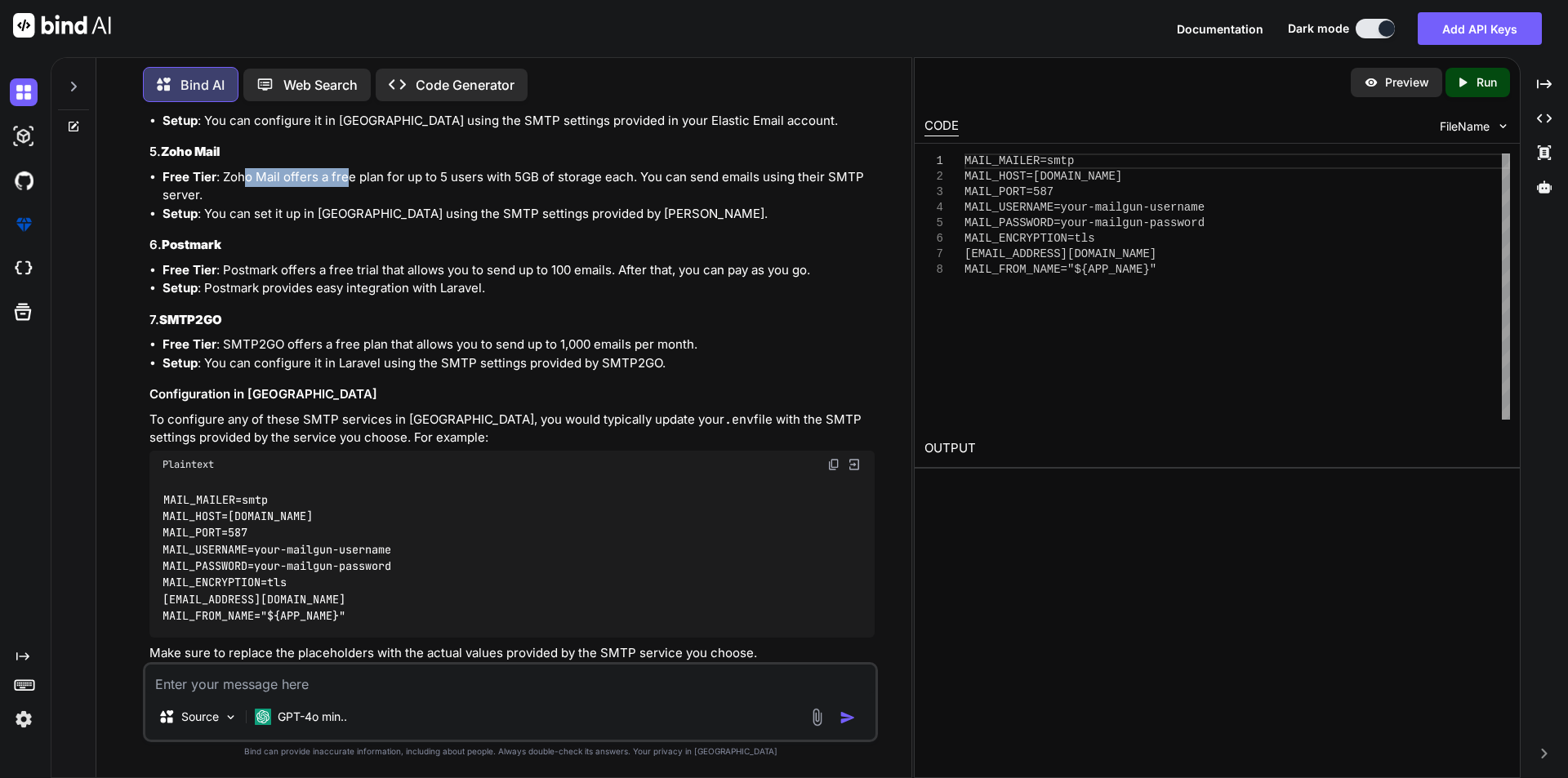
drag, startPoint x: 242, startPoint y: 312, endPoint x: 345, endPoint y: 307, distance: 103.1
click at [345, 205] on li "Free Tier : Zoho Mail offers a free plan for up to 5 users with 5GB of storage …" at bounding box center [518, 187] width 712 height 37
click at [489, 205] on li "Free Tier : Zoho Mail offers a free plan for up to 5 users with 5GB of storage …" at bounding box center [518, 187] width 712 height 37
drag, startPoint x: 341, startPoint y: 341, endPoint x: 444, endPoint y: 339, distance: 103.0
click at [444, 224] on li "Setup : You can set it up in Laravel using the SMTP settings provided by Zoho." at bounding box center [518, 213] width 712 height 19
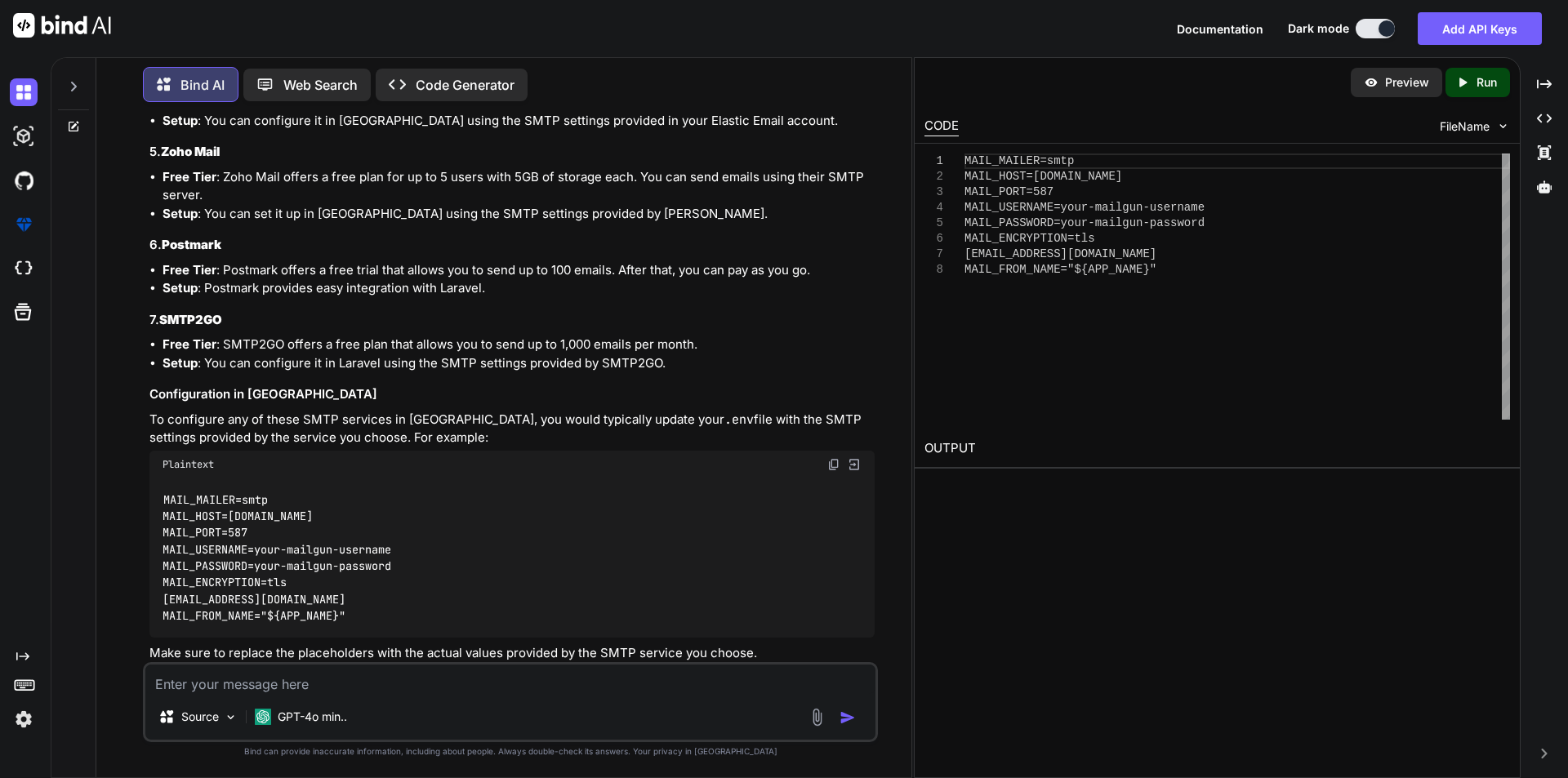
click at [593, 224] on li "Setup : You can set it up in Laravel using the SMTP settings provided by Zoho." at bounding box center [518, 213] width 712 height 19
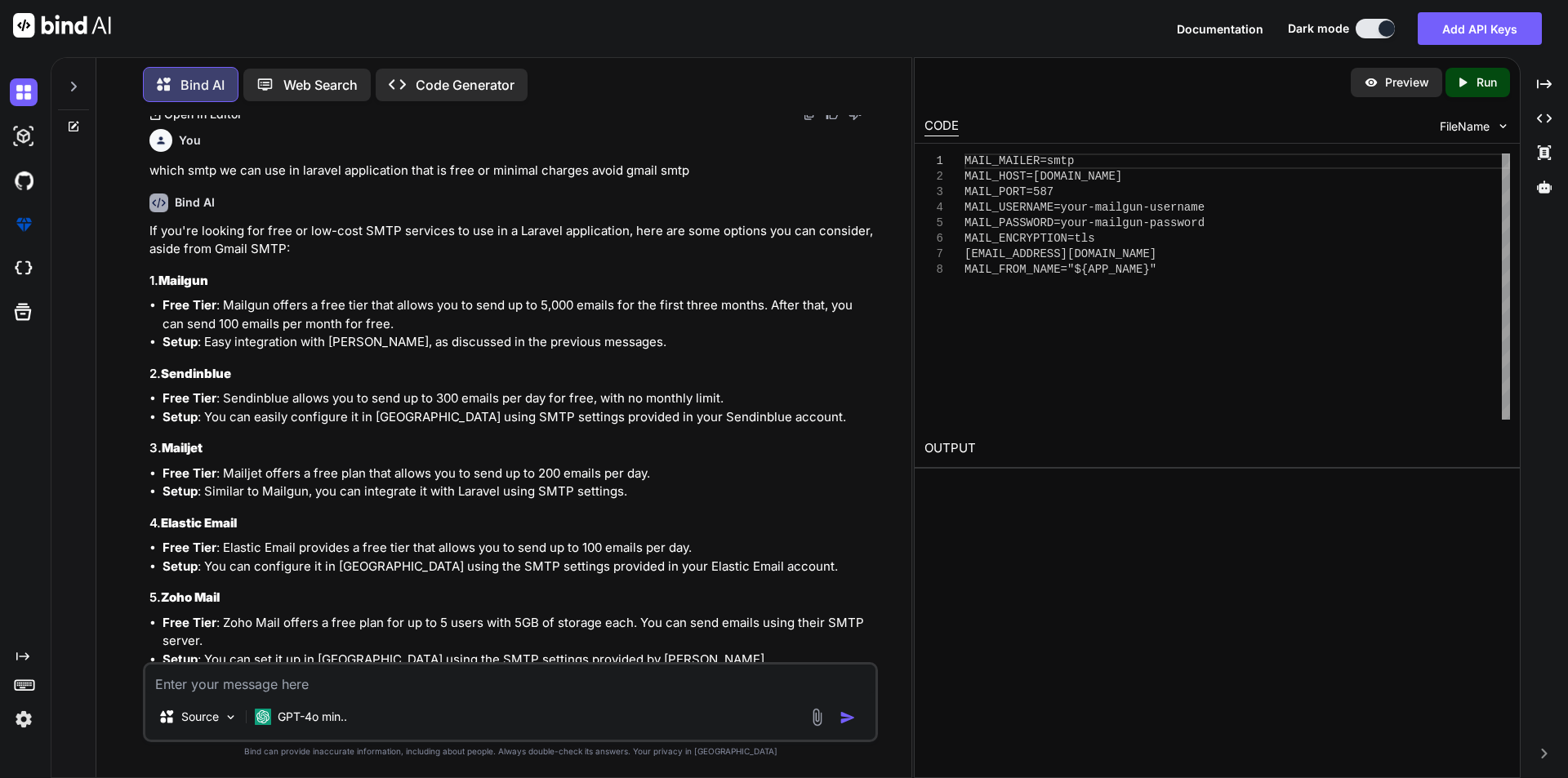
scroll to position [1589, 0]
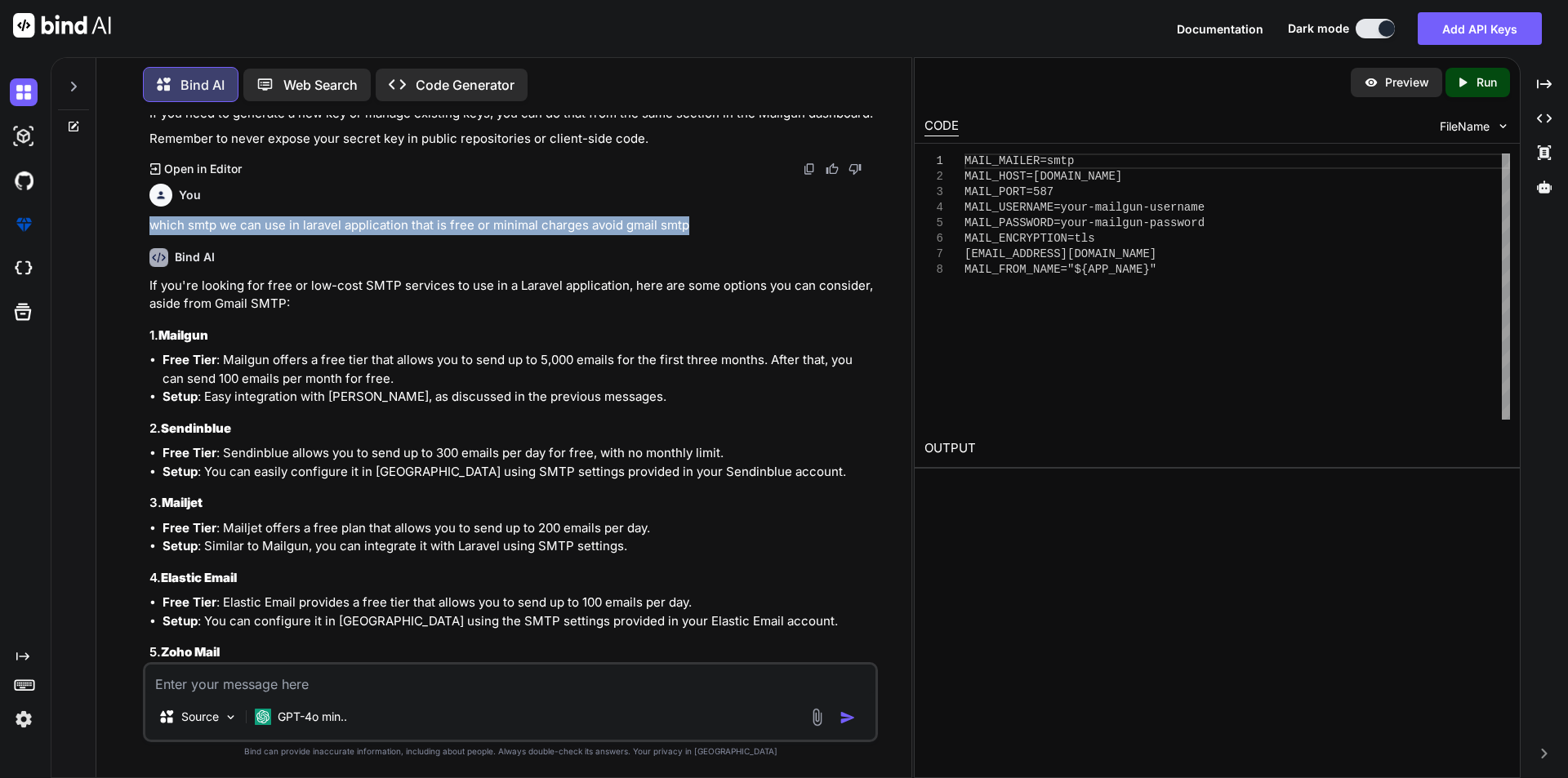
drag, startPoint x: 144, startPoint y: 358, endPoint x: 729, endPoint y: 356, distance: 585.0
click at [729, 356] on div "You setup mailgun in laravel Bind AI Setting up Mailgun in a Laravel applicatio…" at bounding box center [510, 446] width 735 height 662
copy p "which smtp we can use in laravel application that is free or minimal charges av…"
click at [361, 674] on textarea at bounding box center [510, 678] width 730 height 29
paste textarea "which smtp we can use in laravel application that is free or minimal charges av…"
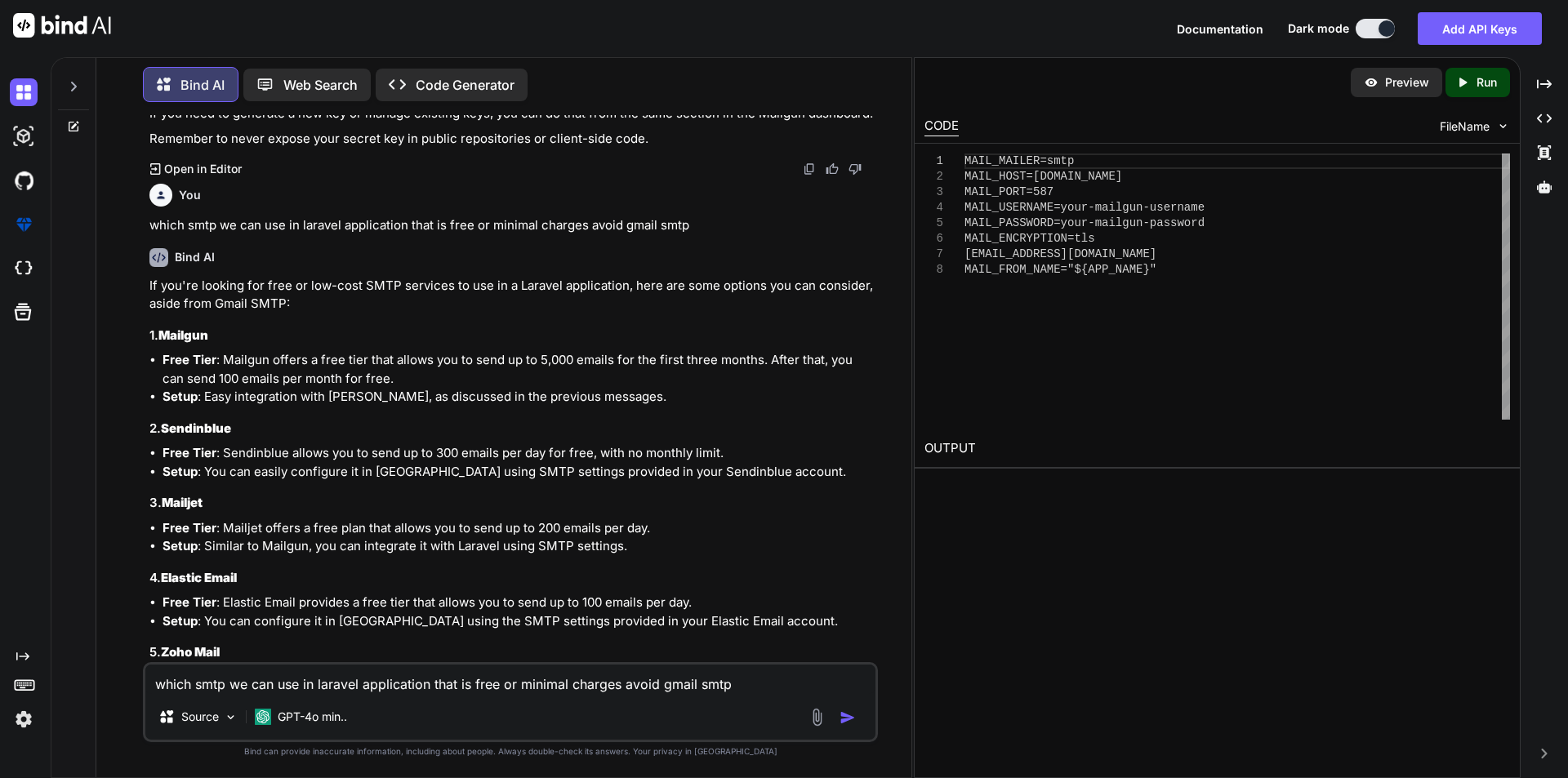
drag, startPoint x: 434, startPoint y: 685, endPoint x: 515, endPoint y: 683, distance: 81.0
click at [515, 683] on textarea "which smtp we can use in laravel application that is free or minimal charges av…" at bounding box center [510, 678] width 730 height 29
click at [850, 716] on img "button" at bounding box center [848, 717] width 17 height 17
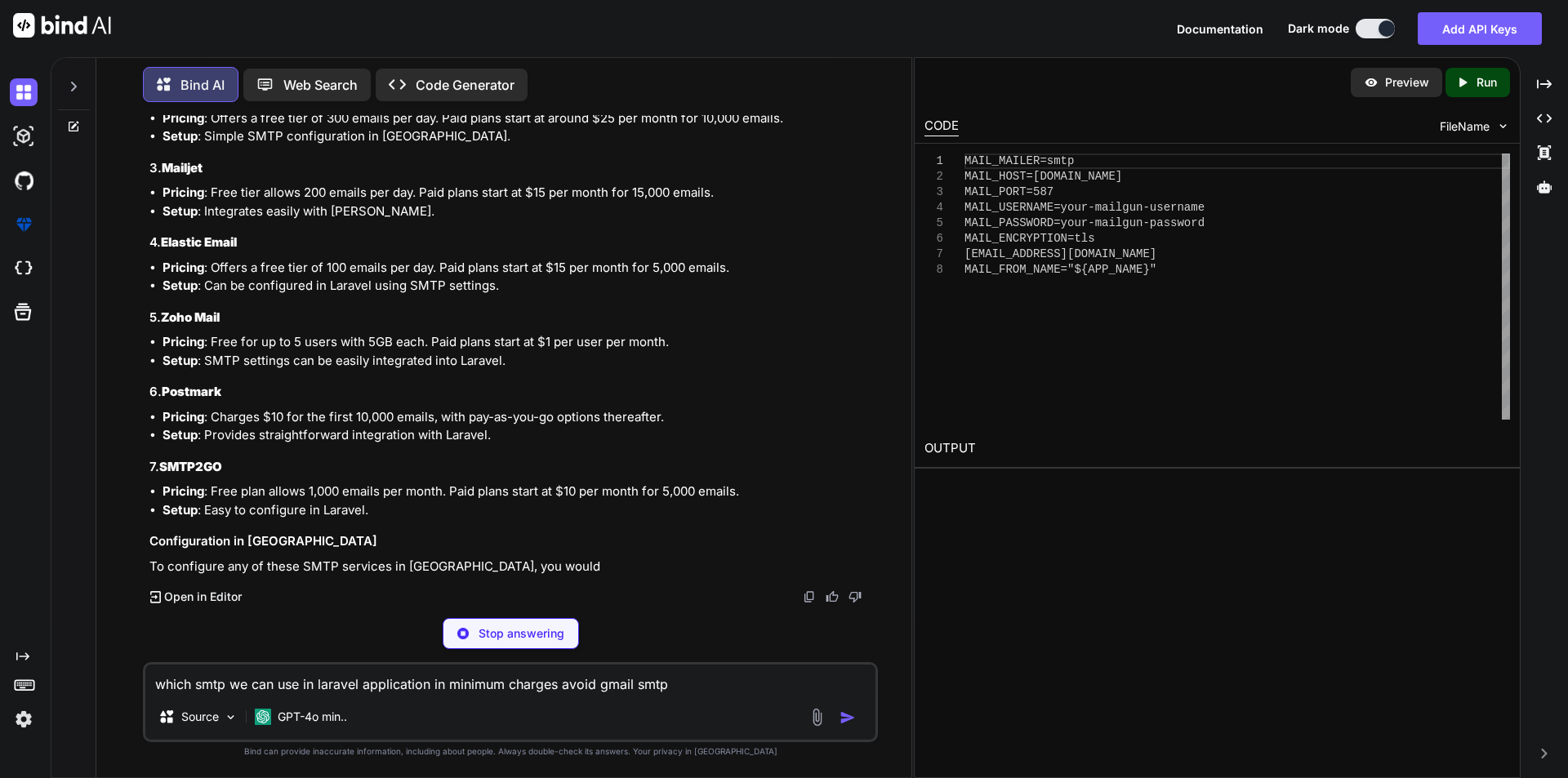
scroll to position [3145, 0]
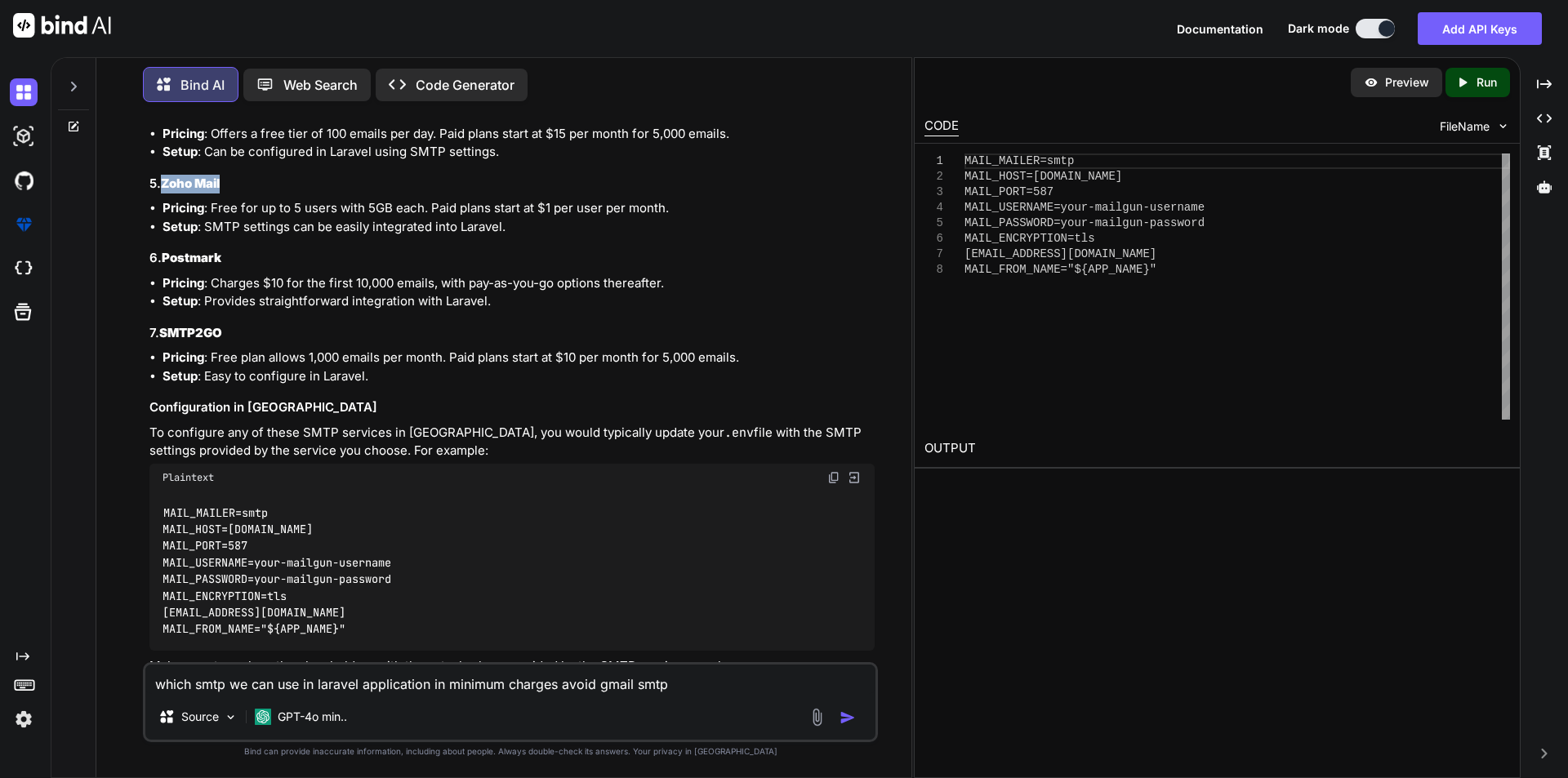
drag, startPoint x: 164, startPoint y: 319, endPoint x: 229, endPoint y: 310, distance: 65.6
click at [229, 193] on h3 "5. Zoho Mail" at bounding box center [512, 183] width 725 height 19
copy strong "Zoho Mail"
click at [277, 686] on textarea "which smtp we can use in laravel application in minimum charges avoid gmail smtp" at bounding box center [510, 678] width 730 height 29
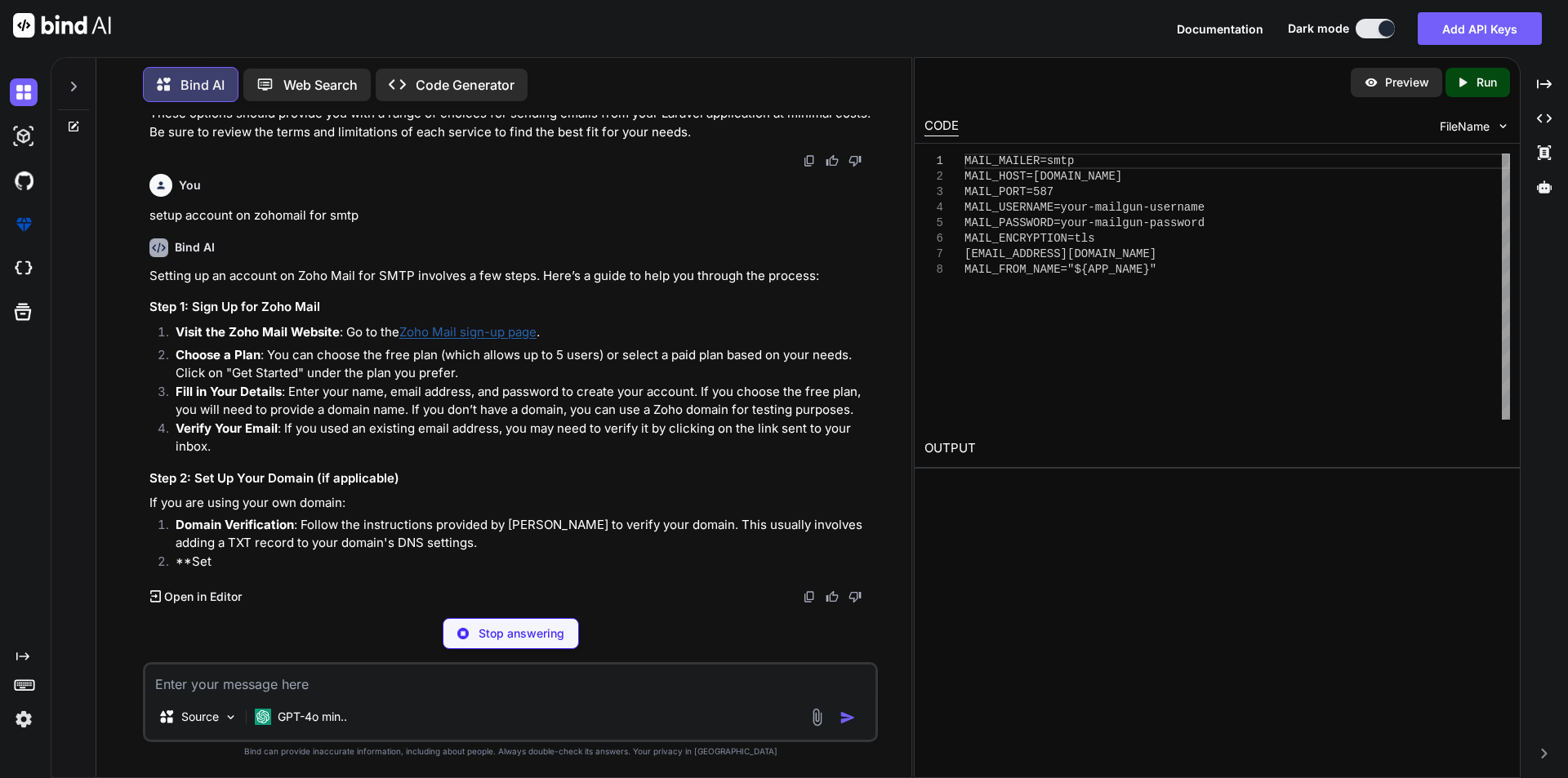
scroll to position [3849, 0]
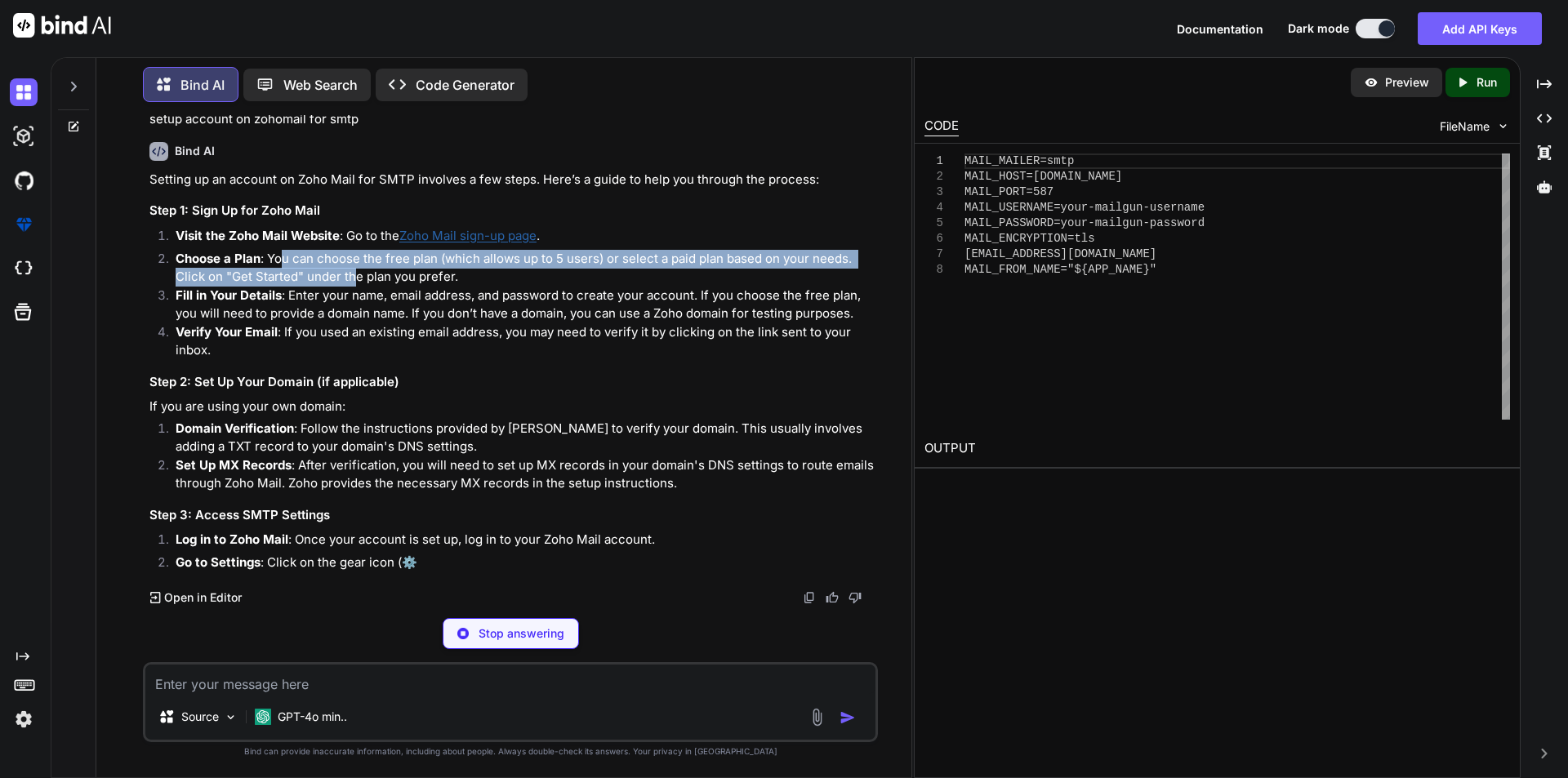
drag, startPoint x: 279, startPoint y: 392, endPoint x: 351, endPoint y: 408, distance: 73.8
click at [351, 287] on p "Choose a Plan : You can choose the free plan (which allows up to 5 users) or se…" at bounding box center [525, 268] width 699 height 37
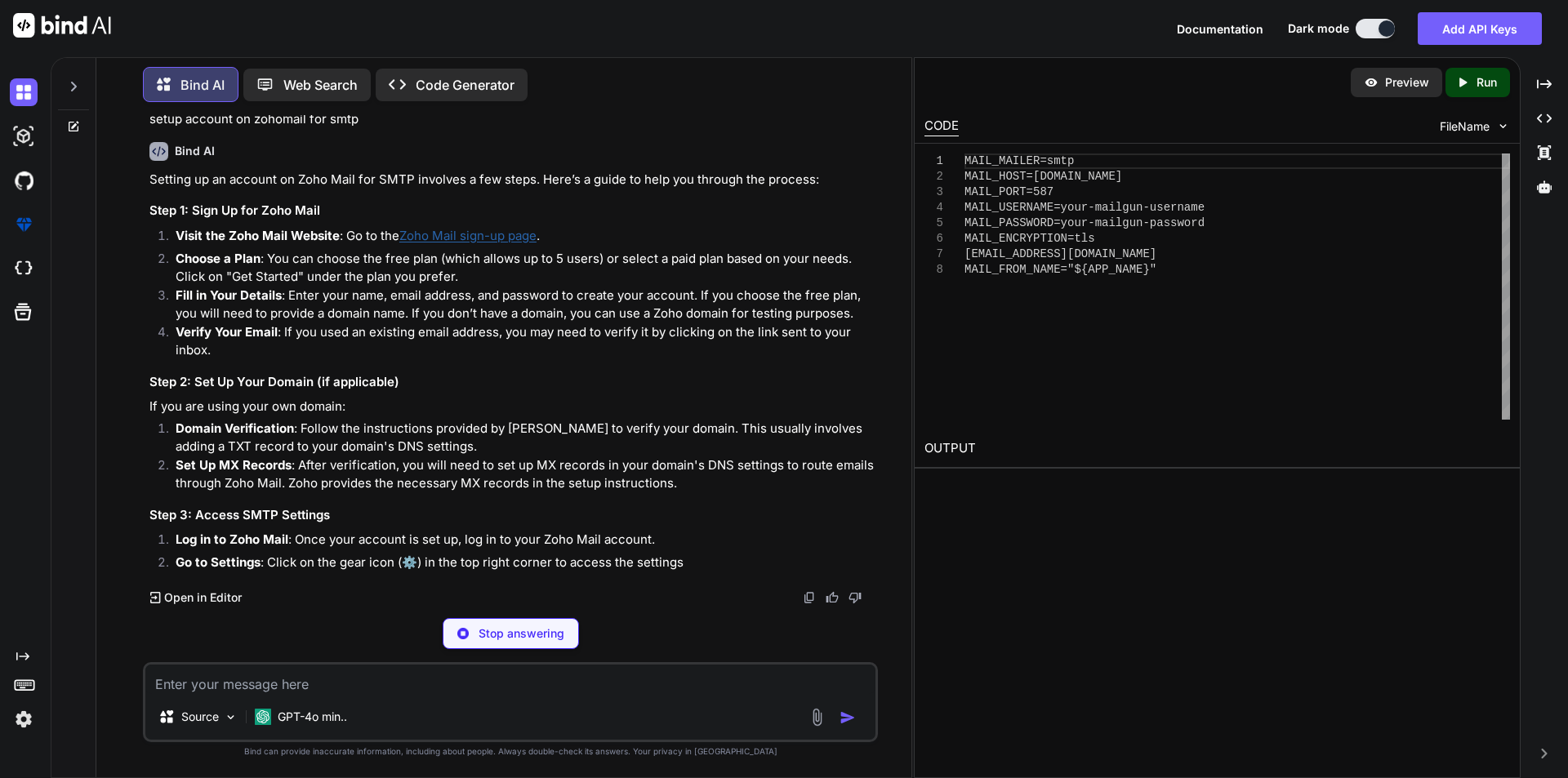
click at [501, 287] on p "Choose a Plan : You can choose the free plan (which allows up to 5 users) or se…" at bounding box center [525, 268] width 699 height 37
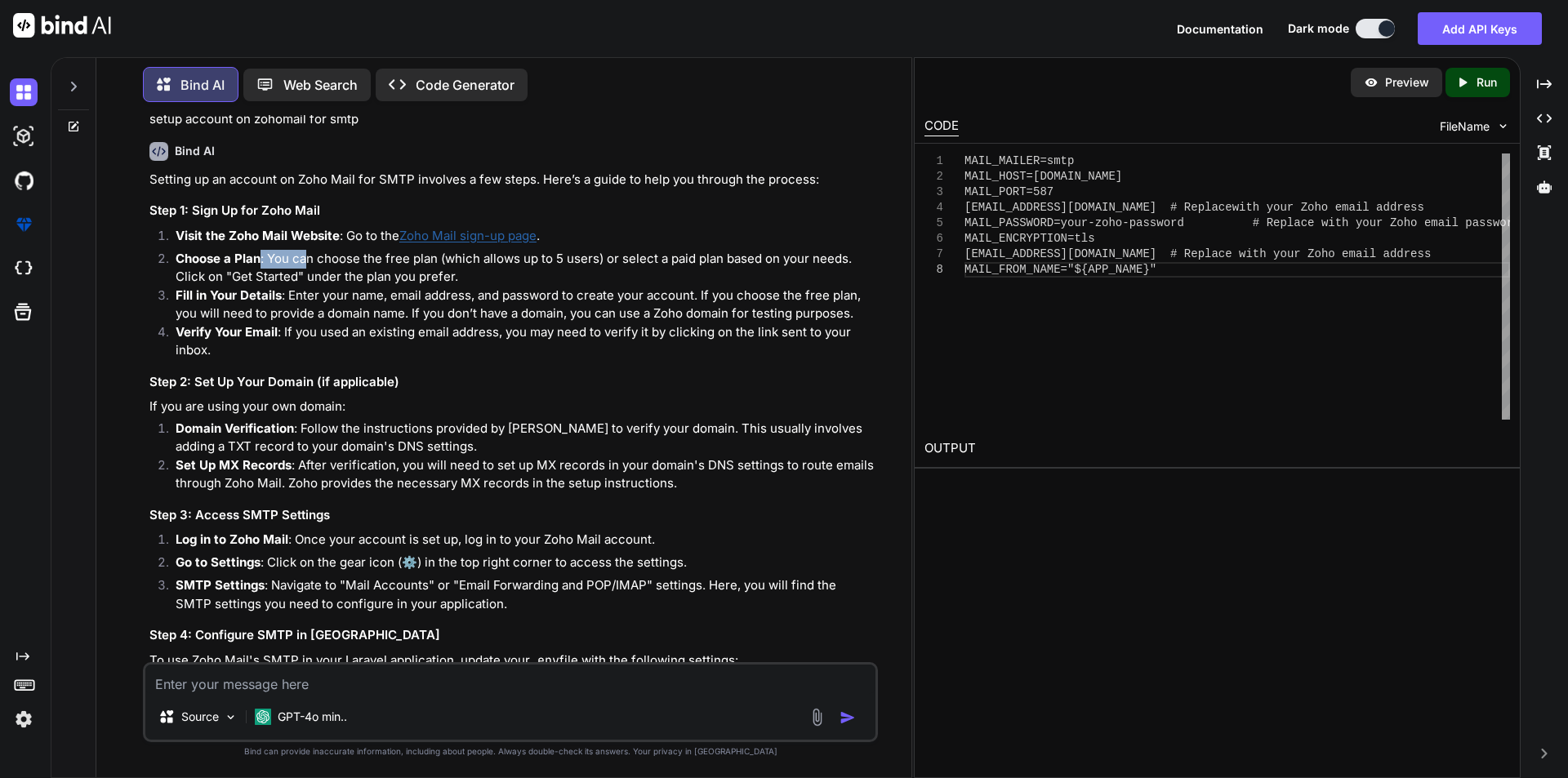
drag, startPoint x: 259, startPoint y: 392, endPoint x: 310, endPoint y: 396, distance: 51.2
click at [310, 287] on p "Choose a Plan : You can choose the free plan (which allows up to 5 users) or se…" at bounding box center [525, 268] width 699 height 37
click at [417, 287] on p "Choose a Plan : You can choose the free plan (which allows up to 5 users) or se…" at bounding box center [525, 268] width 699 height 37
click at [675, 287] on p "Choose a Plan : You can choose the free plan (which allows up to 5 users) or se…" at bounding box center [525, 268] width 699 height 37
drag, startPoint x: 171, startPoint y: 407, endPoint x: 440, endPoint y: 409, distance: 269.0
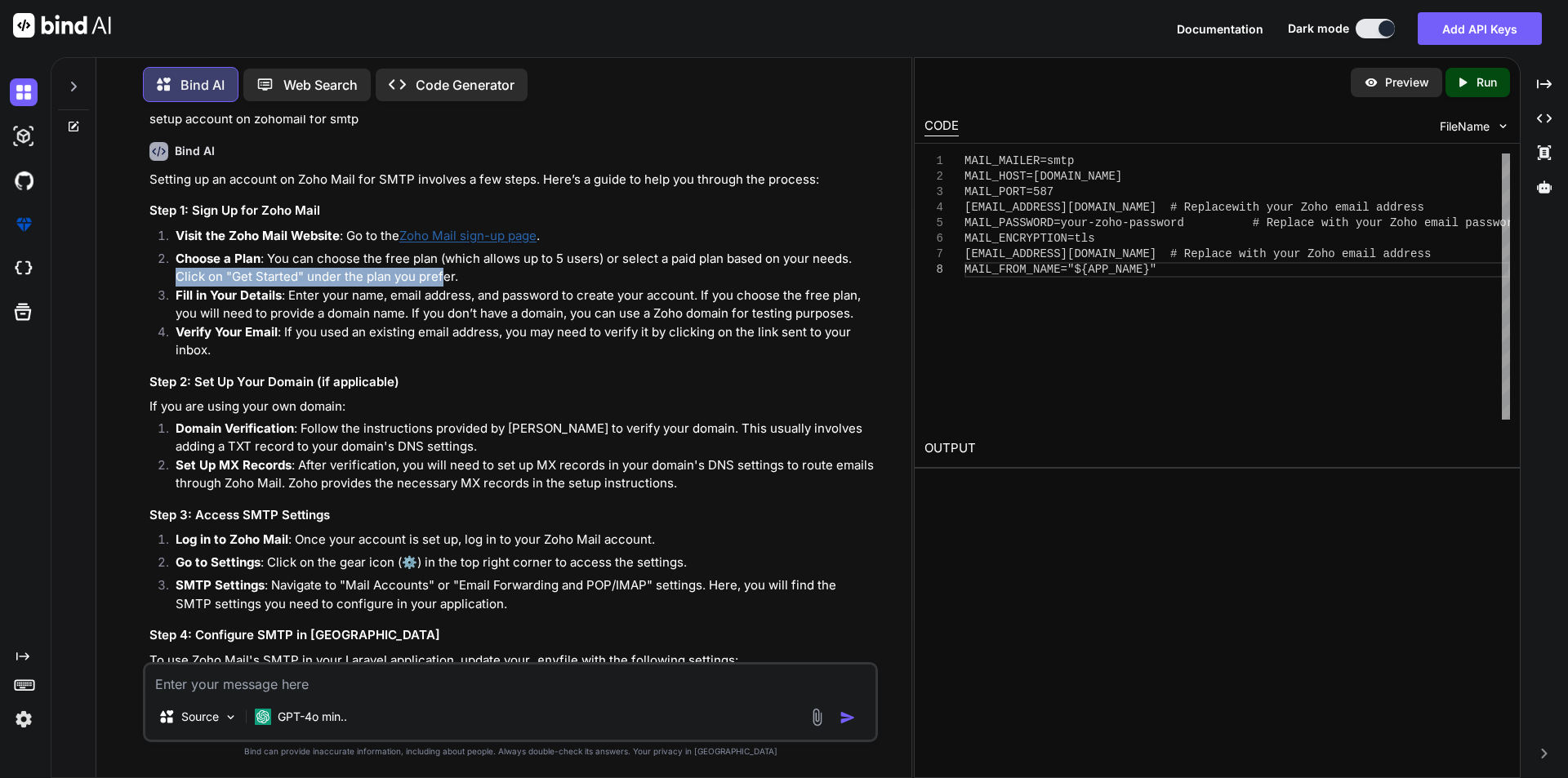
click at [440, 287] on li "Choose a Plan : You can choose the free plan (which allows up to 5 users) or se…" at bounding box center [518, 268] width 712 height 37
click at [456, 324] on p "Fill in Your Details : Enter your name, email address, and password to create y…" at bounding box center [525, 305] width 699 height 37
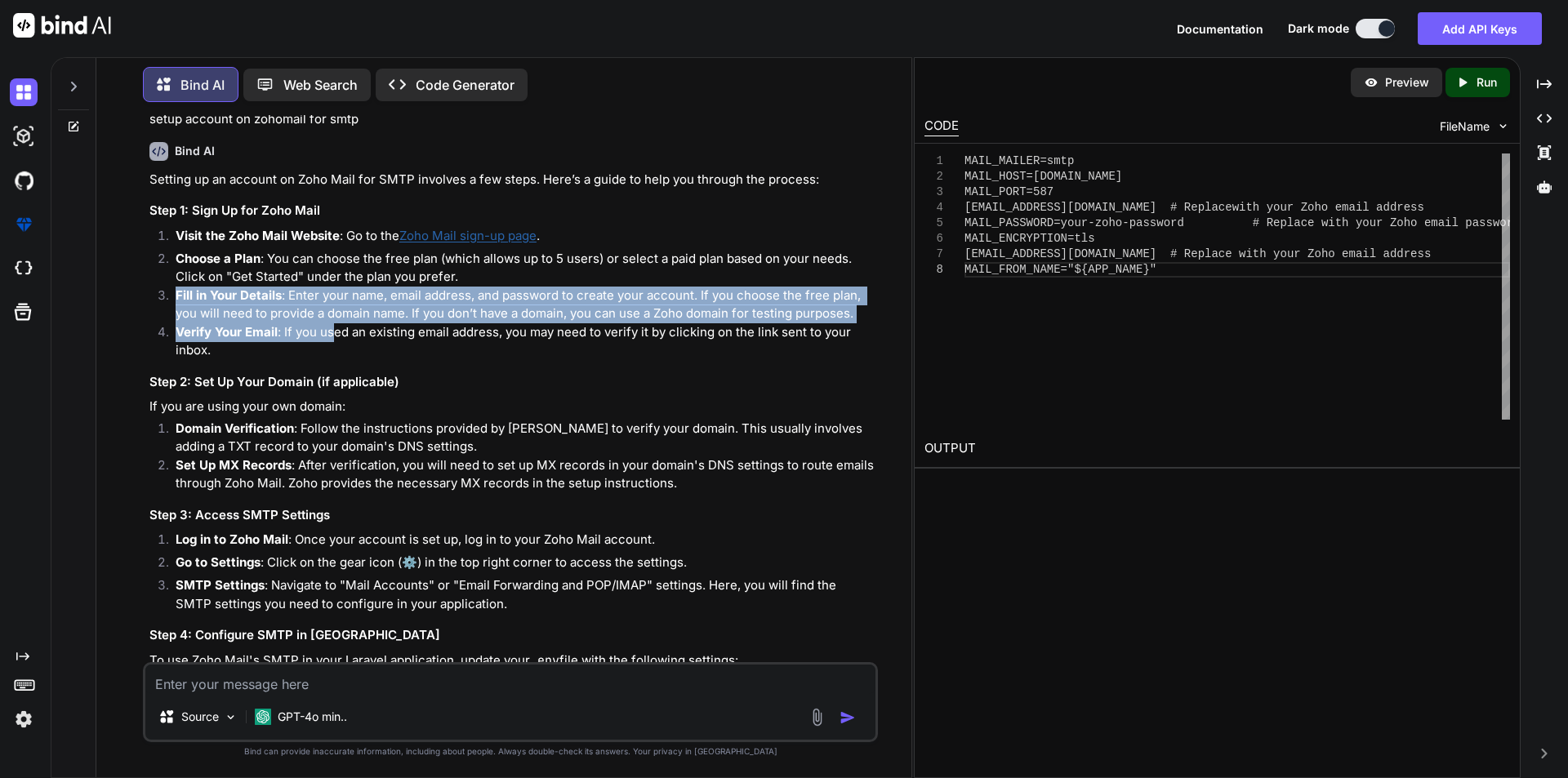
drag, startPoint x: 277, startPoint y: 430, endPoint x: 334, endPoint y: 463, distance: 65.9
click at [334, 360] on ol "Visit the Zoho Mail Website : Go to the Zoho Mail sign-up page . Choose a Plan …" at bounding box center [512, 293] width 725 height 133
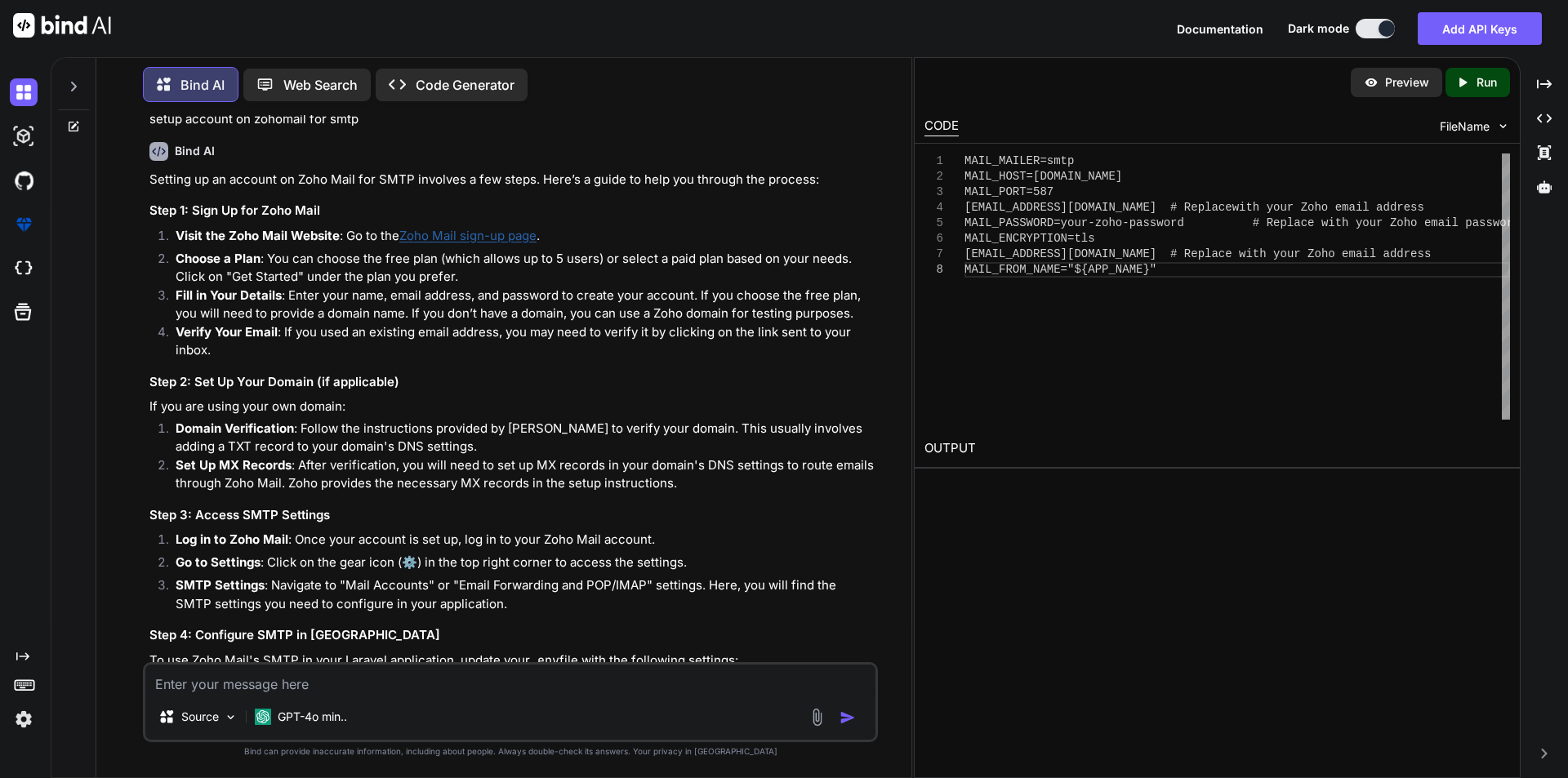
click at [331, 360] on p "Verify Your Email : If you used an existing email address, you may need to veri…" at bounding box center [525, 342] width 699 height 37
click at [288, 360] on p "Verify Your Email : If you used an existing email address, you may need to veri…" at bounding box center [525, 342] width 699 height 37
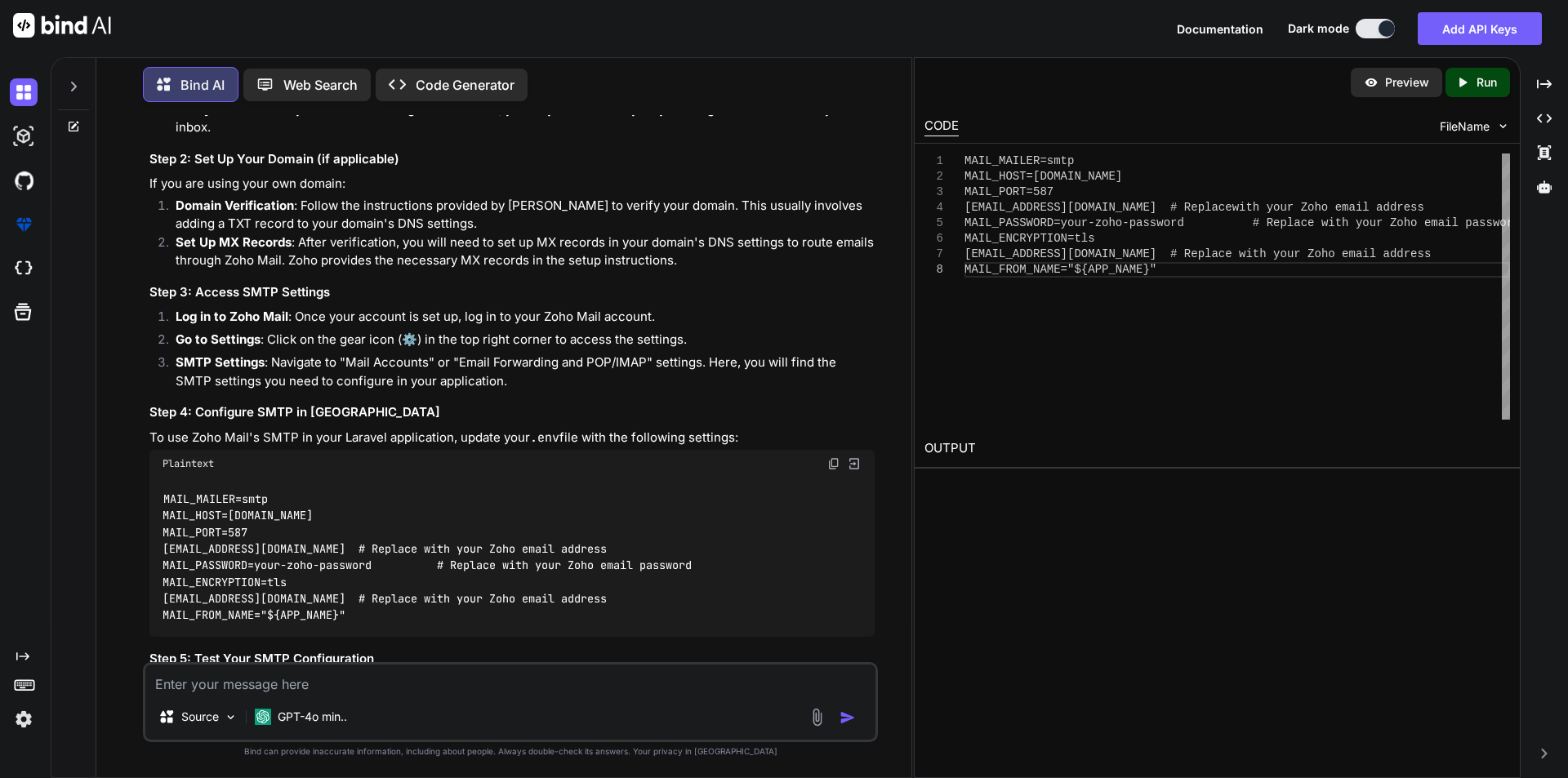
scroll to position [4095, 0]
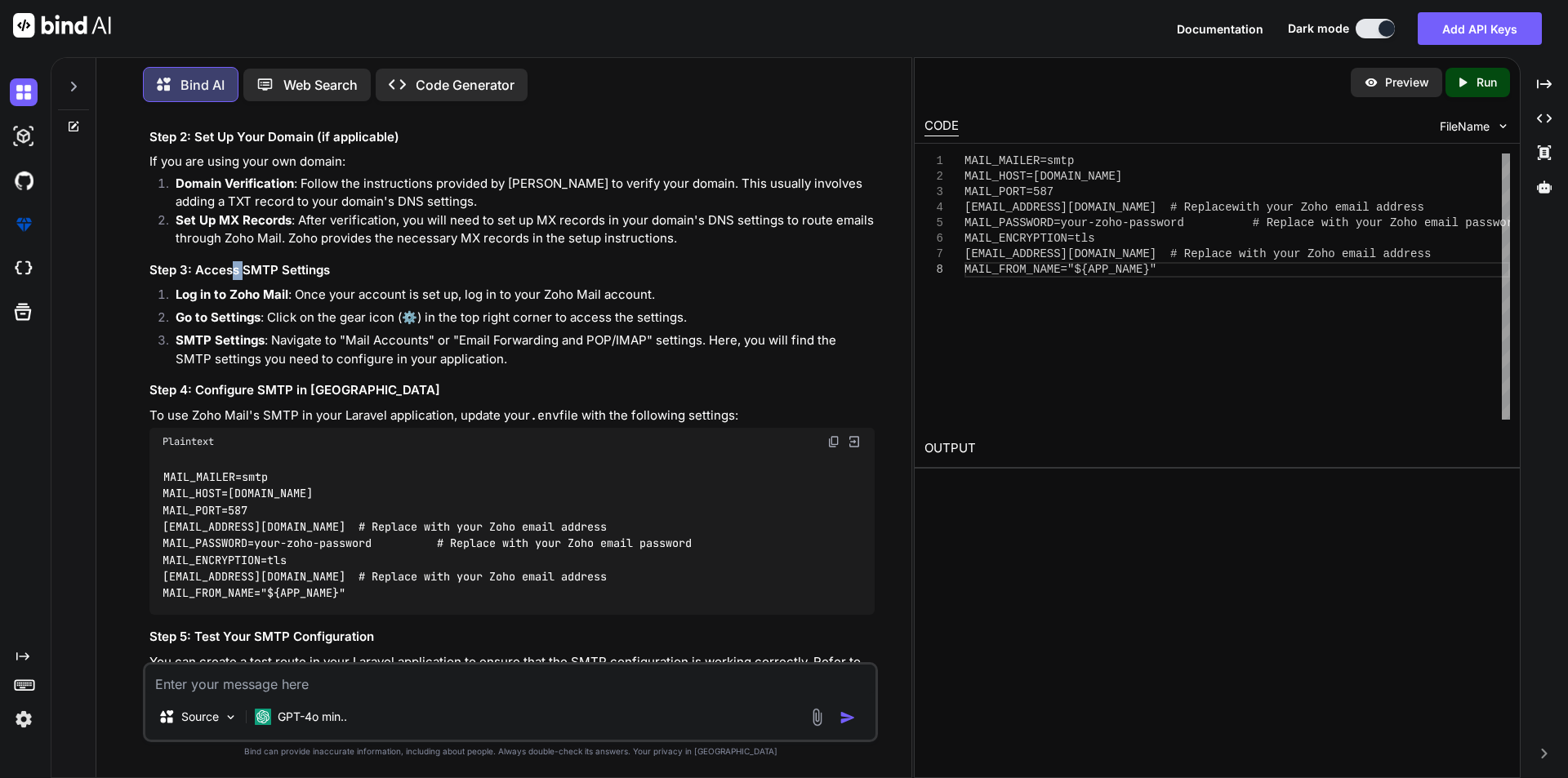
drag, startPoint x: 241, startPoint y: 409, endPoint x: 243, endPoint y: 441, distance: 32.1
click at [242, 280] on h3 "Step 3: Access SMTP Settings" at bounding box center [512, 270] width 725 height 19
drag, startPoint x: 302, startPoint y: 423, endPoint x: 349, endPoint y: 423, distance: 47.0
click at [349, 304] on p "Log in to Zoho Mail : Once your account is set up, log in to your Zoho Mail acc…" at bounding box center [525, 295] width 699 height 19
drag, startPoint x: 439, startPoint y: 424, endPoint x: 504, endPoint y: 429, distance: 65.2
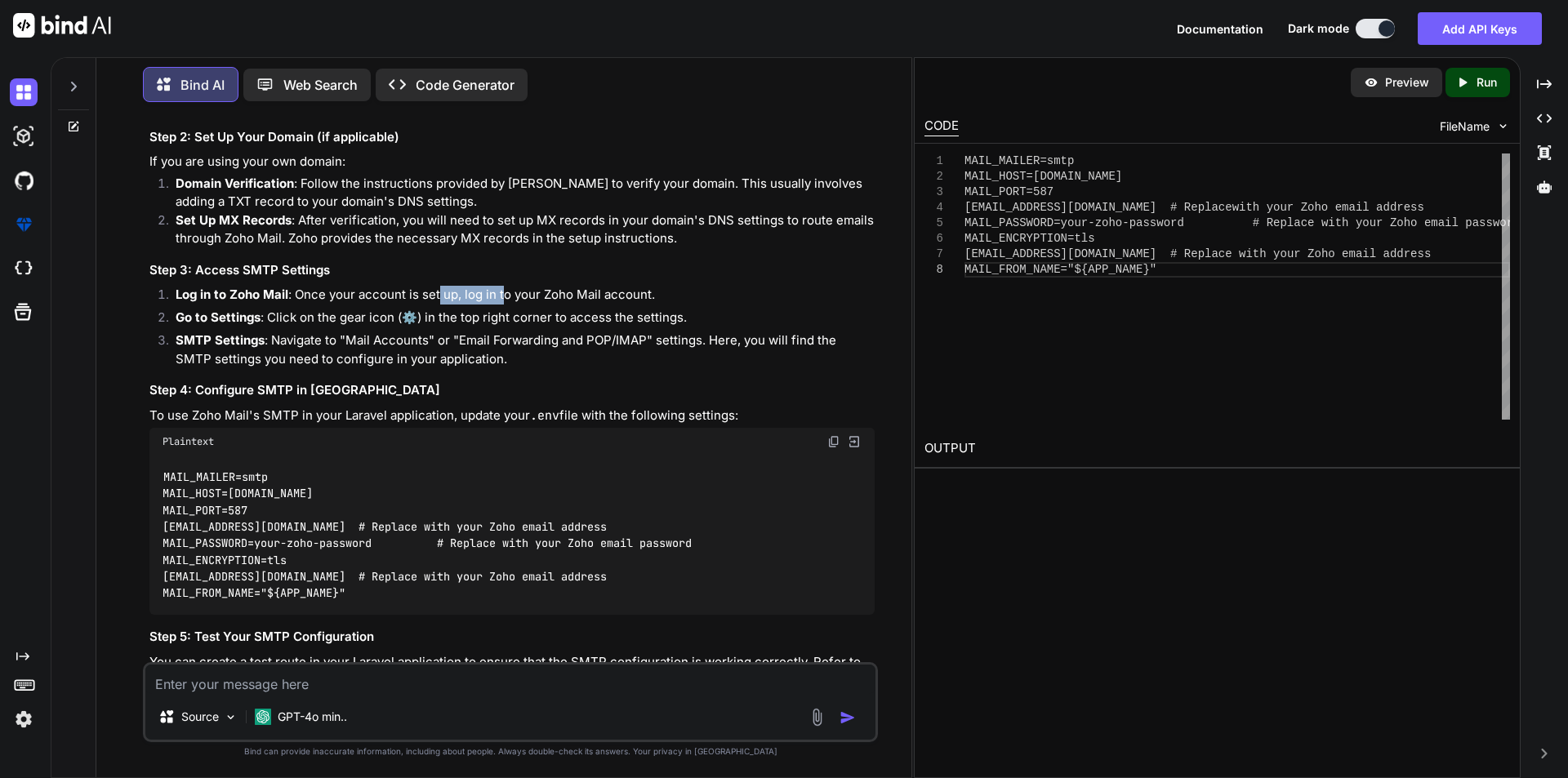
click at [504, 304] on p "Log in to Zoho Mail : Once your account is set up, log in to your Zoho Mail acc…" at bounding box center [525, 295] width 699 height 19
click at [674, 304] on p "Log in to Zoho Mail : Once your account is set up, log in to your Zoho Mail acc…" at bounding box center [525, 295] width 699 height 19
drag, startPoint x: 271, startPoint y: 448, endPoint x: 386, endPoint y: 446, distance: 115.0
click at [386, 327] on p "Go to Settings : Click on the gear icon (⚙️) in the top right corner to access …" at bounding box center [525, 318] width 699 height 19
drag, startPoint x: 308, startPoint y: 475, endPoint x: 386, endPoint y: 475, distance: 78.0
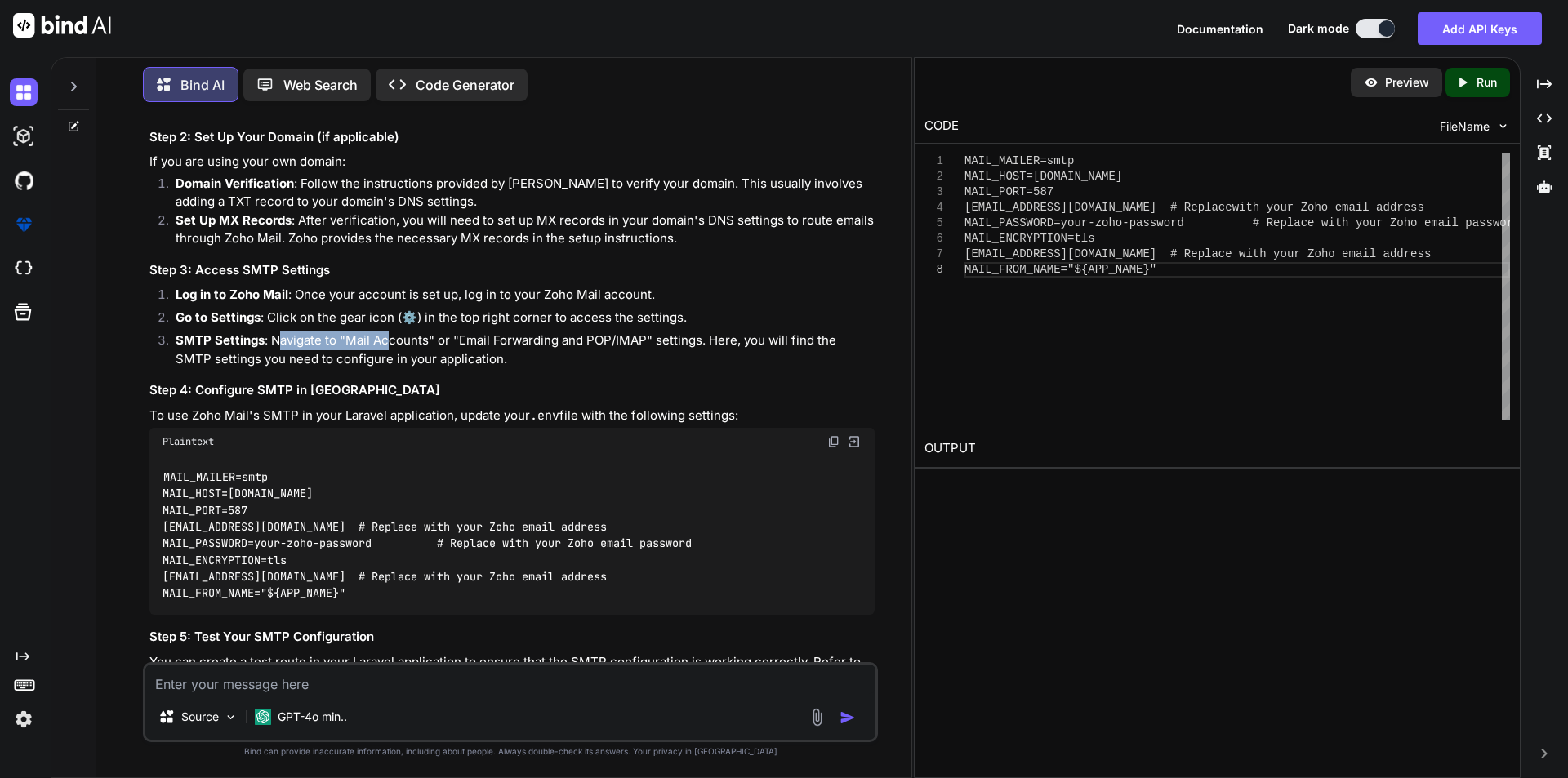
click at [386, 368] on p "SMTP Settings : Navigate to "Mail Accounts" or "Email Forwarding and POP/IMAP" …" at bounding box center [525, 350] width 699 height 37
drag, startPoint x: 474, startPoint y: 475, endPoint x: 551, endPoint y: 477, distance: 77.0
click at [551, 368] on p "SMTP Settings : Navigate to "Mail Accounts" or "Email Forwarding and POP/IMAP" …" at bounding box center [525, 350] width 699 height 37
click at [656, 368] on p "SMTP Settings : Navigate to "Mail Accounts" or "Email Forwarding and POP/IMAP" …" at bounding box center [525, 350] width 699 height 37
drag, startPoint x: 785, startPoint y: 477, endPoint x: 854, endPoint y: 477, distance: 69.0
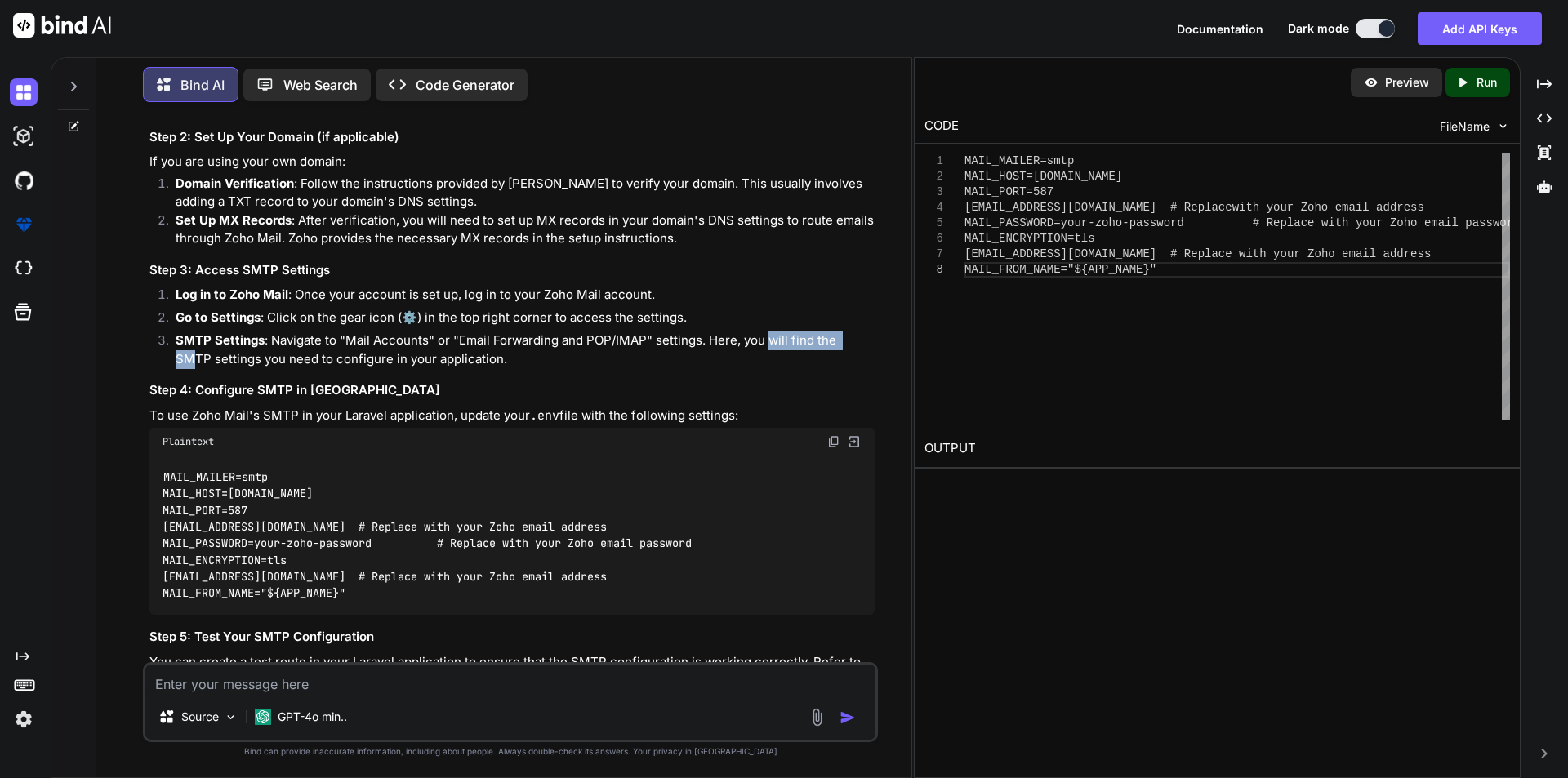
click at [854, 368] on p "SMTP Settings : Navigate to "Mail Accounts" or "Email Forwarding and POP/IMAP" …" at bounding box center [525, 350] width 699 height 37
click at [552, 511] on div "Setting up an account on Zoho Mail for SMTP involves a few steps. Here’s a guid…" at bounding box center [512, 367] width 725 height 883
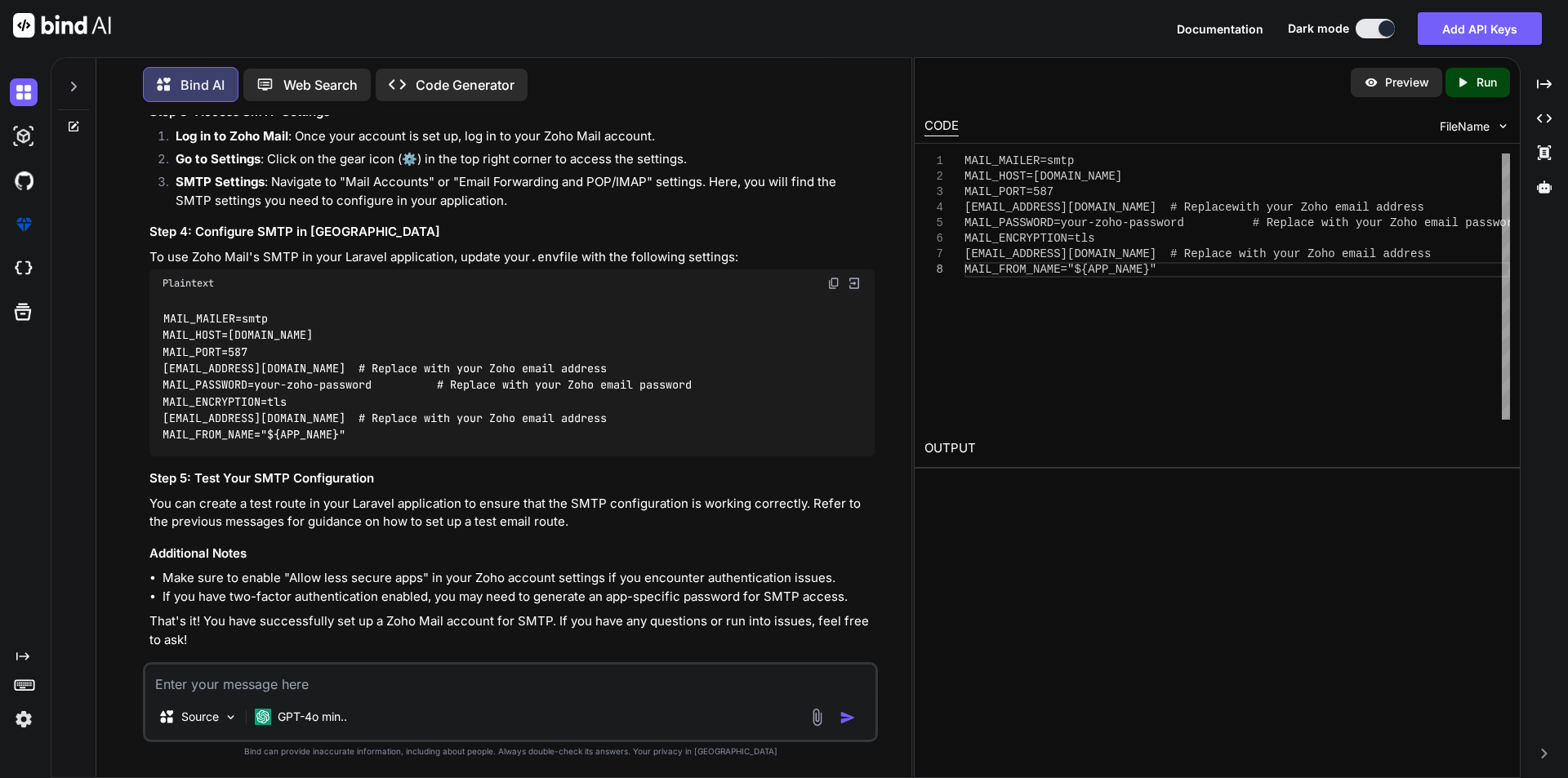
scroll to position [4258, 0]
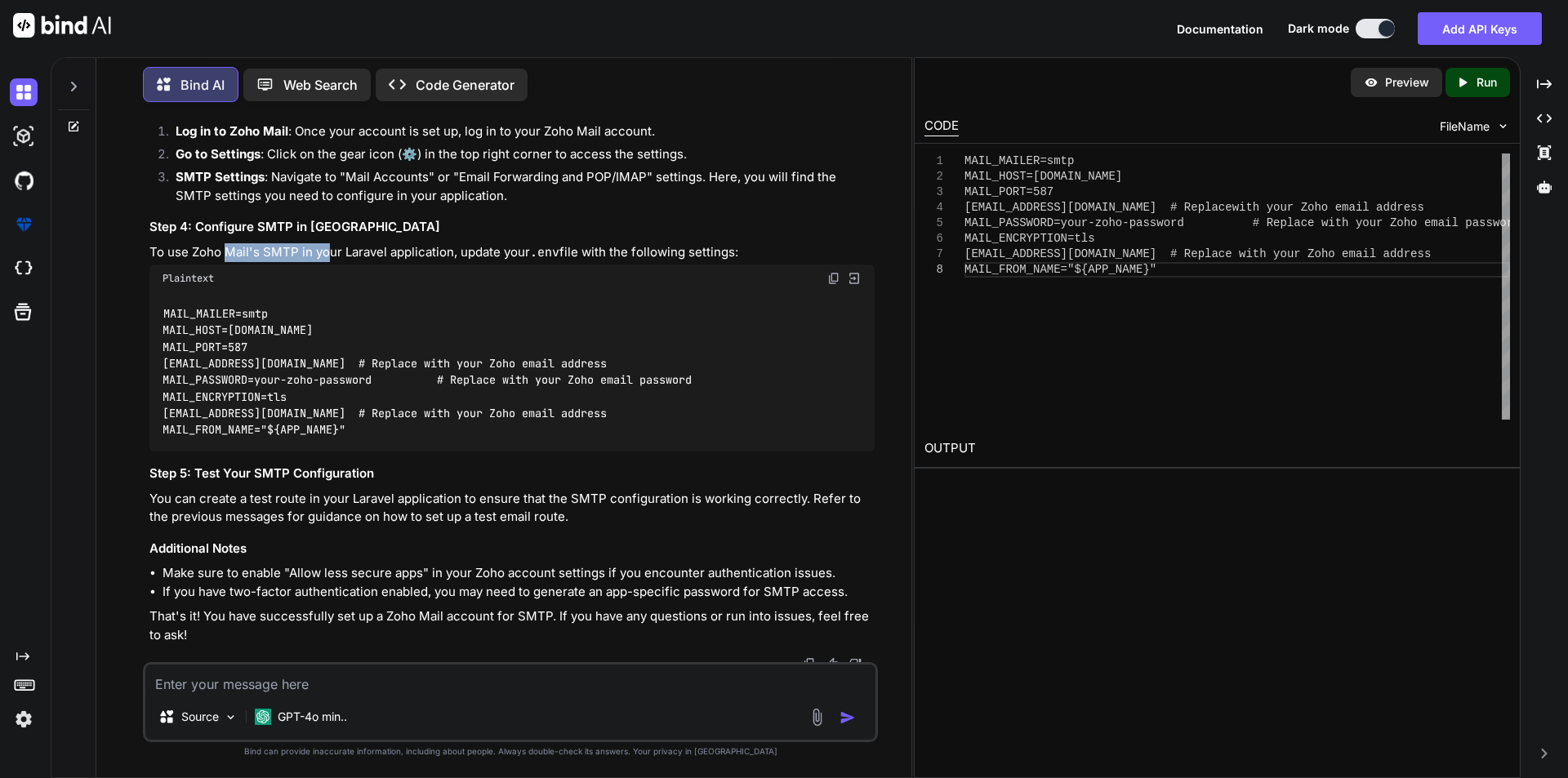
drag, startPoint x: 233, startPoint y: 384, endPoint x: 325, endPoint y: 385, distance: 92.0
click at [325, 262] on p "To use Zoho Mail's SMTP in your Laravel application, update your .env file with…" at bounding box center [512, 252] width 725 height 19
click at [460, 262] on p "To use Zoho Mail's SMTP in your Laravel application, update your .env file with…" at bounding box center [512, 252] width 725 height 19
drag, startPoint x: 214, startPoint y: 449, endPoint x: 224, endPoint y: 499, distance: 51.0
click at [223, 438] on code "MAIL_MAILER=smtp MAIL_HOST=smtp.zoho.com MAIL_PORT=587 MAIL_USERNAME=your-email…" at bounding box center [427, 371] width 529 height 133
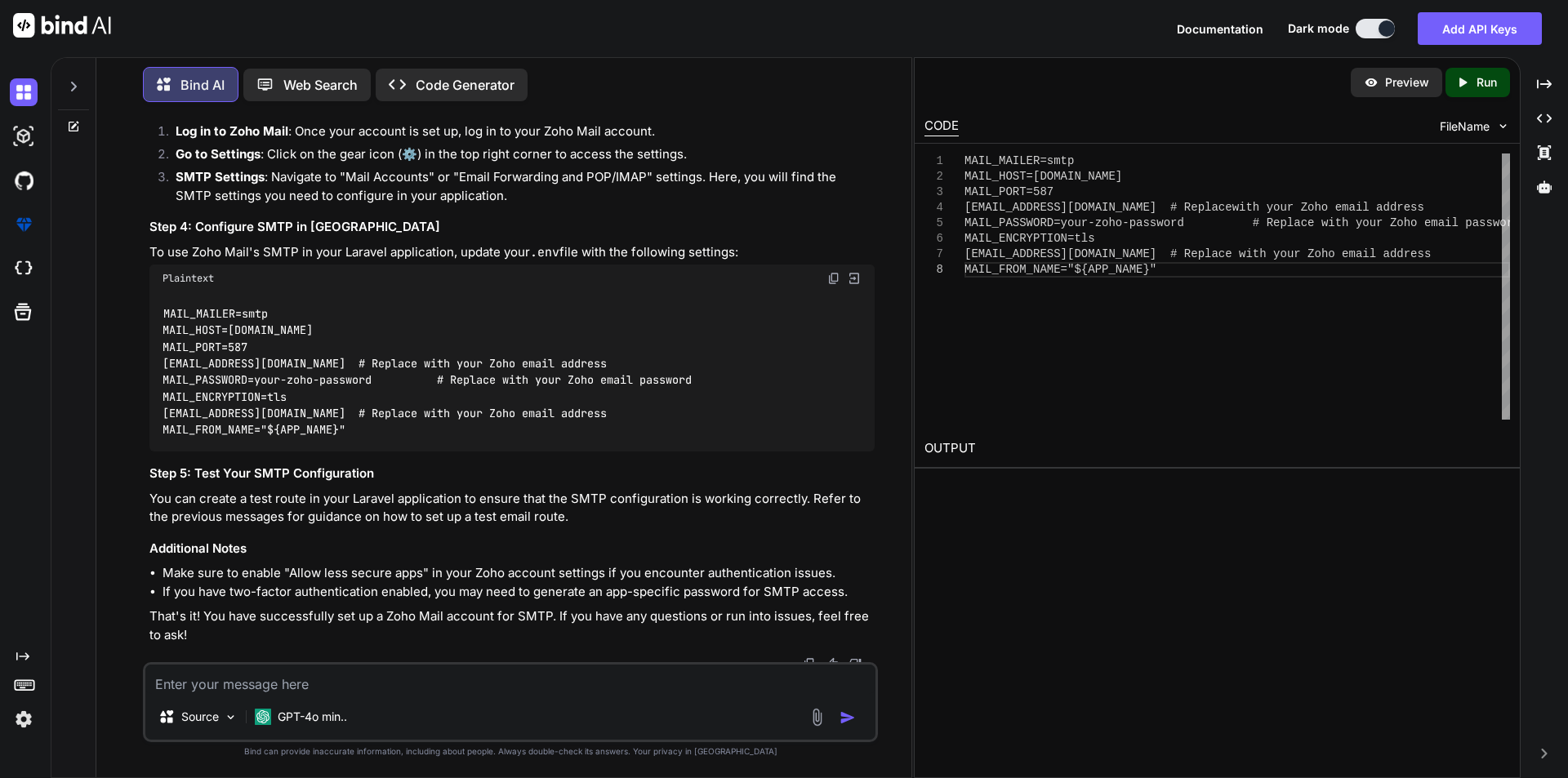
click at [322, 452] on div "MAIL_MAILER=smtp MAIL_HOST=smtp.zoho.com MAIL_PORT=587 MAIL_USERNAME=your-email…" at bounding box center [512, 371] width 725 height 159
drag, startPoint x: 506, startPoint y: 511, endPoint x: 553, endPoint y: 515, distance: 47.2
click at [551, 438] on code "MAIL_MAILER=smtp MAIL_HOST=smtp.zoho.com MAIL_PORT=587 MAIL_USERNAME=your-email…" at bounding box center [427, 371] width 529 height 133
click at [588, 452] on div "MAIL_MAILER=smtp MAIL_HOST=smtp.zoho.com MAIL_PORT=587 MAIL_USERNAME=your-email…" at bounding box center [512, 371] width 725 height 159
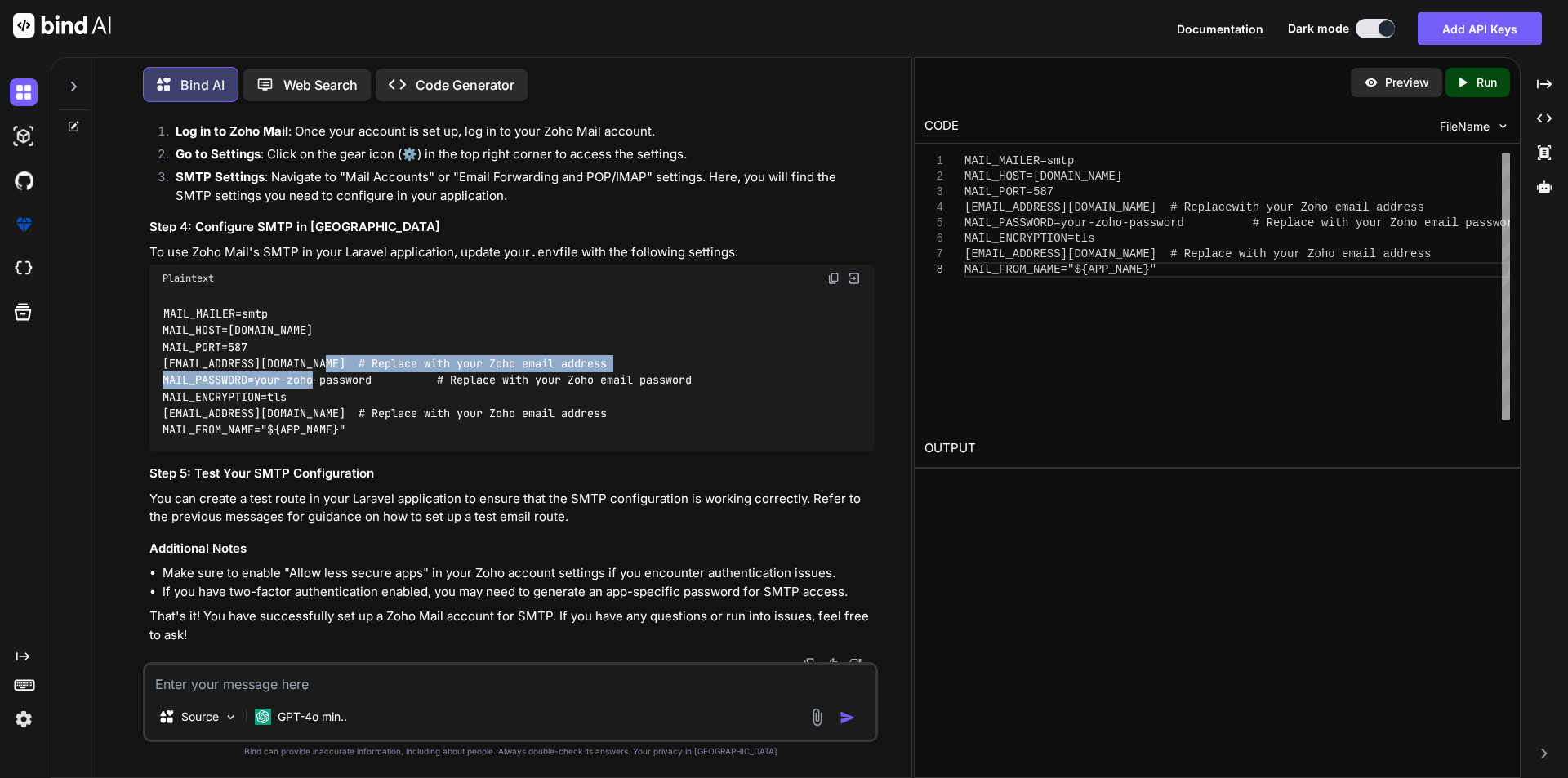
drag, startPoint x: 239, startPoint y: 509, endPoint x: 329, endPoint y: 499, distance: 90.6
click at [329, 438] on code "MAIL_MAILER=smtp MAIL_HOST=smtp.zoho.com MAIL_PORT=587 MAIL_USERNAME=your-email…" at bounding box center [427, 371] width 529 height 133
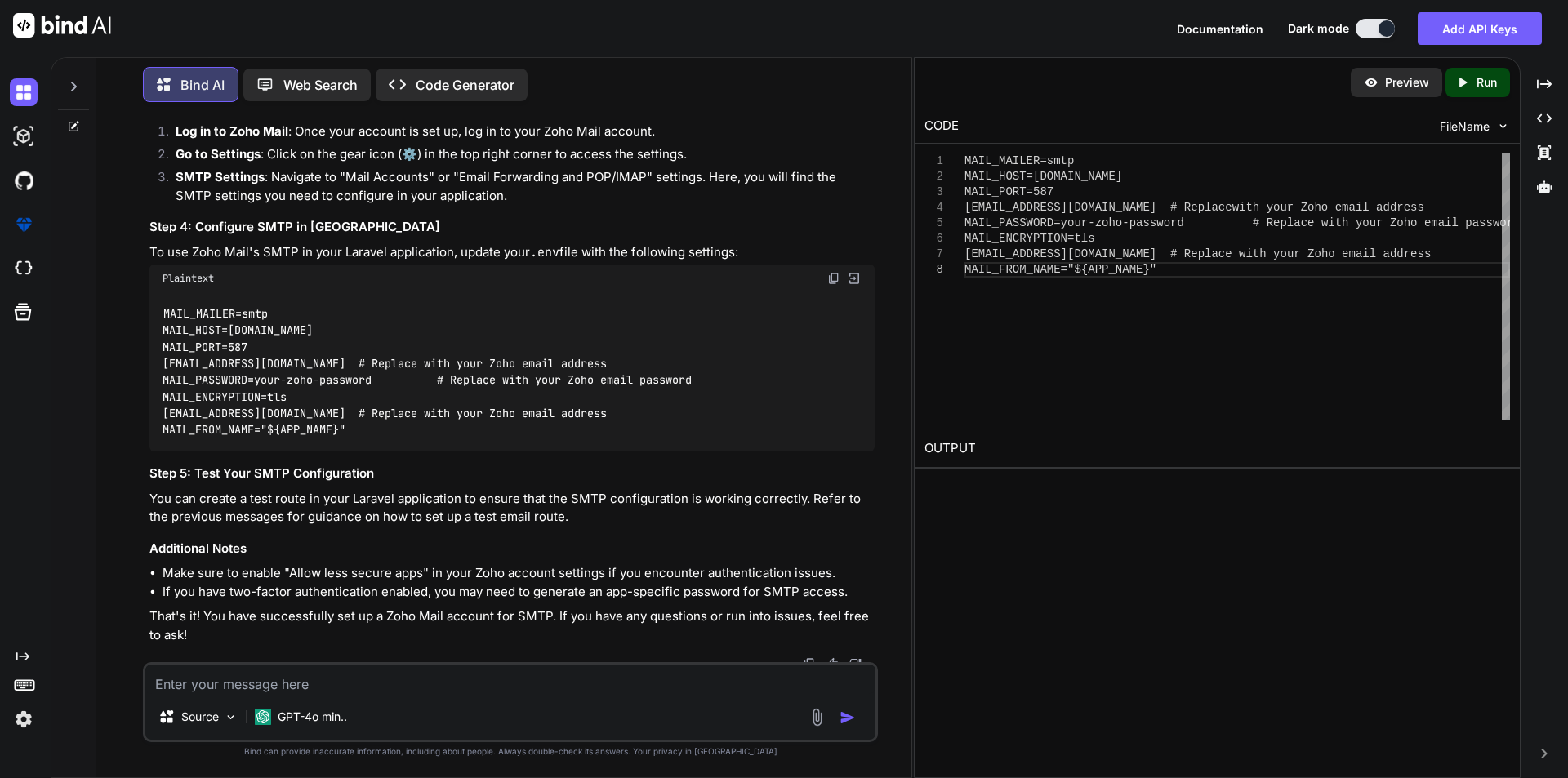
click at [566, 438] on code "MAIL_MAILER=smtp MAIL_HOST=smtp.zoho.com MAIL_PORT=587 MAIL_USERNAME=your-email…" at bounding box center [427, 371] width 529 height 133
drag, startPoint x: 289, startPoint y: 549, endPoint x: 332, endPoint y: 548, distance: 43.0
click at [332, 438] on code "MAIL_MAILER=smtp MAIL_HOST=smtp.zoho.com MAIL_PORT=587 MAIL_USERNAME=your-email…" at bounding box center [427, 371] width 529 height 133
drag, startPoint x: 492, startPoint y: 546, endPoint x: 592, endPoint y: 543, distance: 100.0
click at [592, 438] on code "MAIL_MAILER=smtp MAIL_HOST=smtp.zoho.com MAIL_PORT=587 MAIL_USERNAME=your-email…" at bounding box center [427, 371] width 529 height 133
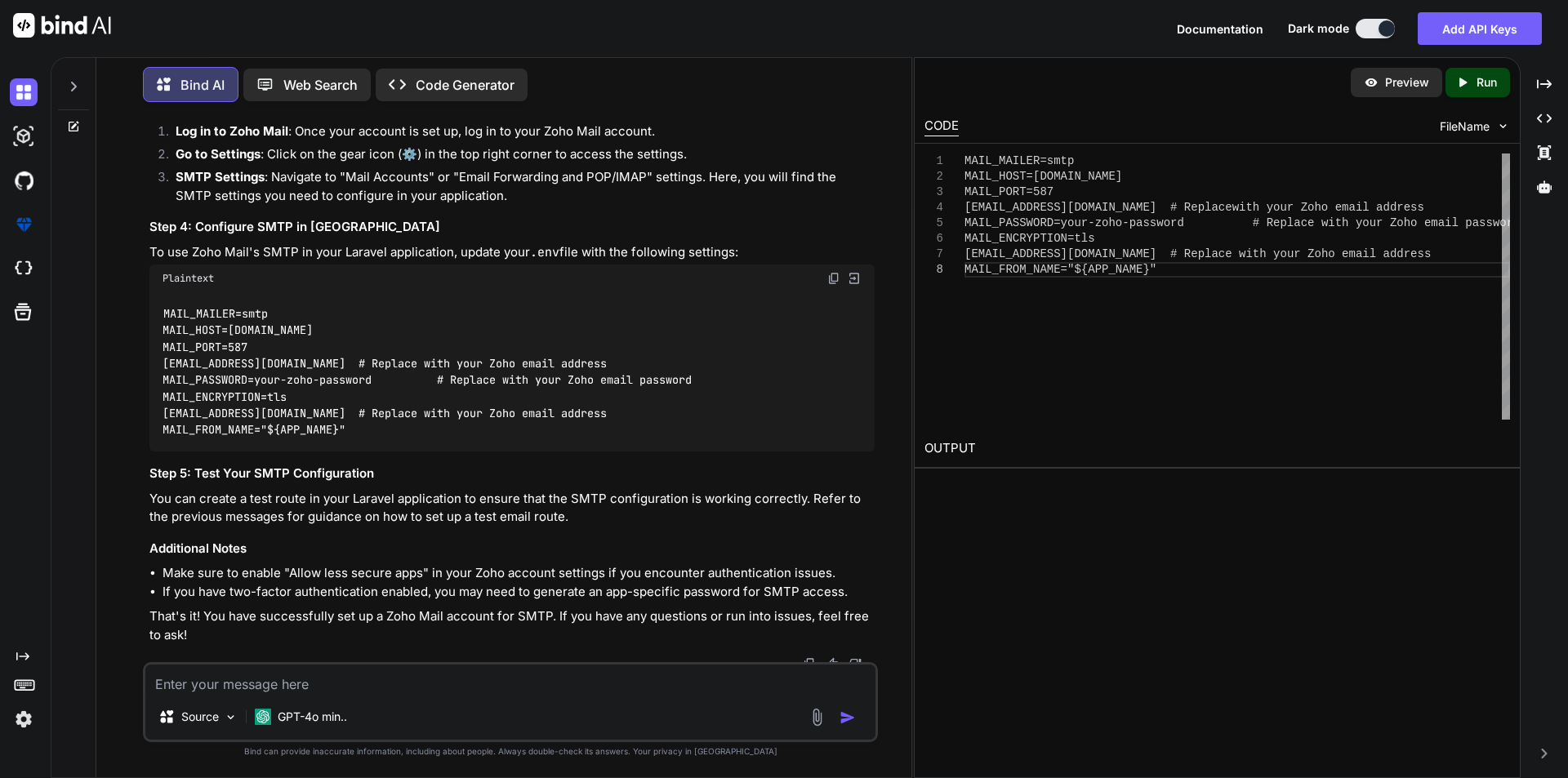
click at [708, 452] on div "MAIL_MAILER=smtp MAIL_HOST=smtp.zoho.com MAIL_PORT=587 MAIL_USERNAME=your-email…" at bounding box center [512, 371] width 725 height 159
drag, startPoint x: 331, startPoint y: 565, endPoint x: 409, endPoint y: 562, distance: 78.1
click at [339, 438] on code "MAIL_MAILER=smtp MAIL_HOST=smtp.zoho.com MAIL_PORT=587 MAIL_USERNAME=your-email…" at bounding box center [427, 371] width 529 height 133
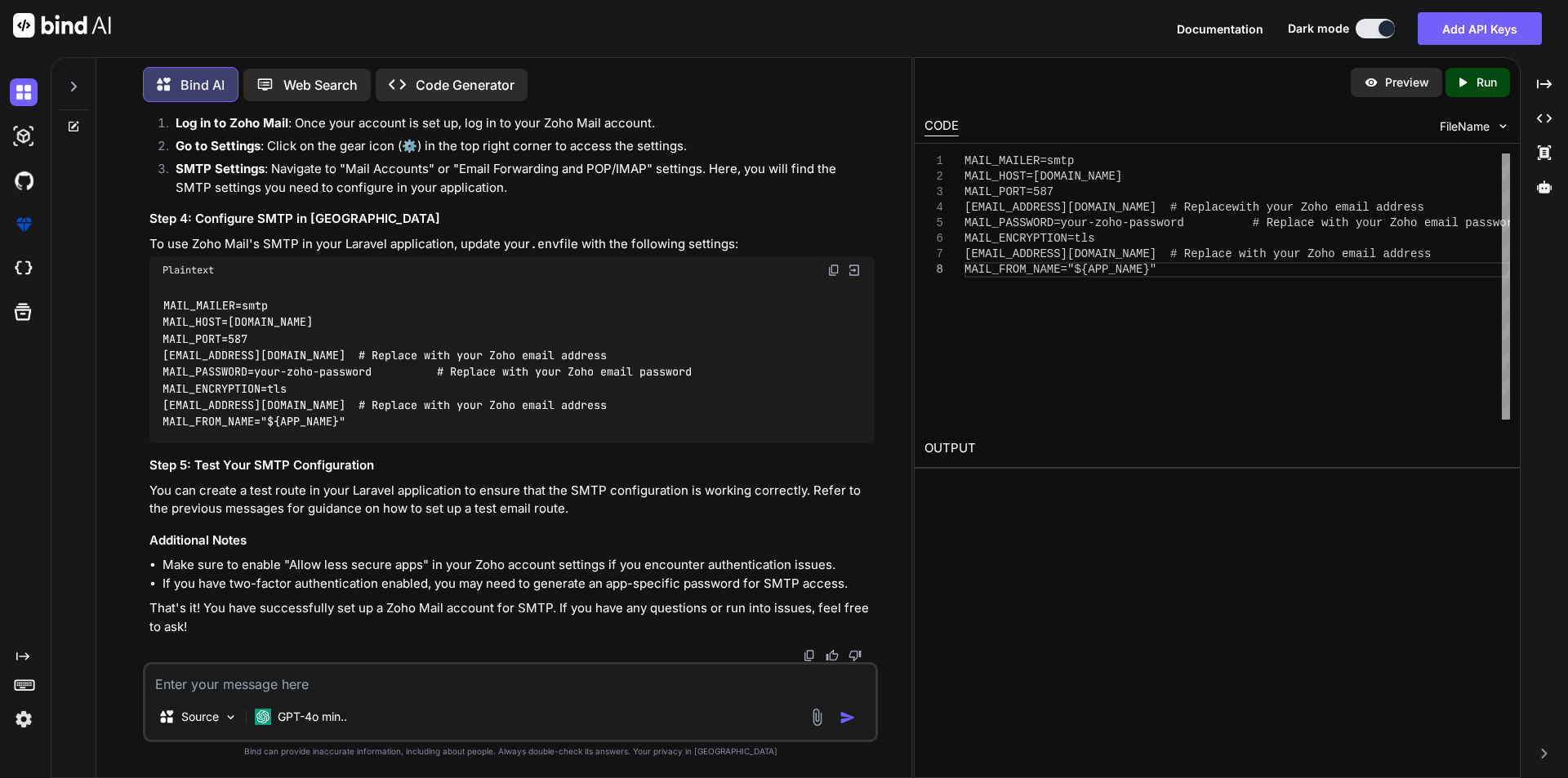
scroll to position [4399, 0]
drag, startPoint x: 315, startPoint y: 492, endPoint x: 364, endPoint y: 499, distance: 49.5
click at [355, 497] on p "You can create a test route in your Laravel application to ensure that the SMTP…" at bounding box center [512, 500] width 725 height 37
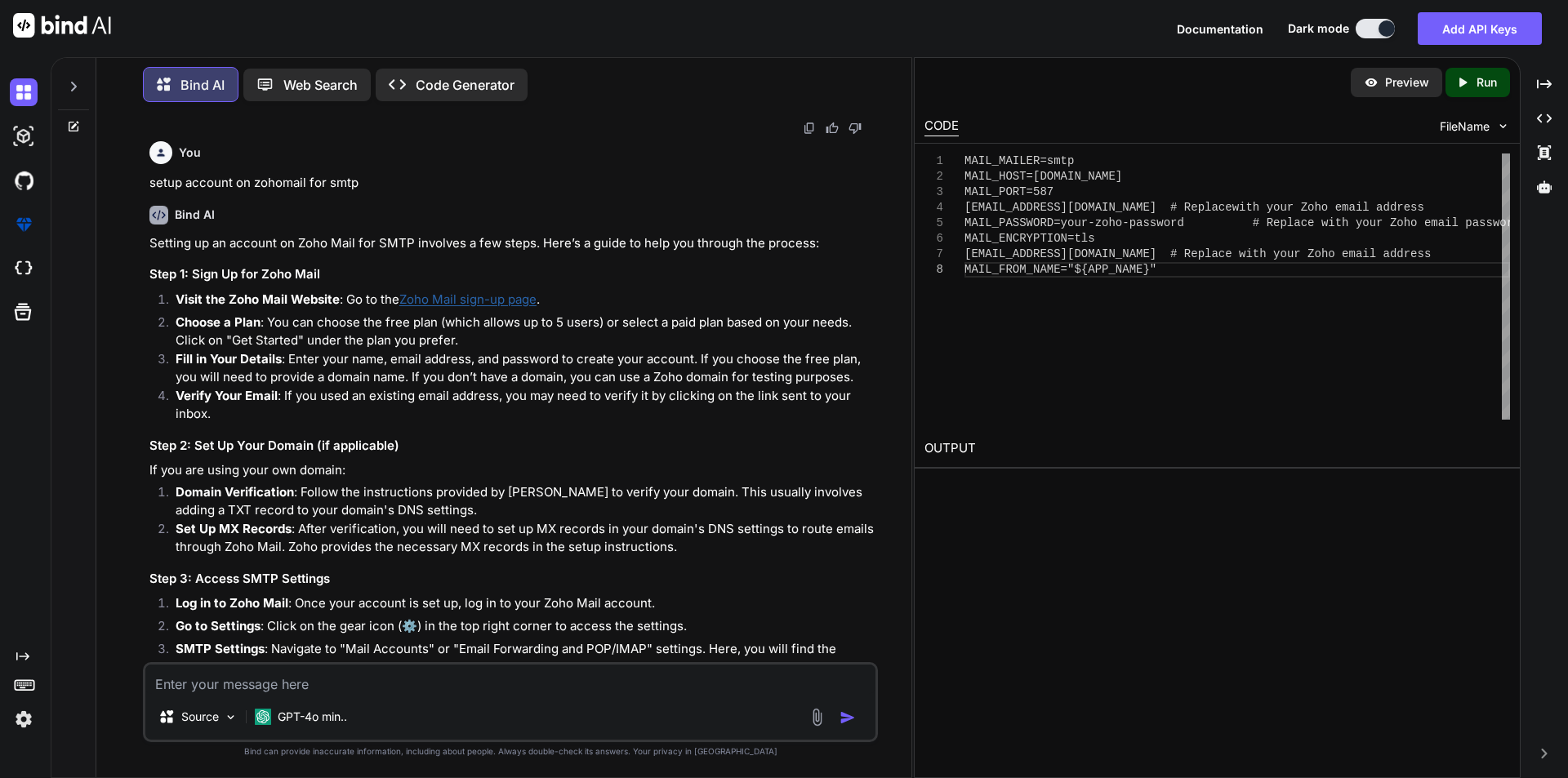
scroll to position [3746, 0]
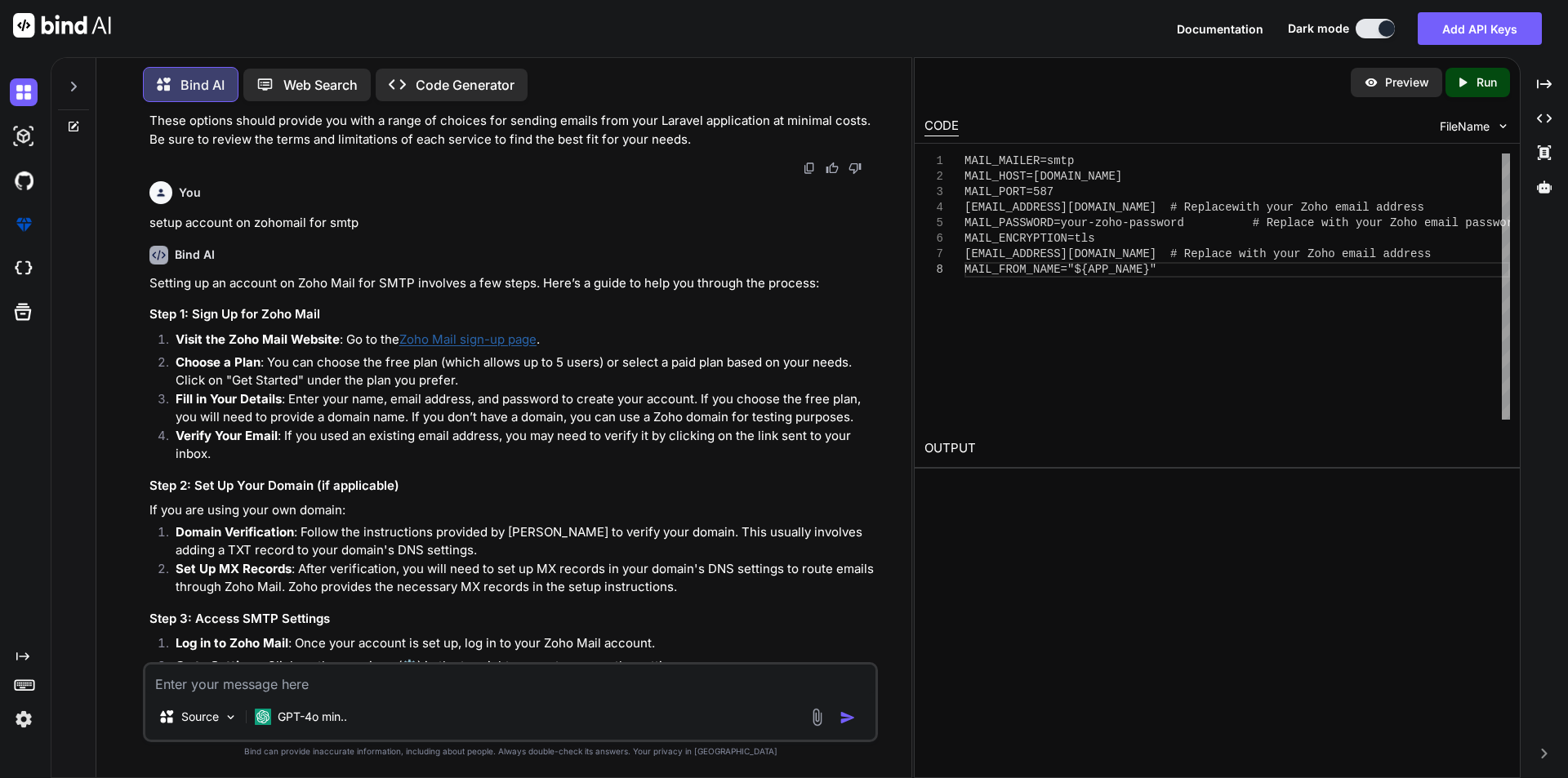
click at [278, 680] on textarea at bounding box center [510, 678] width 730 height 29
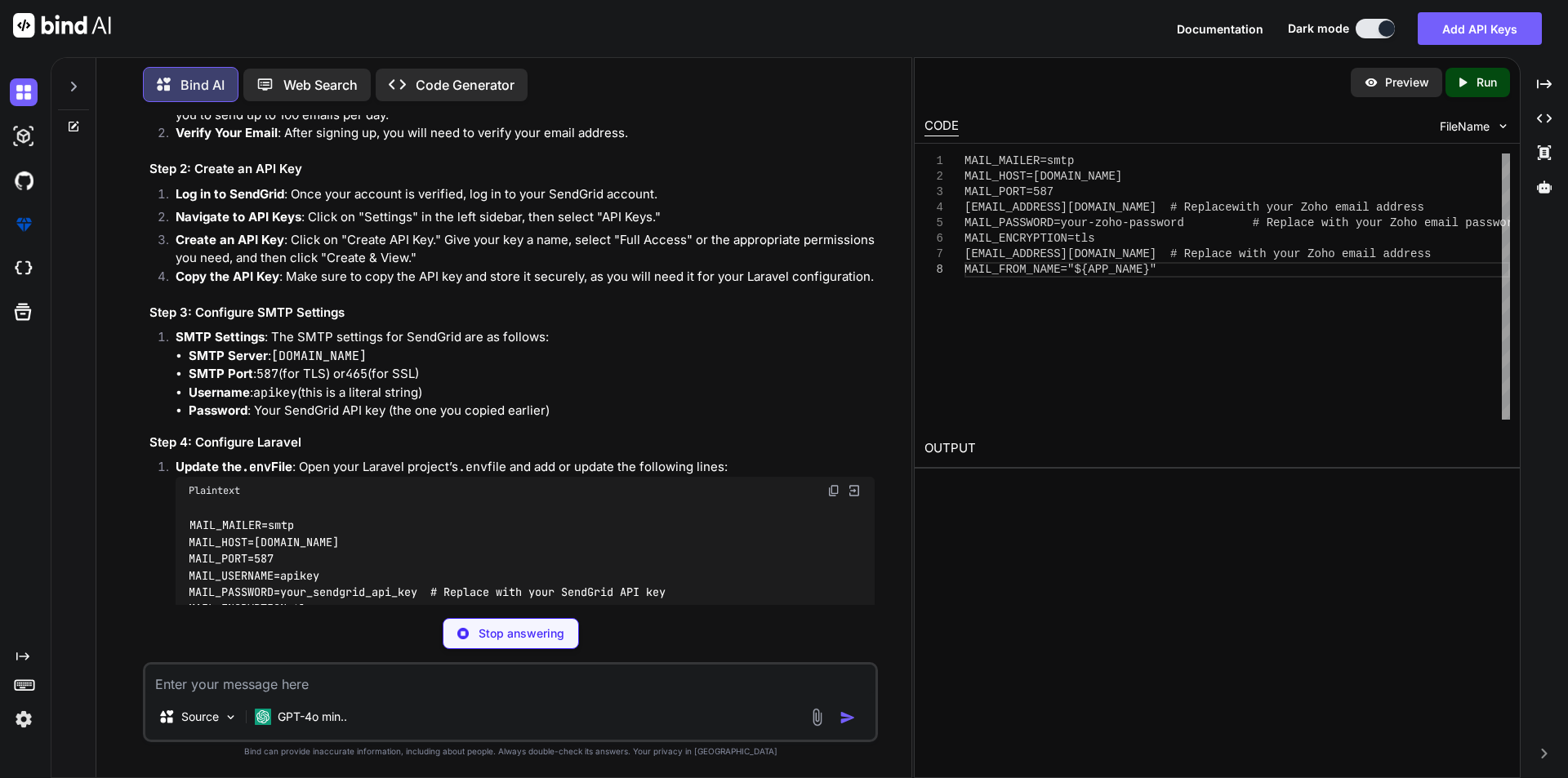
scroll to position [5026, 0]
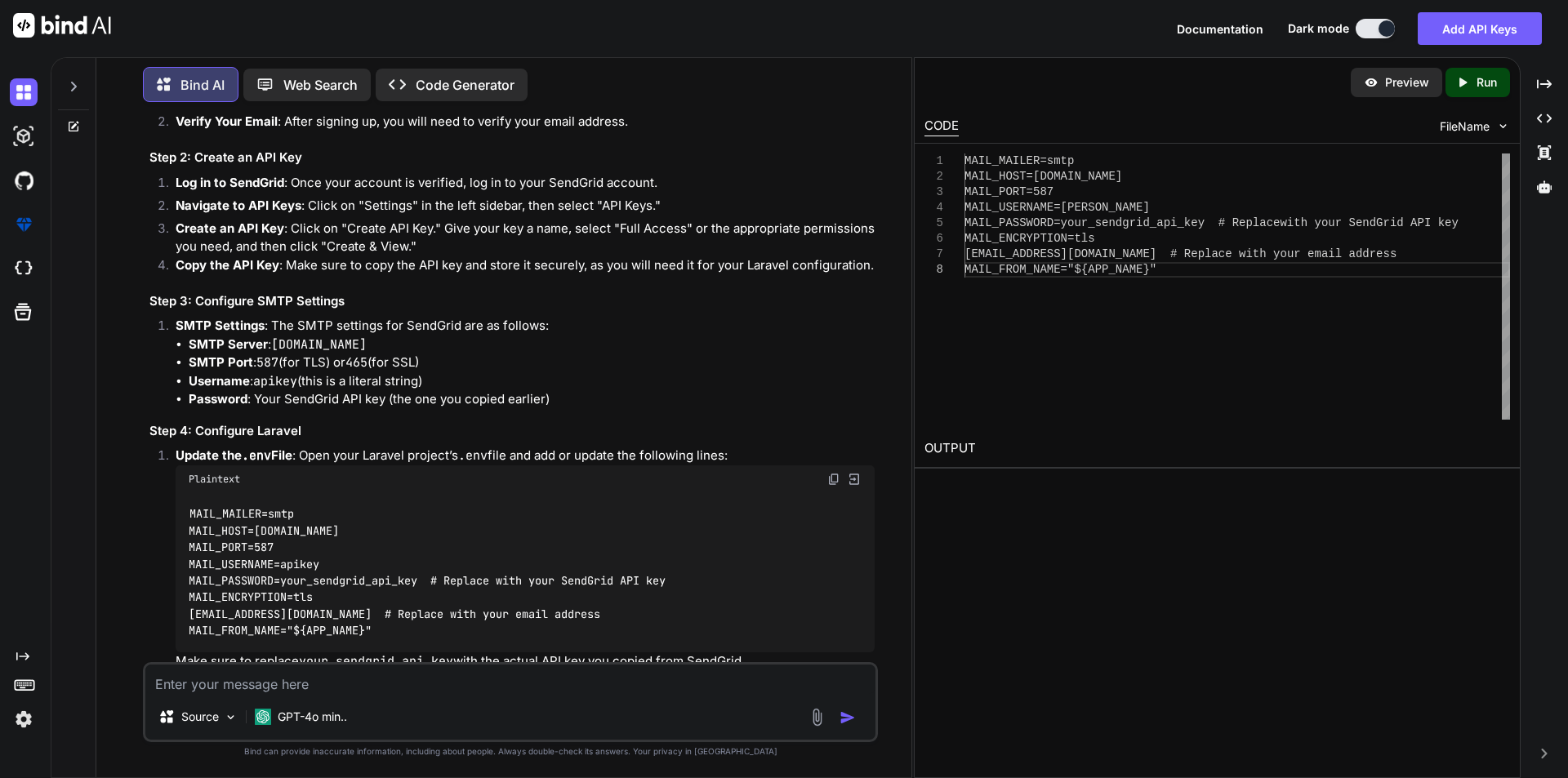
click at [714, 131] on p "Verify Your Email : After signing up, you will need to verify your email addres…" at bounding box center [525, 122] width 699 height 19
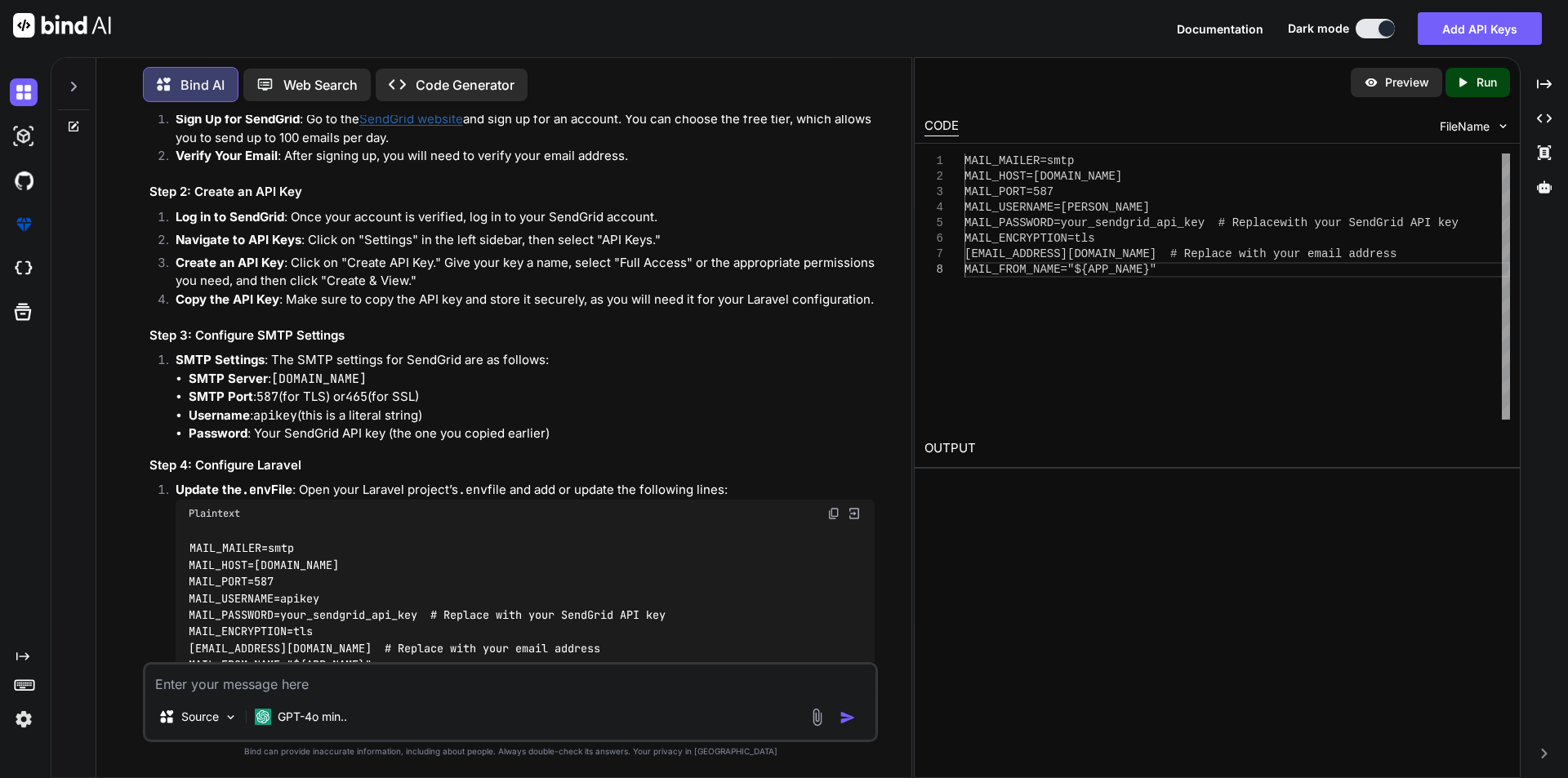
scroll to position [4945, 0]
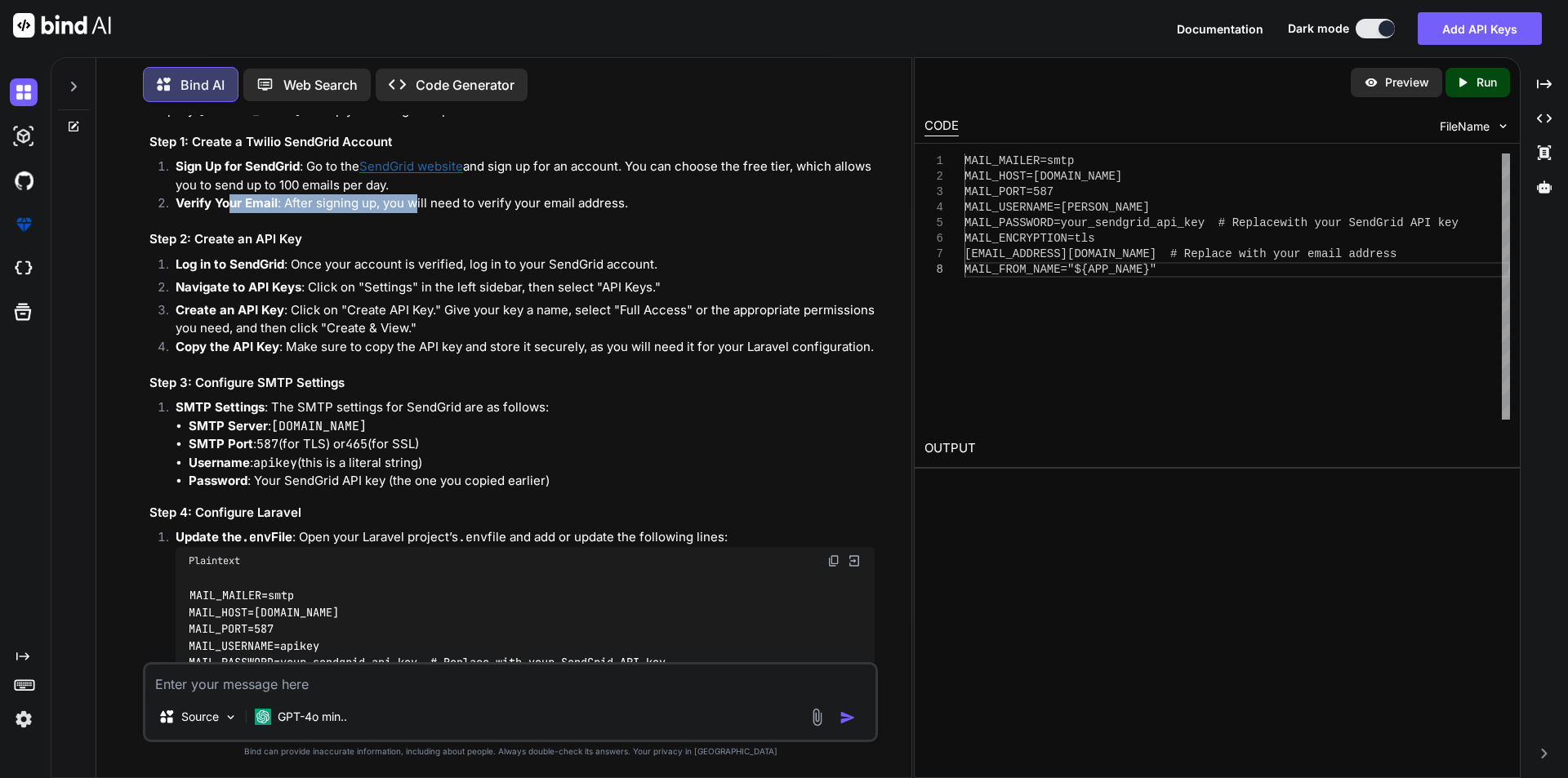
drag, startPoint x: 262, startPoint y: 337, endPoint x: 584, endPoint y: 334, distance: 322.0
click at [415, 213] on p "Verify Your Email : After signing up, you will need to verify your email addres…" at bounding box center [525, 203] width 699 height 19
click at [589, 213] on p "Verify Your Email : After signing up, you will need to verify your email addres…" at bounding box center [525, 203] width 699 height 19
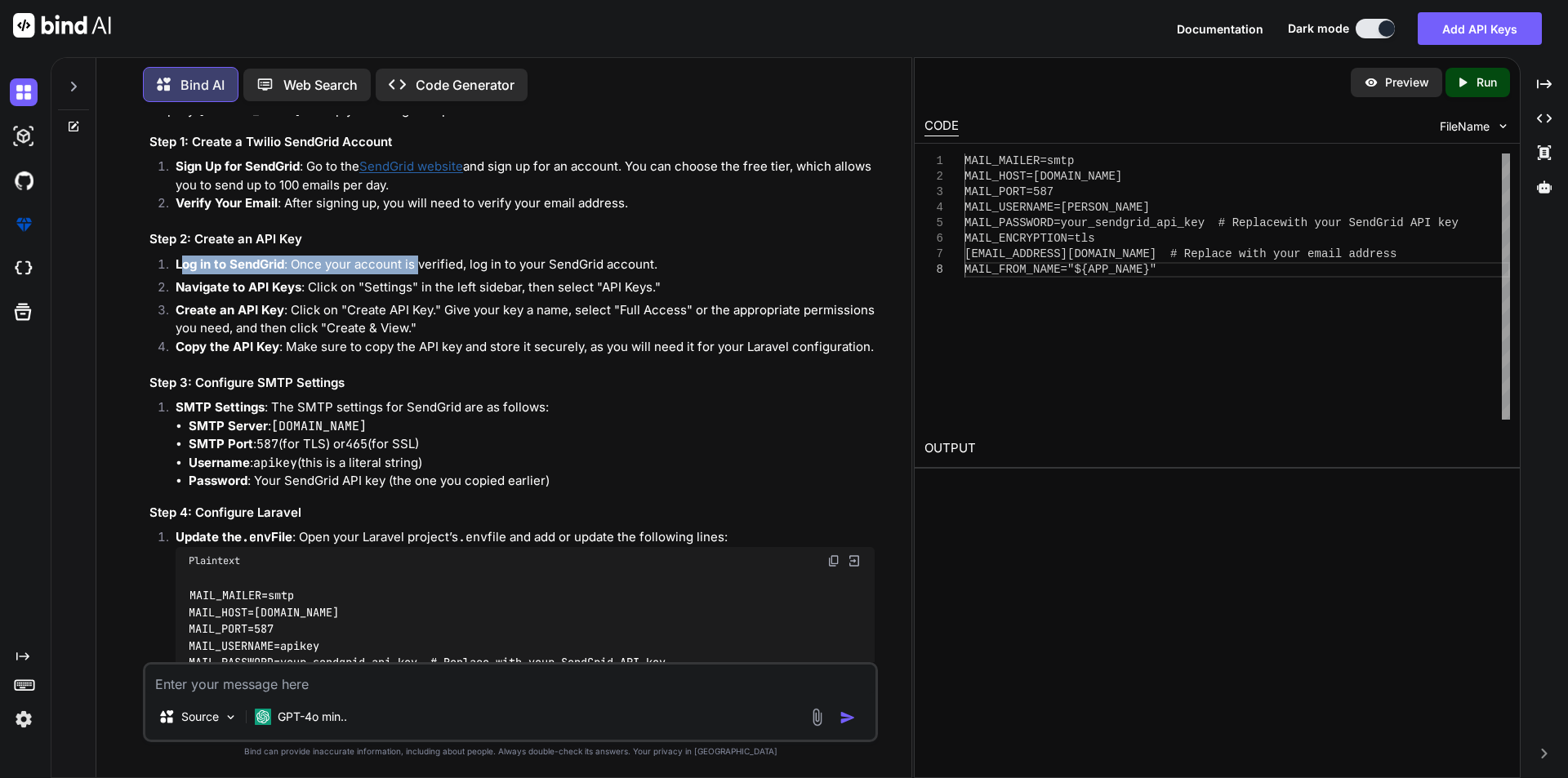
drag, startPoint x: 182, startPoint y: 400, endPoint x: 428, endPoint y: 401, distance: 246.0
click at [426, 274] on p "Log in to SendGrid : Once your account is verified, log in to your SendGrid acc…" at bounding box center [525, 265] width 699 height 19
click at [524, 274] on p "Log in to SendGrid : Once your account is verified, log in to your SendGrid acc…" at bounding box center [525, 265] width 699 height 19
drag, startPoint x: 336, startPoint y: 401, endPoint x: 597, endPoint y: 406, distance: 261.0
click at [588, 274] on p "Log in to SendGrid : Once your account is verified, log in to your SendGrid acc…" at bounding box center [525, 265] width 699 height 19
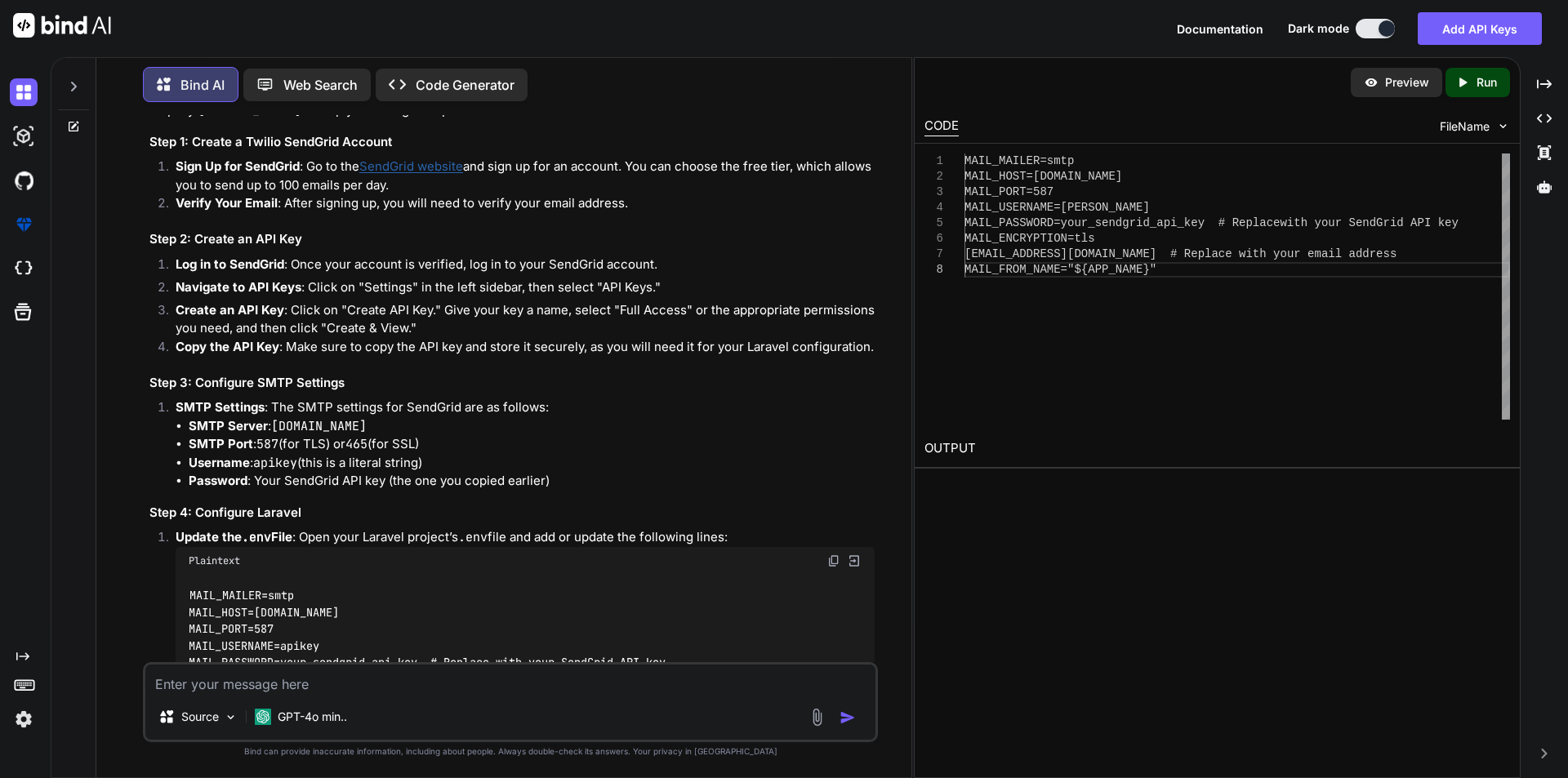
click at [687, 274] on p "Log in to SendGrid : Once your account is verified, log in to your SendGrid acc…" at bounding box center [525, 265] width 699 height 19
drag, startPoint x: 653, startPoint y: 303, endPoint x: 701, endPoint y: 303, distance: 48.0
click at [701, 194] on p "Sign Up for SendGrid : Go to the SendGrid website and sign up for an account. Y…" at bounding box center [525, 176] width 699 height 37
drag, startPoint x: 180, startPoint y: 318, endPoint x: 327, endPoint y: 315, distance: 147.0
click at [327, 194] on p "Sign Up for SendGrid : Go to the SendGrid website and sign up for an account. Y…" at bounding box center [525, 176] width 699 height 37
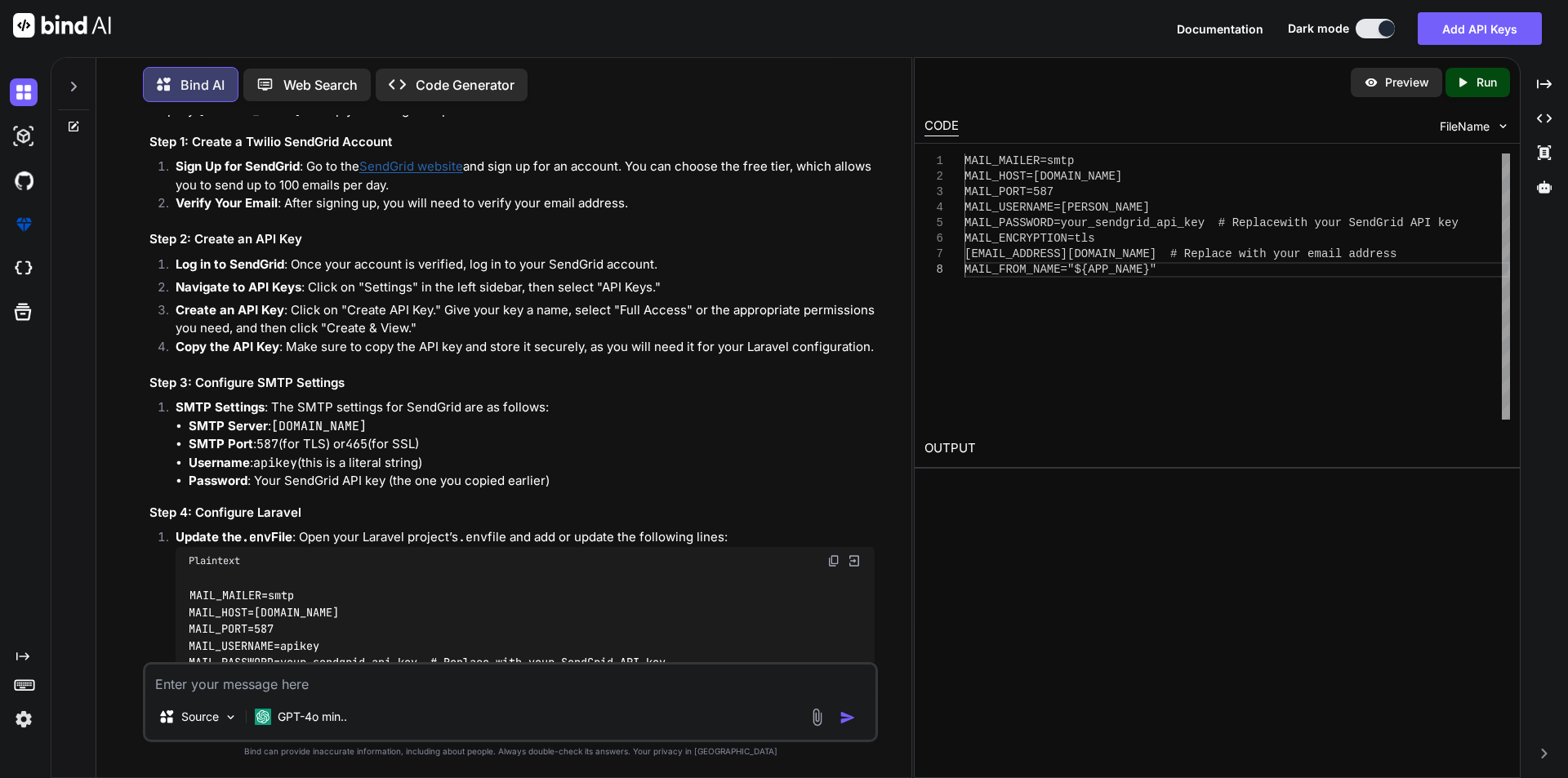
click at [408, 194] on p "Sign Up for SendGrid : Go to the SendGrid website and sign up for an account. Y…" at bounding box center [525, 176] width 699 height 37
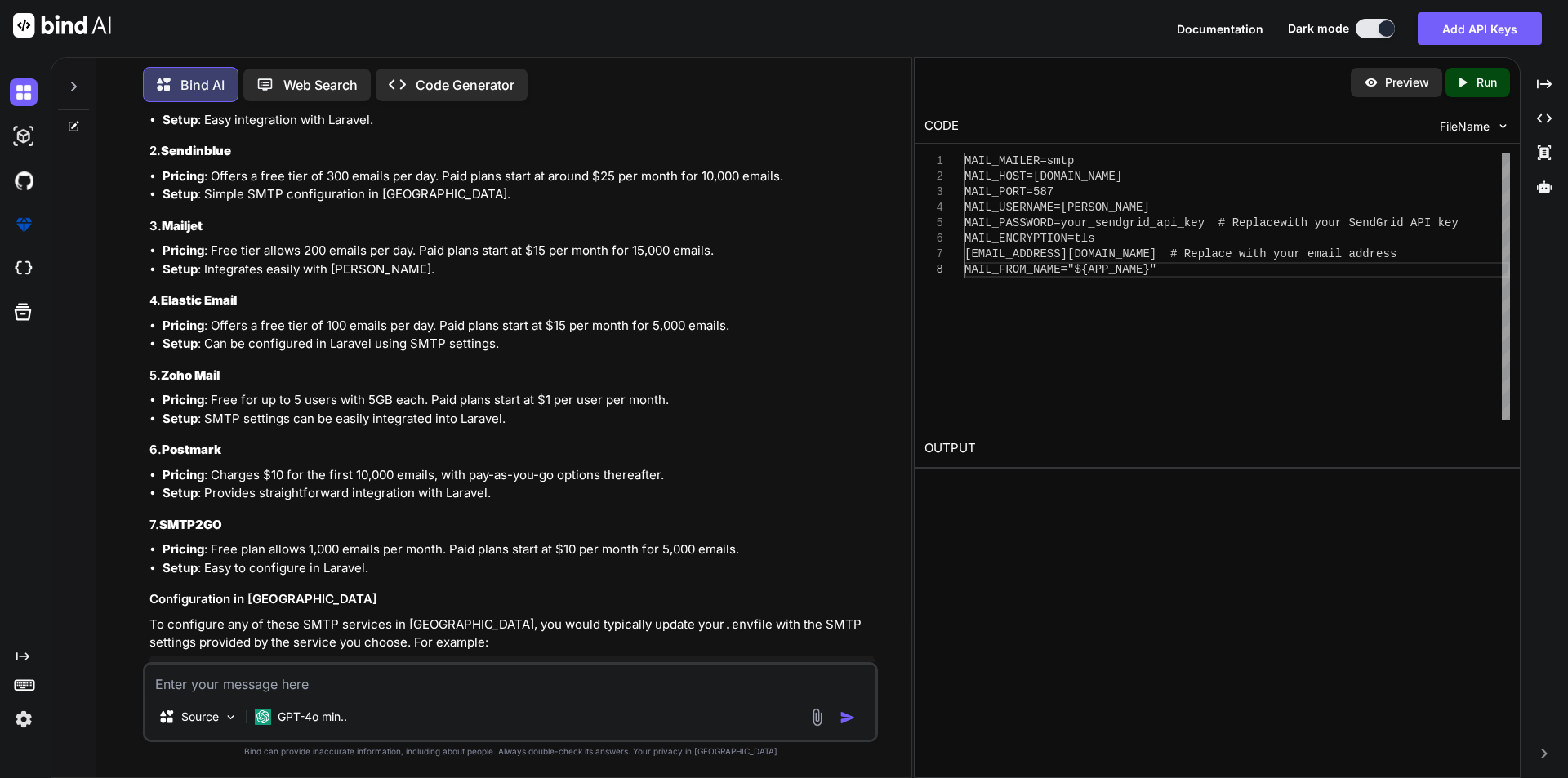
scroll to position [2926, 0]
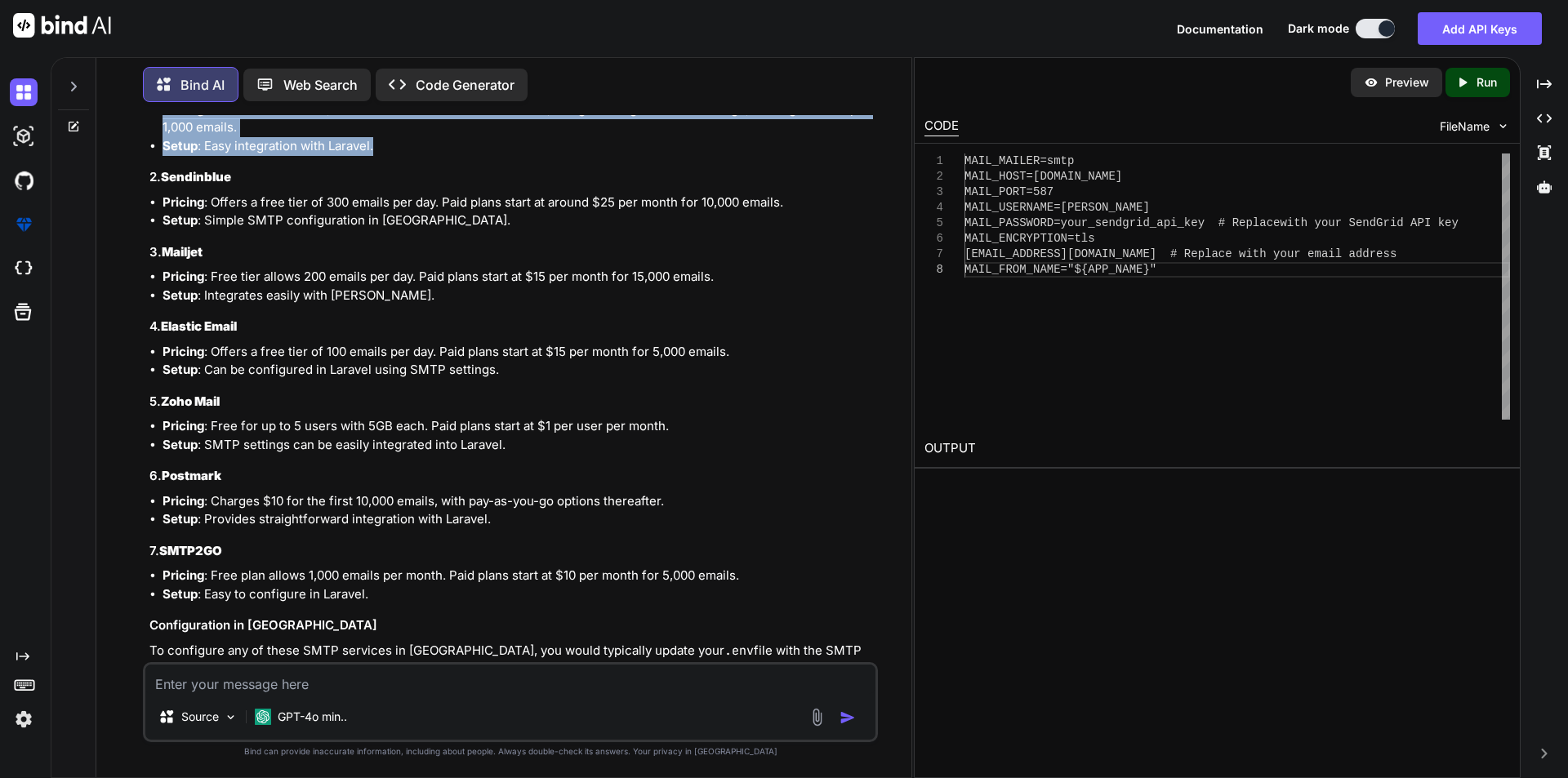
drag, startPoint x: 414, startPoint y: 280, endPoint x: 160, endPoint y: 251, distance: 255.7
click at [160, 156] on ul "Pricing : After the free tier (5,000 emails for the first three months), Mailgu…" at bounding box center [512, 128] width 725 height 56
click at [392, 138] on li "Pricing : After the free tier (5,000 emails for the first three months), Mailgu…" at bounding box center [518, 119] width 712 height 37
